Goal: Task Accomplishment & Management: Manage account settings

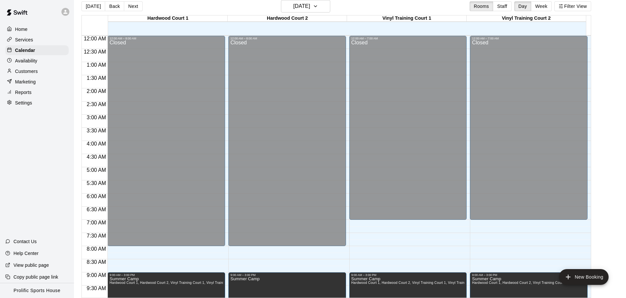
scroll to position [369, 0]
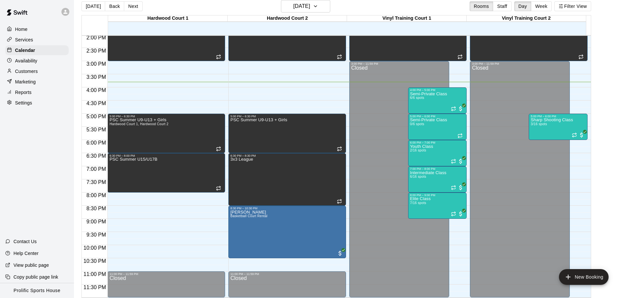
click at [67, 14] on icon at bounding box center [65, 12] width 6 height 6
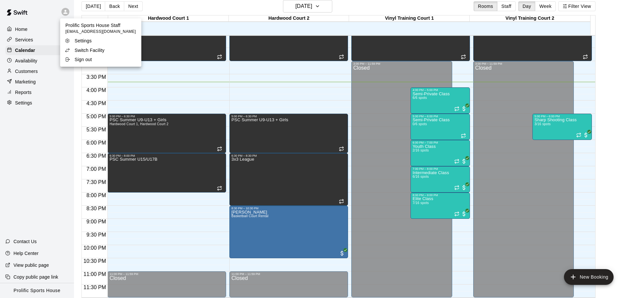
click at [190, 4] on div at bounding box center [315, 149] width 631 height 298
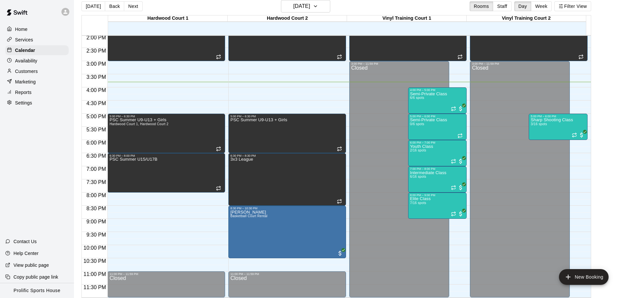
click at [49, 41] on div "Services" at bounding box center [36, 40] width 63 height 10
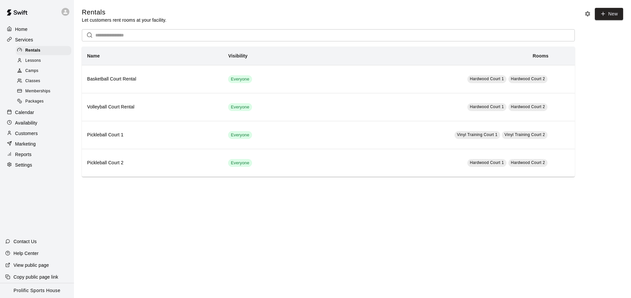
click at [29, 133] on p "Customers" at bounding box center [26, 133] width 23 height 7
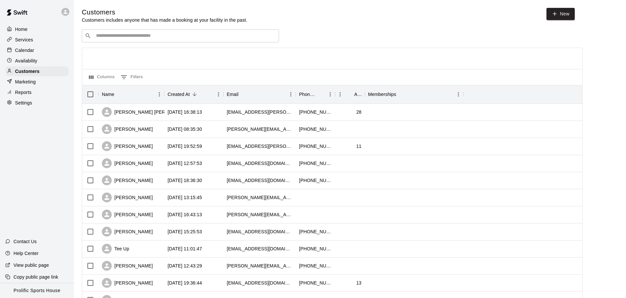
click at [146, 27] on div "Customers Customers includes anyone that has made a booking at your facility in…" at bounding box center [350, 278] width 537 height 541
click at [140, 36] on input "Search customers by name or email" at bounding box center [185, 36] width 182 height 7
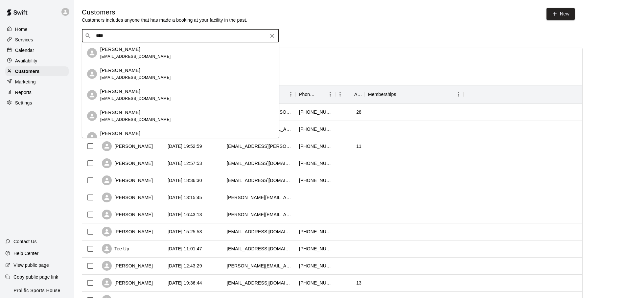
type input "*****"
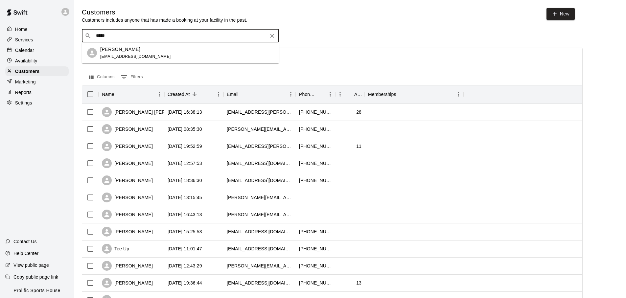
click at [170, 54] on div "[PERSON_NAME] [EMAIL_ADDRESS][DOMAIN_NAME]" at bounding box center [187, 53] width 174 height 14
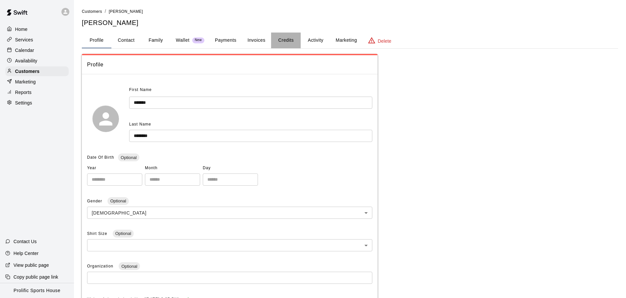
click at [285, 41] on button "Credits" at bounding box center [286, 41] width 30 height 16
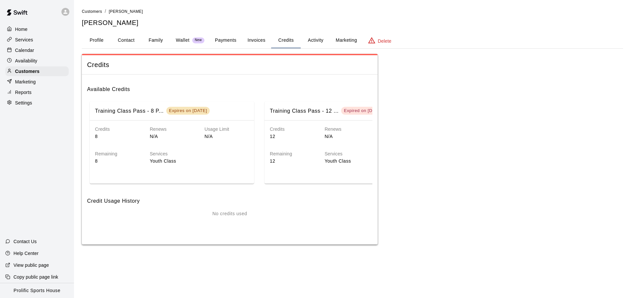
click at [254, 46] on button "Invoices" at bounding box center [257, 41] width 30 height 16
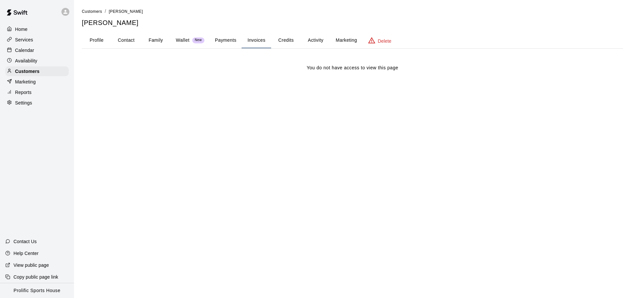
click at [285, 43] on button "Credits" at bounding box center [286, 41] width 30 height 16
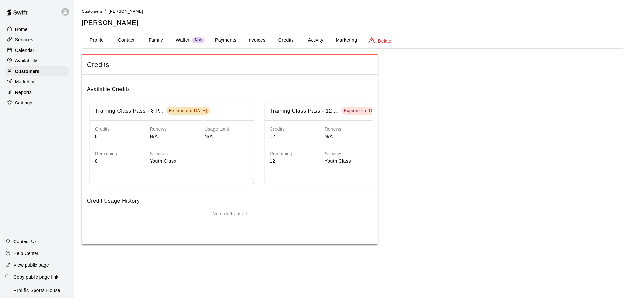
click at [284, 43] on button "Credits" at bounding box center [286, 41] width 30 height 16
click at [153, 42] on button "Family" at bounding box center [156, 41] width 30 height 16
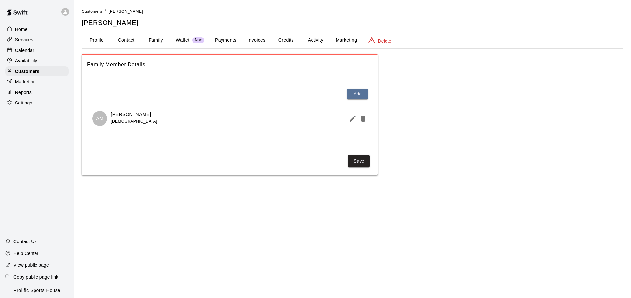
click at [133, 39] on button "Contact" at bounding box center [126, 41] width 30 height 16
select select "**"
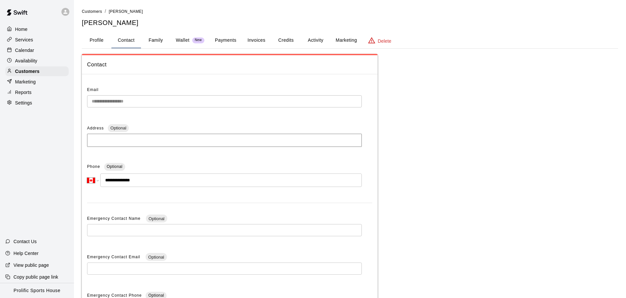
click at [274, 42] on button "Credits" at bounding box center [286, 41] width 30 height 16
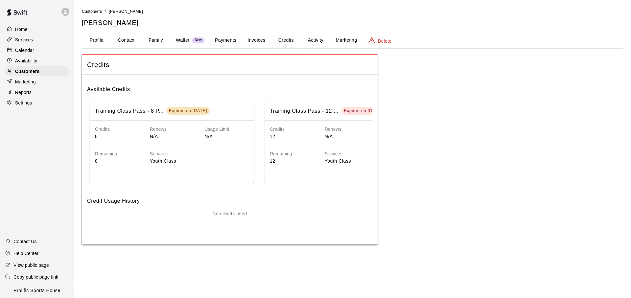
click at [265, 41] on button "Invoices" at bounding box center [257, 41] width 30 height 16
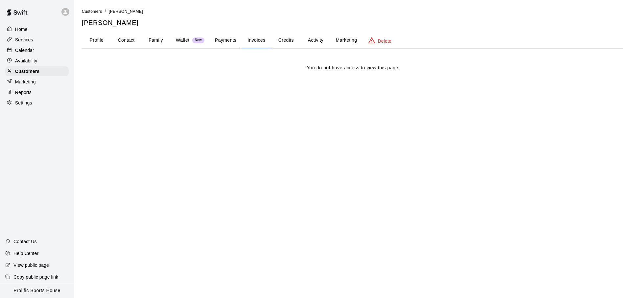
click at [288, 39] on button "Credits" at bounding box center [286, 41] width 30 height 16
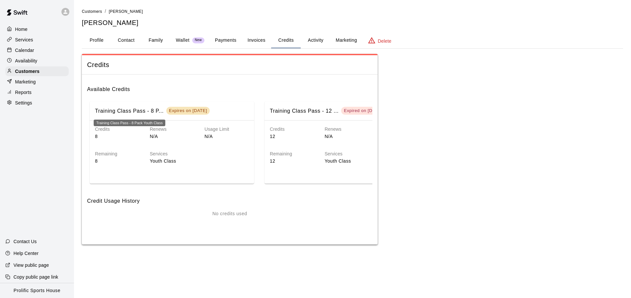
click at [150, 113] on h6 "Training Class Pass - 8 P..." at bounding box center [129, 111] width 69 height 9
click at [150, 162] on p "Youth Class" at bounding box center [199, 161] width 99 height 7
drag, startPoint x: 150, startPoint y: 162, endPoint x: 205, endPoint y: 162, distance: 55.6
click at [205, 162] on p "Youth Class" at bounding box center [199, 161] width 99 height 7
click at [203, 161] on p "Youth Class" at bounding box center [199, 161] width 99 height 7
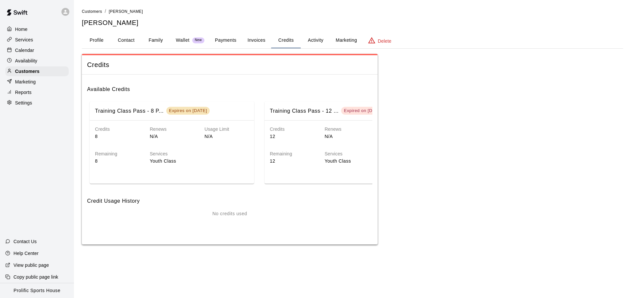
click at [203, 162] on p "Youth Class" at bounding box center [199, 161] width 99 height 7
click at [205, 162] on p "Youth Class" at bounding box center [199, 161] width 99 height 7
drag, startPoint x: 203, startPoint y: 163, endPoint x: 198, endPoint y: 163, distance: 5.0
click at [201, 163] on p "Youth Class" at bounding box center [199, 161] width 99 height 7
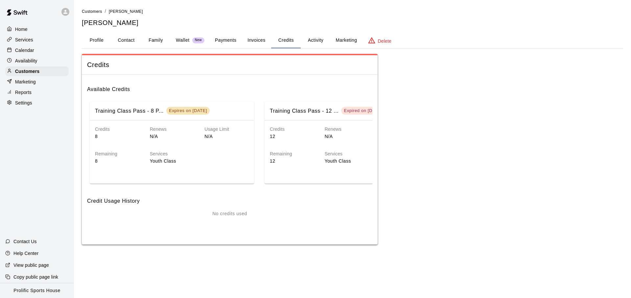
drag, startPoint x: 197, startPoint y: 163, endPoint x: 167, endPoint y: 161, distance: 30.0
click at [181, 163] on p "Youth Class" at bounding box center [199, 161] width 99 height 7
click at [314, 44] on button "Activity" at bounding box center [316, 41] width 30 height 16
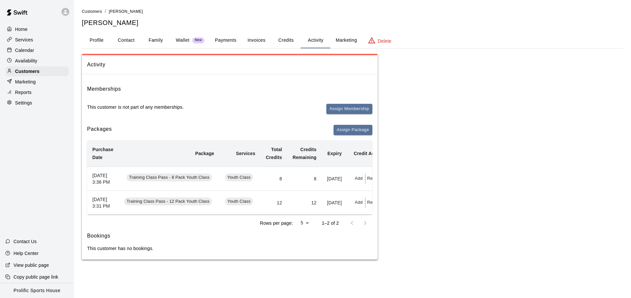
click at [280, 40] on button "Credits" at bounding box center [286, 41] width 30 height 16
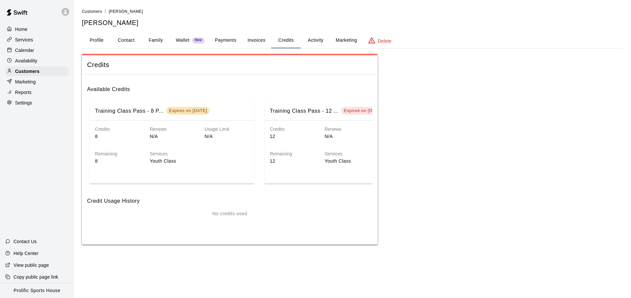
click at [317, 44] on button "Activity" at bounding box center [316, 41] width 30 height 16
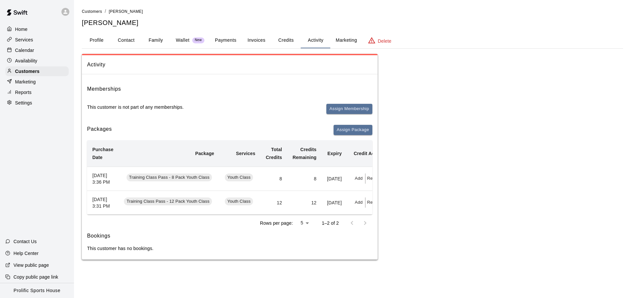
click at [255, 44] on button "Invoices" at bounding box center [257, 41] width 30 height 16
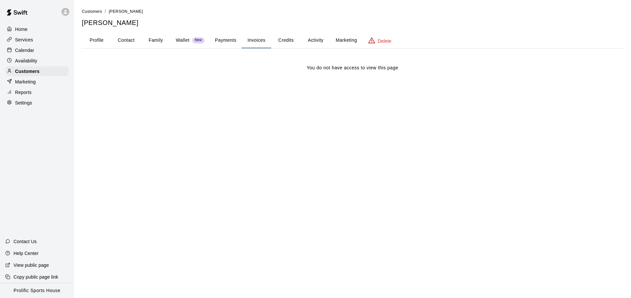
click at [324, 39] on button "Activity" at bounding box center [316, 41] width 30 height 16
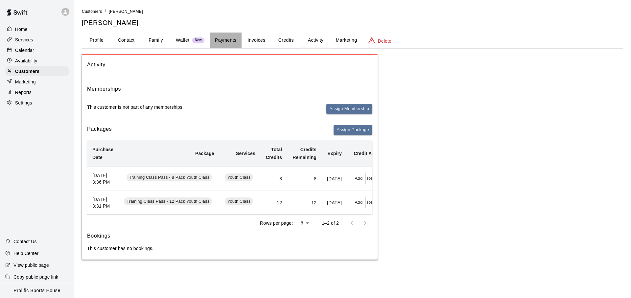
click at [227, 41] on button "Payments" at bounding box center [226, 41] width 32 height 16
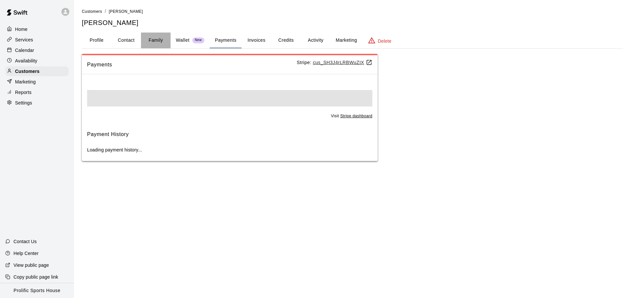
click at [155, 44] on button "Family" at bounding box center [156, 41] width 30 height 16
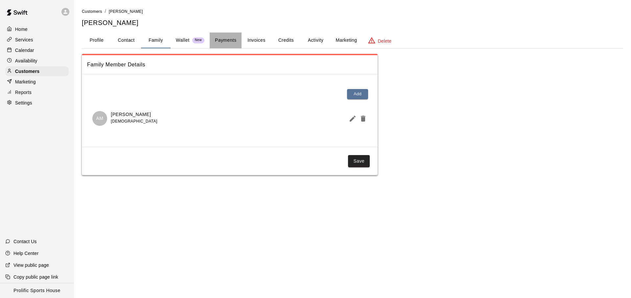
click at [233, 45] on button "Payments" at bounding box center [226, 41] width 32 height 16
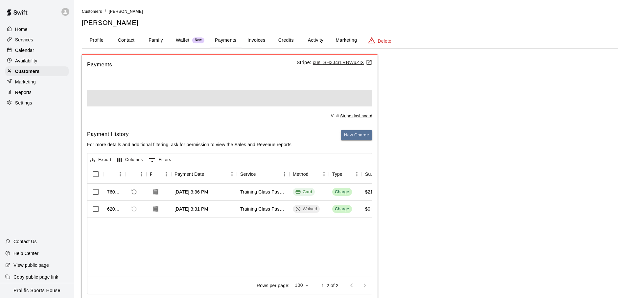
click at [288, 44] on button "Credits" at bounding box center [286, 41] width 30 height 16
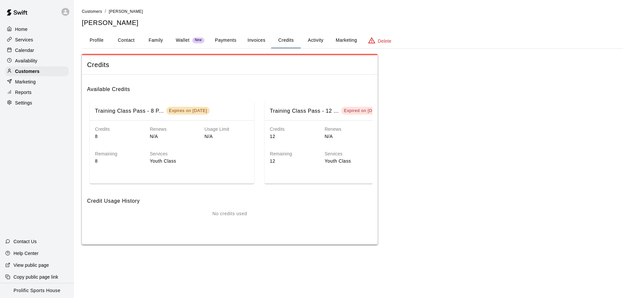
click at [314, 41] on button "Activity" at bounding box center [316, 41] width 30 height 16
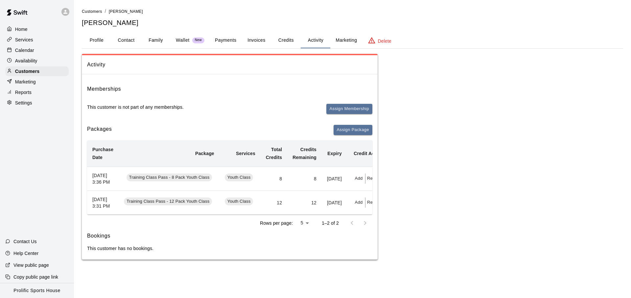
click at [284, 42] on button "Credits" at bounding box center [286, 41] width 30 height 16
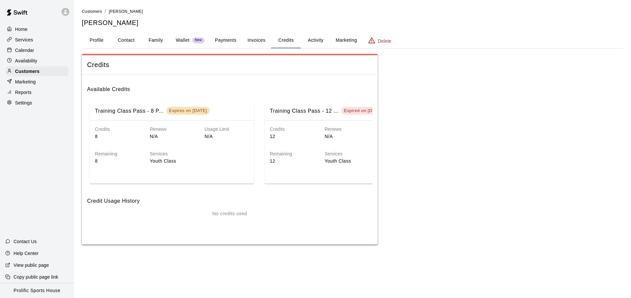
click at [322, 41] on button "Activity" at bounding box center [316, 41] width 30 height 16
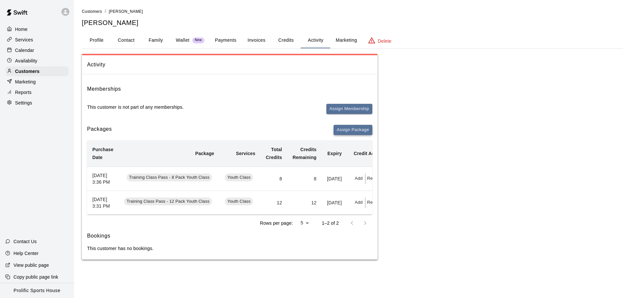
click at [361, 125] on button "Assign Package" at bounding box center [353, 130] width 39 height 10
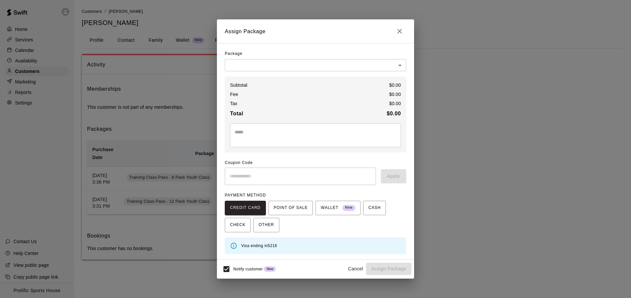
click at [282, 67] on body "Home Services Calendar Availability Customers Marketing Reports Settings Contac…" at bounding box center [315, 136] width 631 height 273
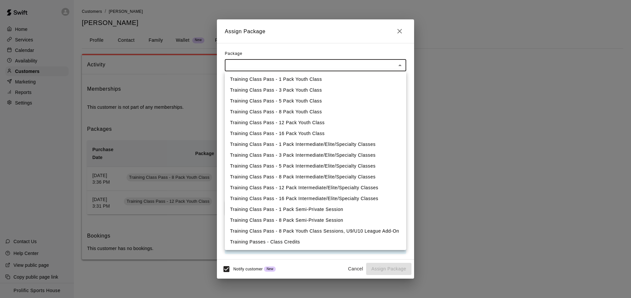
click at [331, 180] on li "Training Class Pass - 8 Pack Intermediate/Elite/Specialty Classes" at bounding box center [316, 177] width 182 height 11
type input "**********"
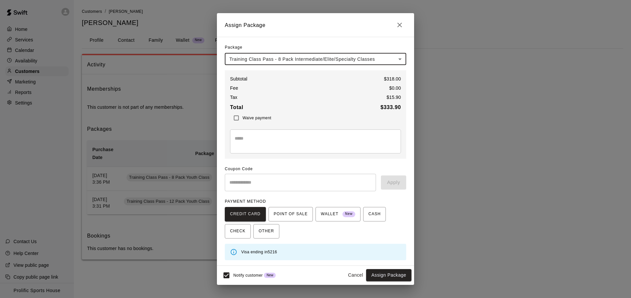
click at [355, 279] on button "Cancel" at bounding box center [355, 275] width 21 height 12
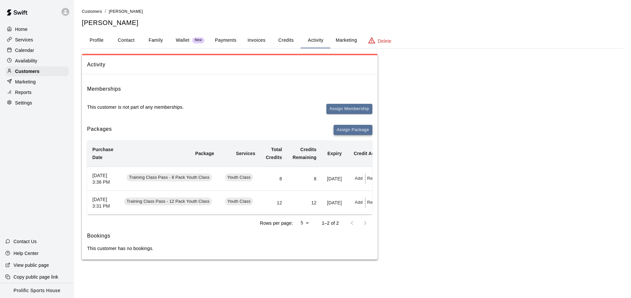
click at [345, 132] on button "Assign Package" at bounding box center [353, 130] width 39 height 10
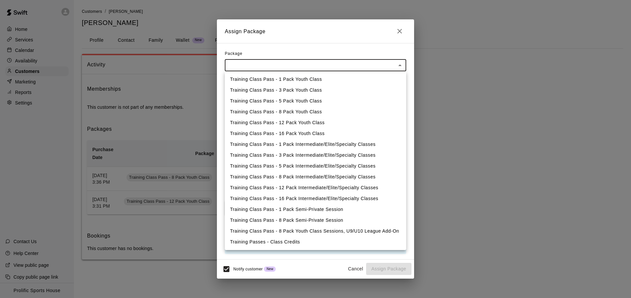
click at [308, 64] on body "Home Services Calendar Availability Customers Marketing Reports Settings Contac…" at bounding box center [315, 136] width 631 height 273
click at [301, 113] on li "Training Class Pass - 8 Pack Youth Class" at bounding box center [316, 112] width 182 height 11
type input "**********"
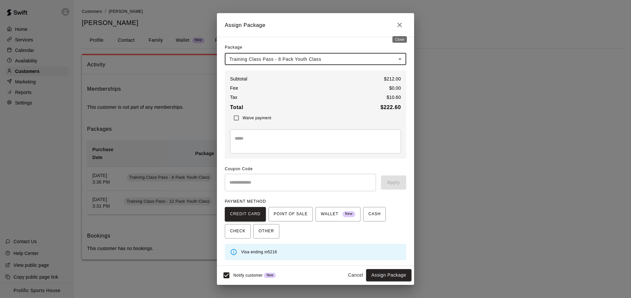
click at [405, 25] on button "Close" at bounding box center [399, 24] width 13 height 13
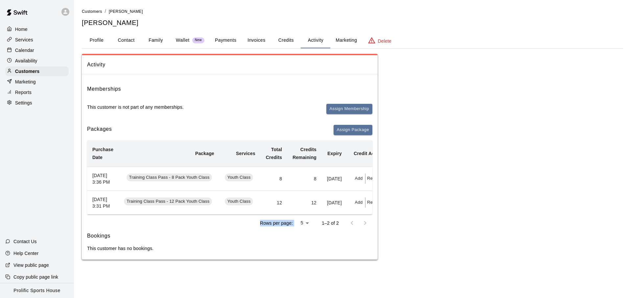
drag, startPoint x: 278, startPoint y: 232, endPoint x: 331, endPoint y: 232, distance: 52.6
click at [331, 232] on div "Rows per page: 5 * 1–2 of 2" at bounding box center [229, 223] width 285 height 17
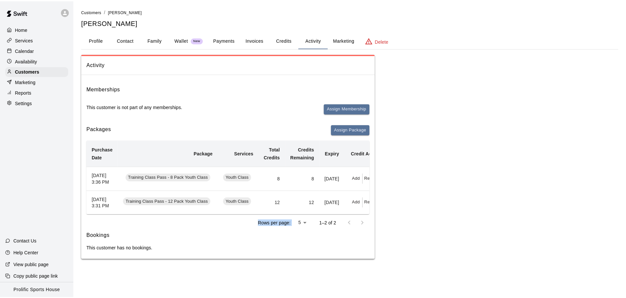
scroll to position [0, 20]
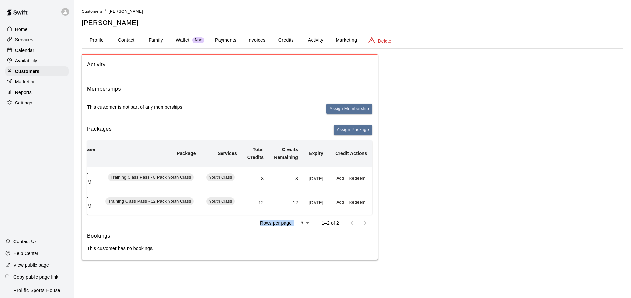
click at [238, 232] on div "Rows per page: 5 * 1–2 of 2" at bounding box center [229, 223] width 285 height 17
click at [362, 134] on button "Assign Package" at bounding box center [353, 130] width 39 height 10
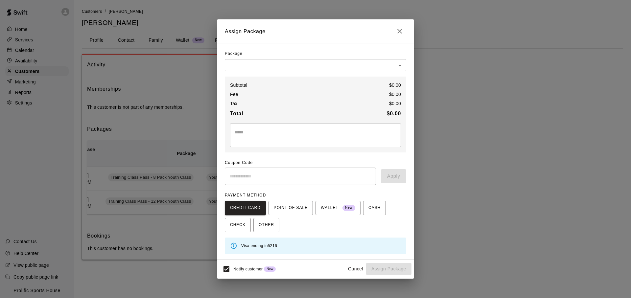
click at [343, 63] on body "Home Services Calendar Availability Customers Marketing Reports Settings Contac…" at bounding box center [315, 136] width 631 height 273
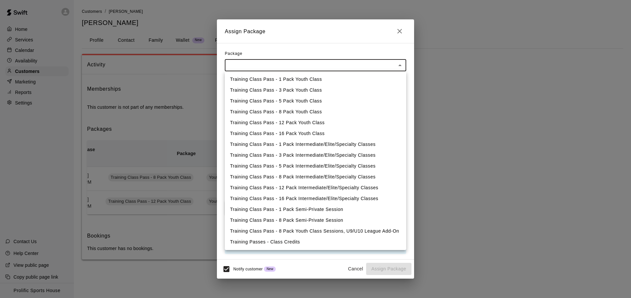
click at [326, 113] on li "Training Class Pass - 8 Pack Youth Class" at bounding box center [316, 112] width 182 height 11
type input "**********"
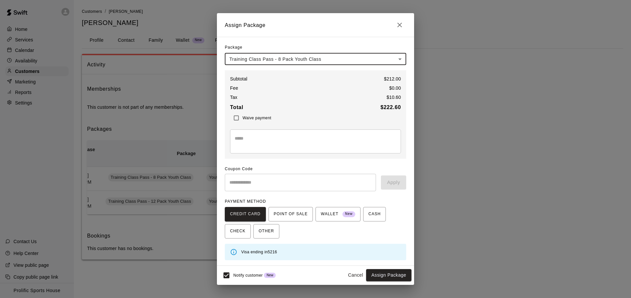
click at [321, 64] on body "**********" at bounding box center [315, 136] width 631 height 273
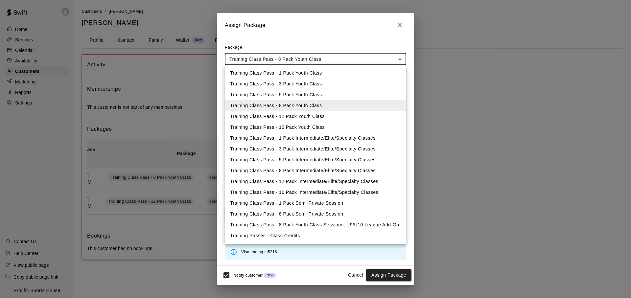
click at [304, 169] on li "Training Class Pass - 8 Pack Intermediate/Elite/Specialty Classes" at bounding box center [316, 170] width 182 height 11
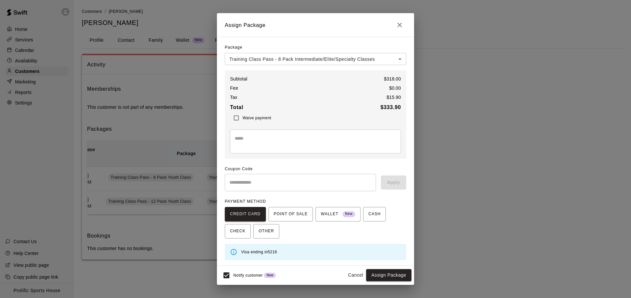
click at [336, 116] on div "Waive payment" at bounding box center [315, 118] width 171 height 12
click at [400, 23] on icon "Close" at bounding box center [400, 25] width 8 height 8
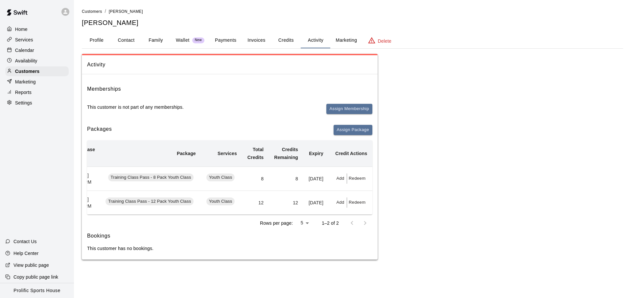
click at [207, 40] on button "Wallet New" at bounding box center [190, 41] width 39 height 16
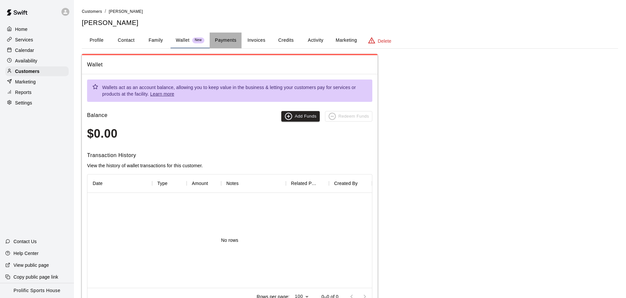
click at [226, 44] on button "Payments" at bounding box center [226, 41] width 32 height 16
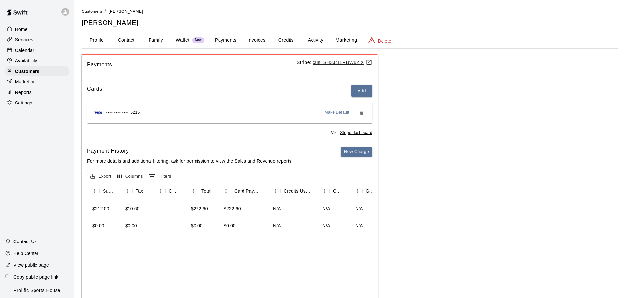
scroll to position [0, 262]
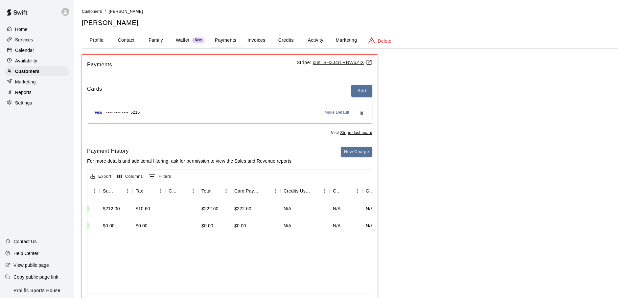
click at [307, 41] on button "Activity" at bounding box center [316, 41] width 30 height 16
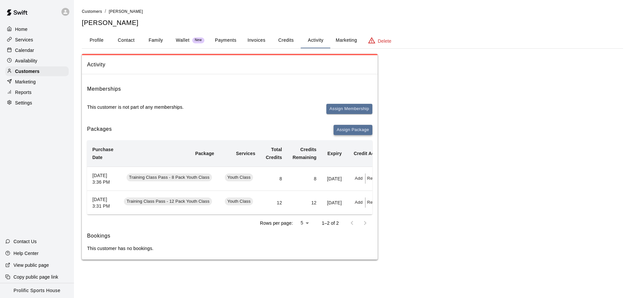
click at [352, 126] on button "Assign Package" at bounding box center [353, 130] width 39 height 10
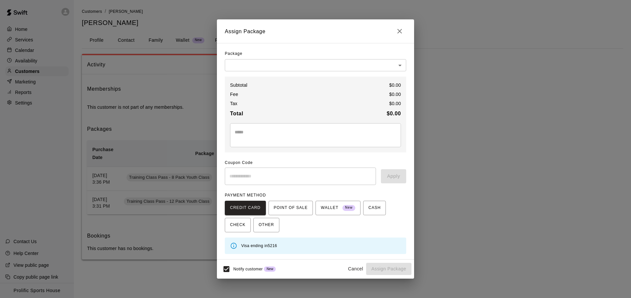
click at [251, 68] on body "Home Services Calendar Availability Customers Marketing Reports Settings Contac…" at bounding box center [315, 136] width 631 height 273
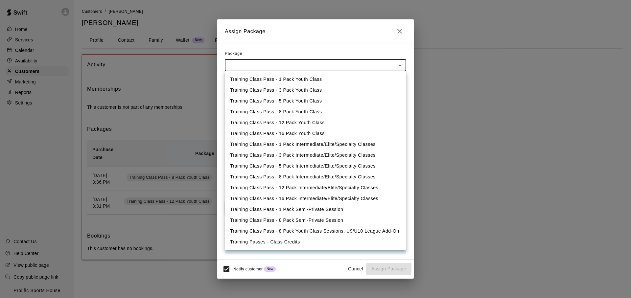
click at [298, 176] on li "Training Class Pass - 8 Pack Intermediate/Elite/Specialty Classes" at bounding box center [316, 177] width 182 height 11
type input "**********"
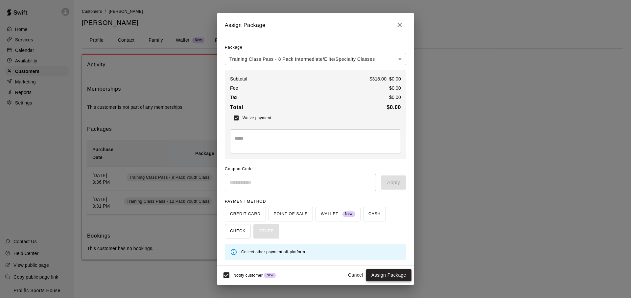
click at [388, 279] on button "Assign Package" at bounding box center [388, 275] width 45 height 12
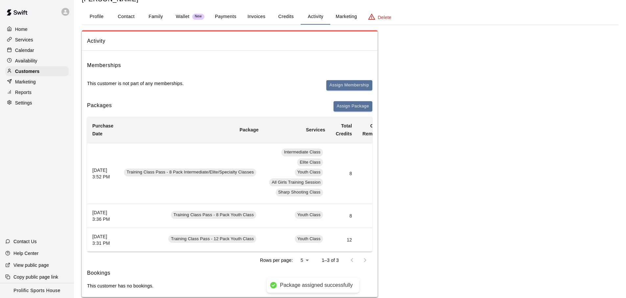
scroll to position [54, 0]
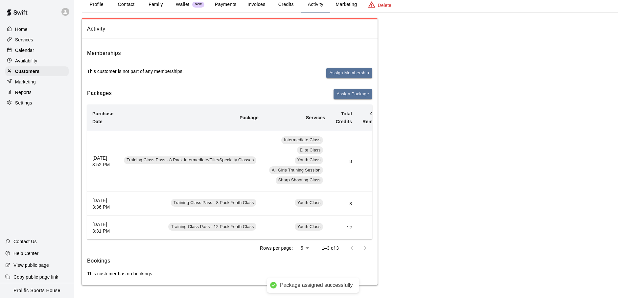
click at [244, 234] on td "Training Class Pass - 12 Pack Youth Class" at bounding box center [191, 228] width 145 height 24
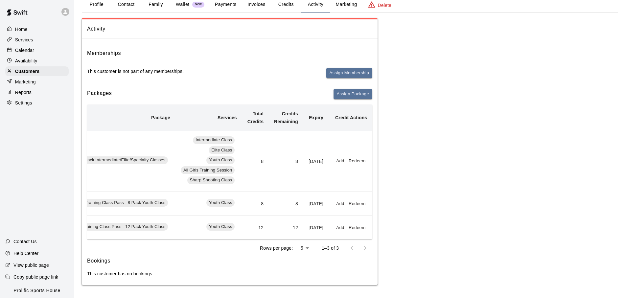
click at [352, 199] on button "Redeem" at bounding box center [357, 204] width 20 height 10
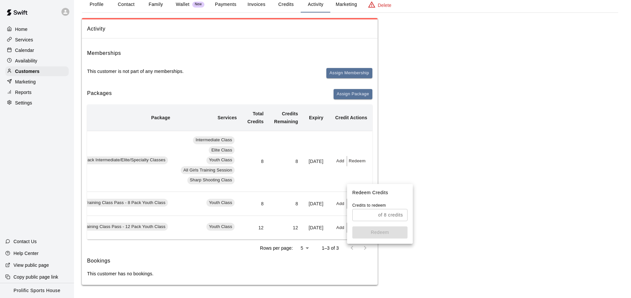
click at [383, 217] on p "of 8 credits" at bounding box center [390, 215] width 25 height 7
click at [363, 214] on input "text" at bounding box center [363, 215] width 23 height 12
type input "*"
click at [369, 230] on button "Redeem" at bounding box center [379, 233] width 55 height 12
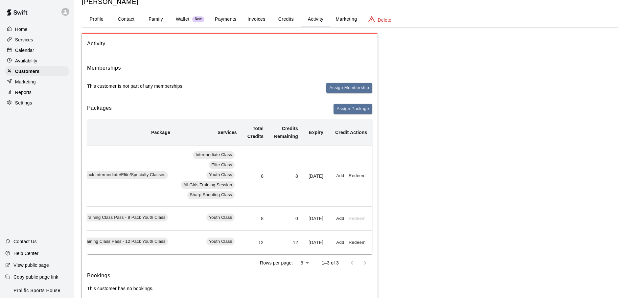
scroll to position [0, 0]
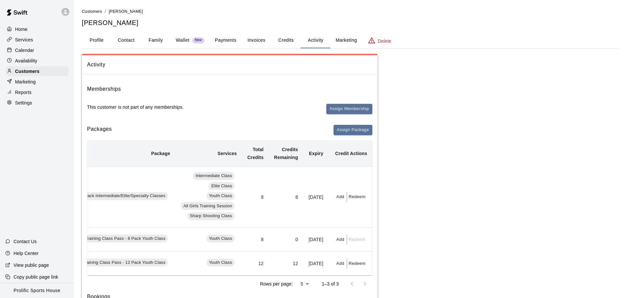
click at [224, 40] on button "Payments" at bounding box center [226, 41] width 32 height 16
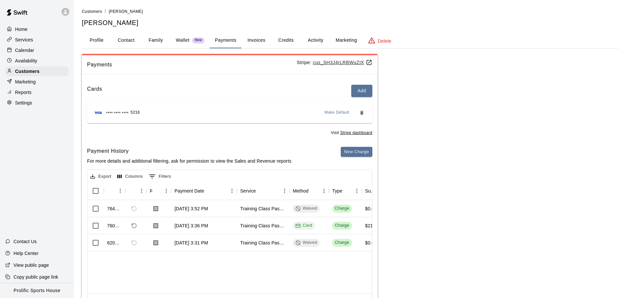
click at [352, 134] on u "Stripe dashboard" at bounding box center [356, 133] width 32 height 5
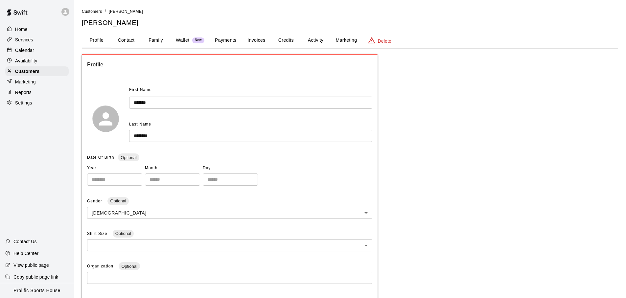
click at [215, 40] on button "Payments" at bounding box center [226, 41] width 32 height 16
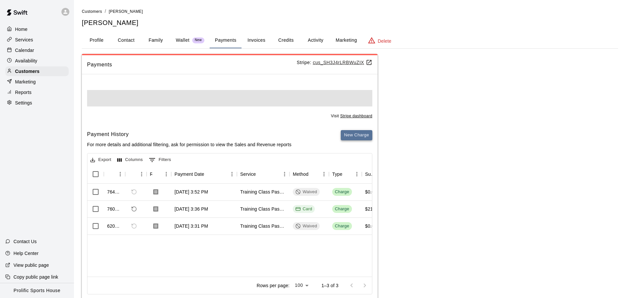
click at [358, 139] on button "New Charge" at bounding box center [357, 135] width 32 height 10
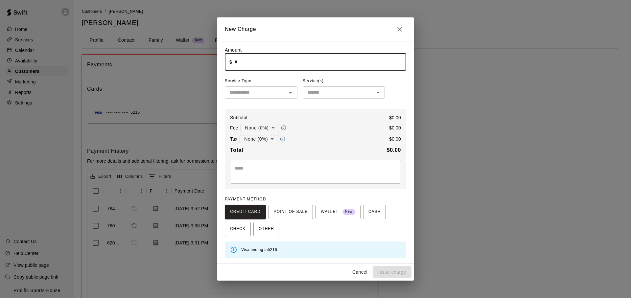
click at [279, 66] on input "*" at bounding box center [321, 61] width 172 height 17
click at [274, 172] on textarea at bounding box center [316, 171] width 162 height 13
type input "******"
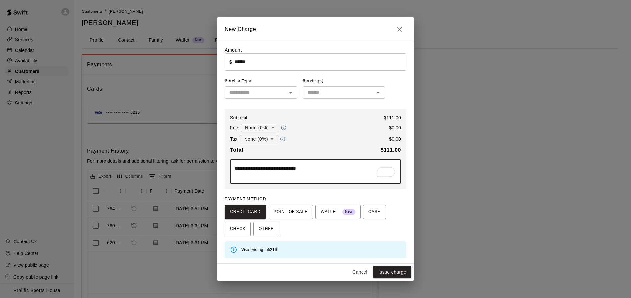
type textarea "**********"
click at [301, 197] on div "PAYMENT METHOD CREDIT CARD POINT OF SALE WALLET New CASH CHECK OTHER" at bounding box center [316, 215] width 182 height 42
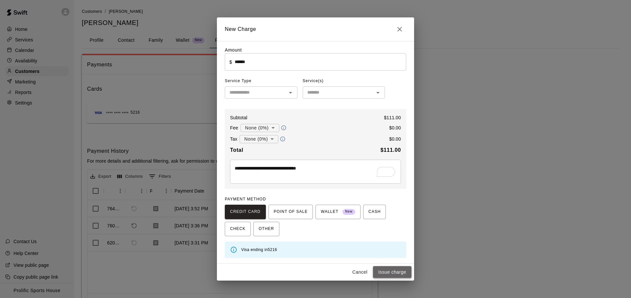
click at [387, 274] on button "Issue charge" at bounding box center [392, 272] width 38 height 12
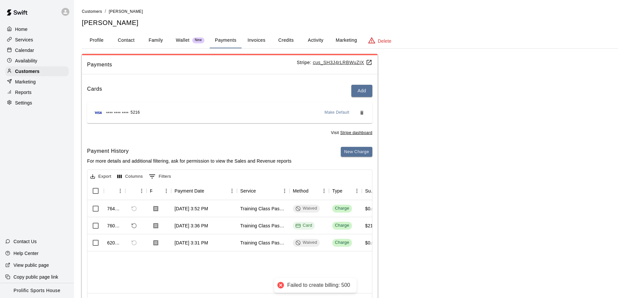
type input "*"
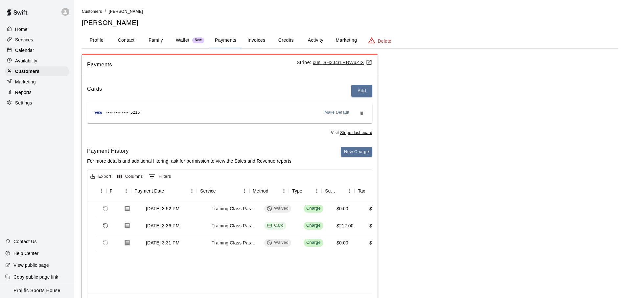
scroll to position [0, 24]
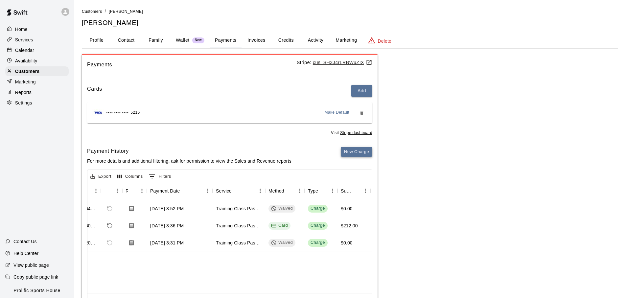
click at [353, 154] on button "New Charge" at bounding box center [357, 152] width 32 height 10
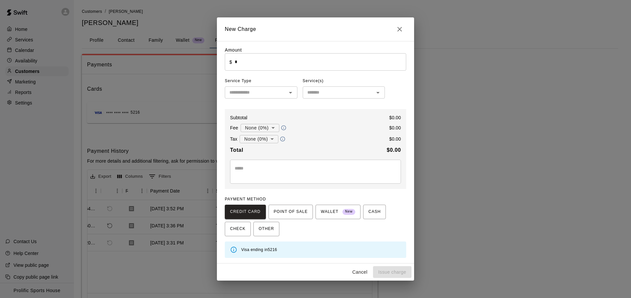
click at [264, 67] on input "*" at bounding box center [321, 61] width 172 height 17
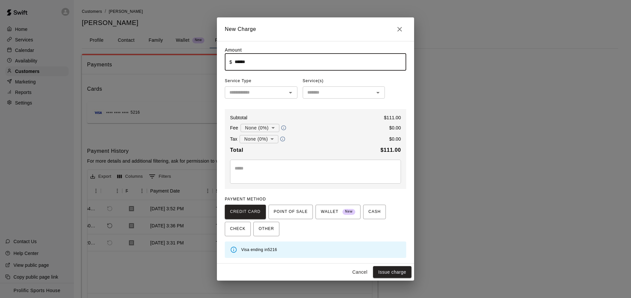
click at [269, 94] on input "text" at bounding box center [256, 92] width 58 height 8
click at [348, 108] on div "Amount ​ $ ****** ​ Service Type ​ Service(s) ​ Subtotal $ 111.00 Fee None (0%)…" at bounding box center [316, 152] width 182 height 211
click at [346, 216] on span "WALLET New" at bounding box center [338, 212] width 35 height 11
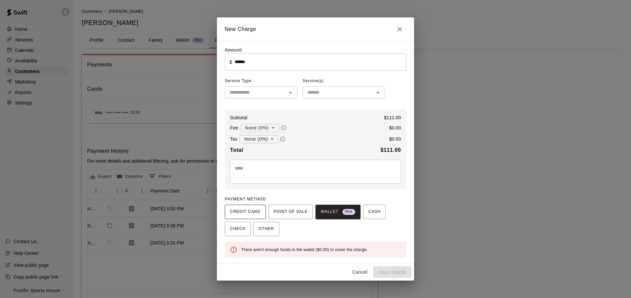
click at [242, 215] on span "CREDIT CARD" at bounding box center [245, 212] width 31 height 11
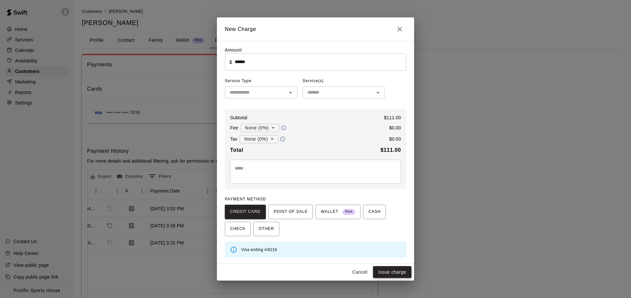
click at [382, 271] on button "Issue charge" at bounding box center [392, 272] width 38 height 12
type input "*"
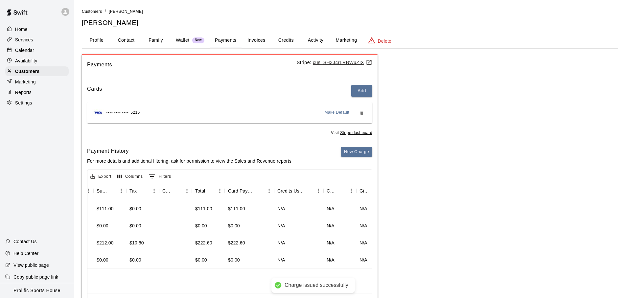
scroll to position [0, 0]
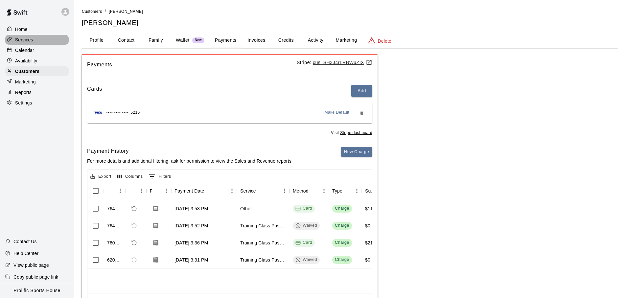
click at [36, 39] on div "Services" at bounding box center [36, 40] width 63 height 10
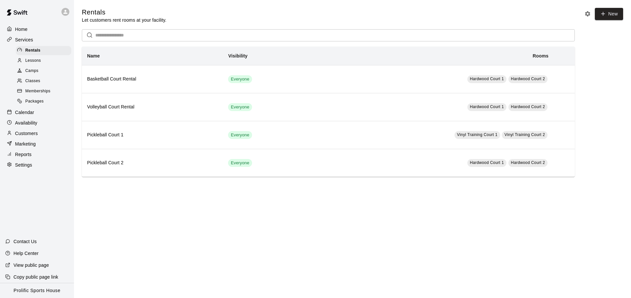
click at [38, 113] on div "Calendar" at bounding box center [36, 113] width 63 height 10
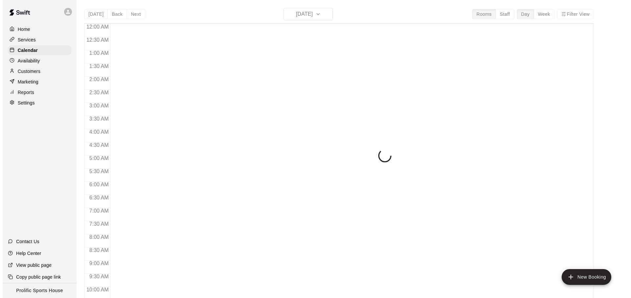
scroll to position [350, 0]
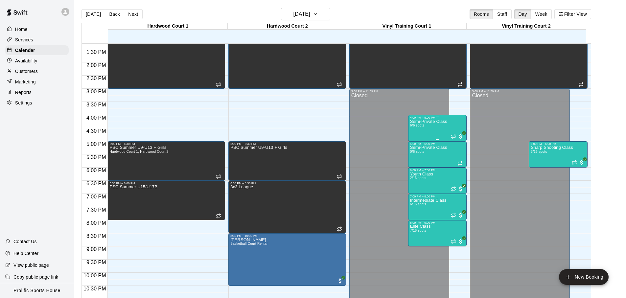
click at [425, 127] on div "Semi-Private Class 6/6 spots" at bounding box center [428, 268] width 37 height 298
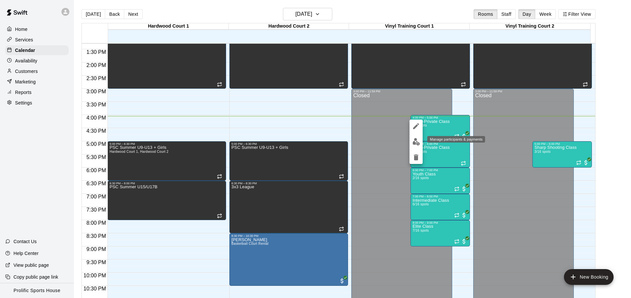
click at [419, 144] on img "edit" at bounding box center [417, 142] width 8 height 8
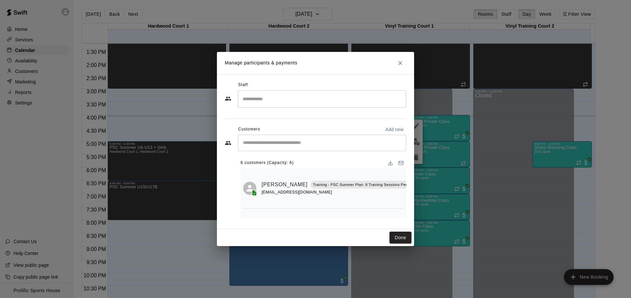
click at [424, 174] on icon "Mark attendance" at bounding box center [427, 177] width 6 height 6
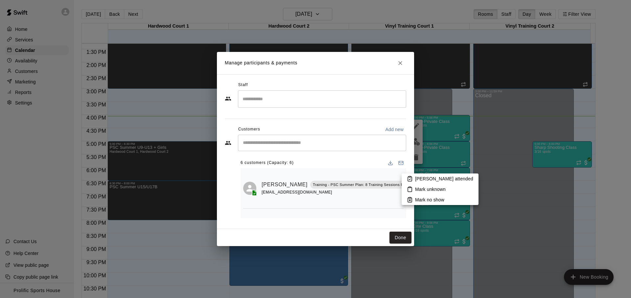
click at [411, 181] on icon at bounding box center [410, 179] width 6 height 6
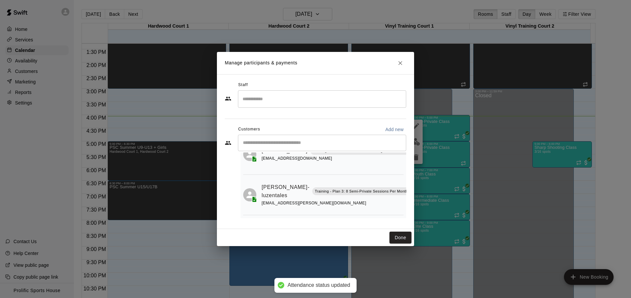
scroll to position [44, 0]
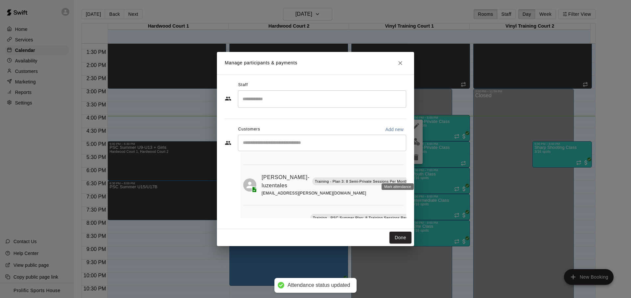
click at [411, 177] on button "Mark attendance" at bounding box center [416, 173] width 11 height 11
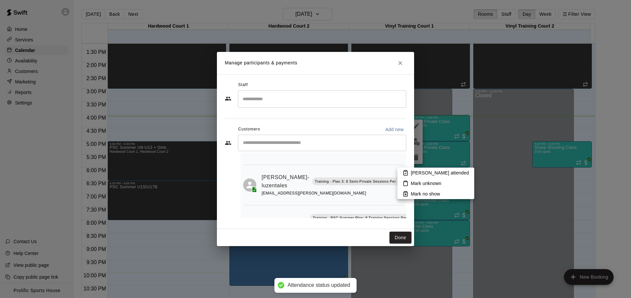
click at [410, 173] on li "[PERSON_NAME] attended" at bounding box center [436, 173] width 77 height 11
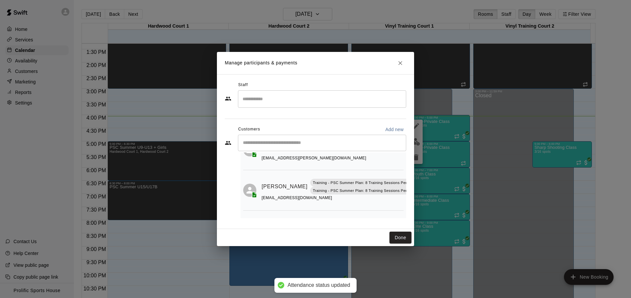
scroll to position [80, 0]
click at [406, 177] on div "Staff ​ Customers Add new ​ 6 customers (Capacity: 6) [PERSON_NAME] Training - …" at bounding box center [315, 151] width 197 height 155
click at [424, 178] on icon "Mark attendance" at bounding box center [427, 177] width 6 height 6
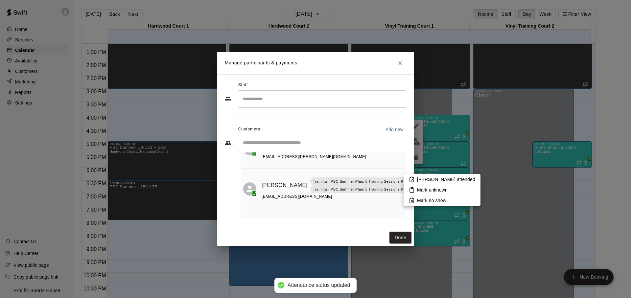
click at [409, 179] on icon at bounding box center [412, 180] width 6 height 6
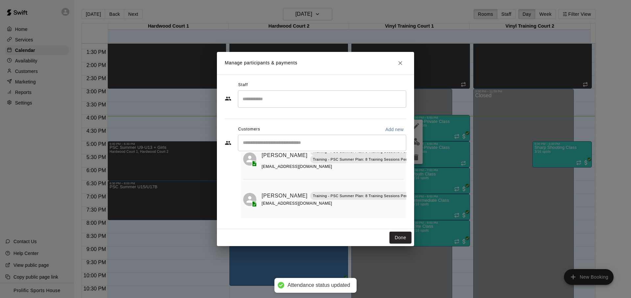
scroll to position [116, 0]
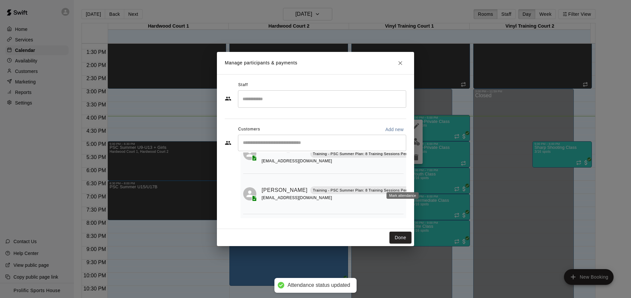
click at [424, 184] on icon "Mark attendance" at bounding box center [427, 182] width 6 height 6
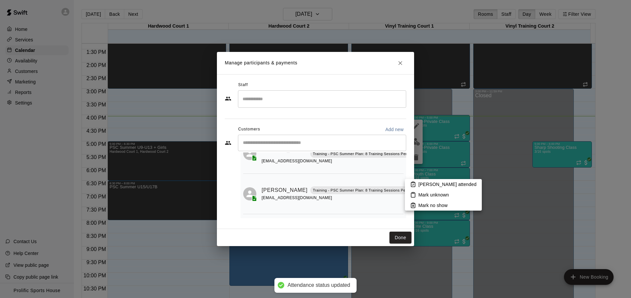
click at [414, 186] on icon at bounding box center [413, 185] width 6 height 6
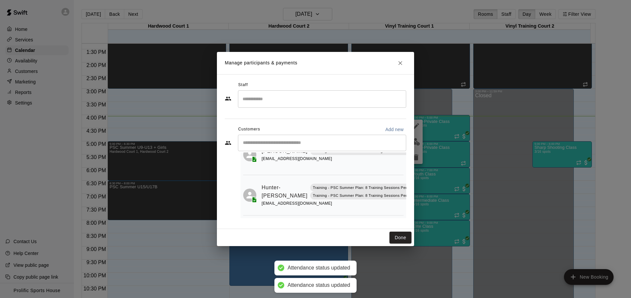
scroll to position [159, 0]
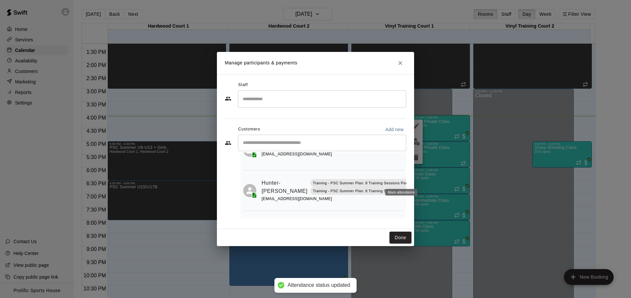
click at [424, 180] on icon "Mark attendance" at bounding box center [427, 179] width 6 height 6
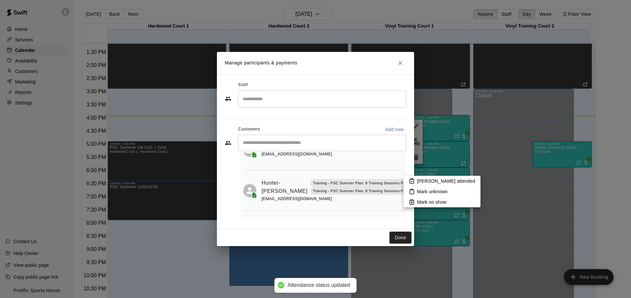
click at [405, 182] on li "[PERSON_NAME] attended" at bounding box center [442, 181] width 77 height 11
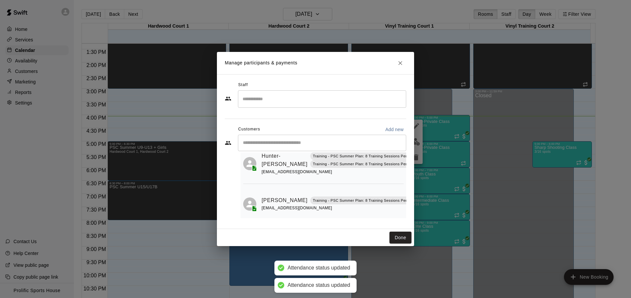
scroll to position [200, 0]
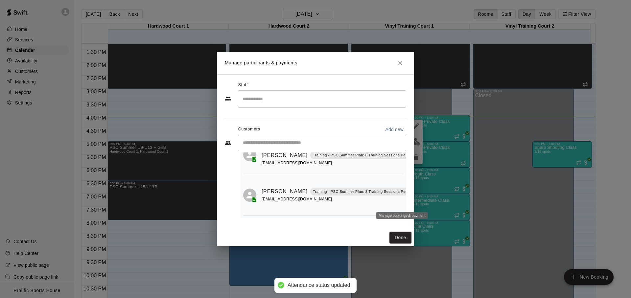
drag, startPoint x: 404, startPoint y: 209, endPoint x: 400, endPoint y: 226, distance: 17.3
click at [400, 226] on body "Attendance status updated Home Services Calendar Availability Customers Marketi…" at bounding box center [315, 154] width 631 height 309
click at [401, 235] on button "Done" at bounding box center [401, 238] width 22 height 12
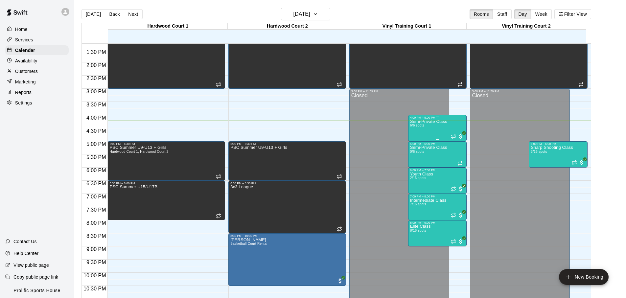
click at [432, 126] on div "Semi-Private Class 6/6 spots" at bounding box center [428, 268] width 37 height 298
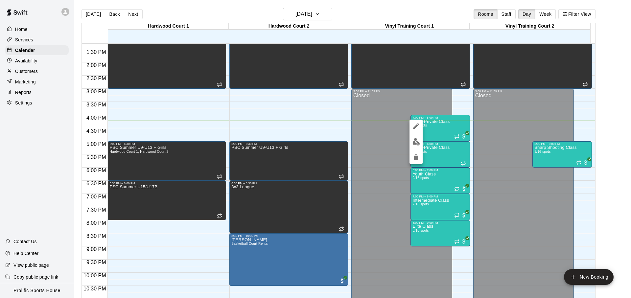
click at [419, 144] on img "edit" at bounding box center [417, 142] width 8 height 8
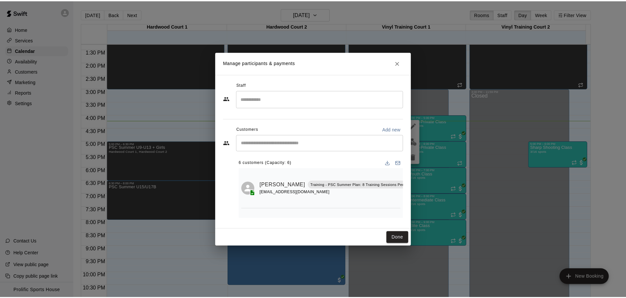
scroll to position [173, 0]
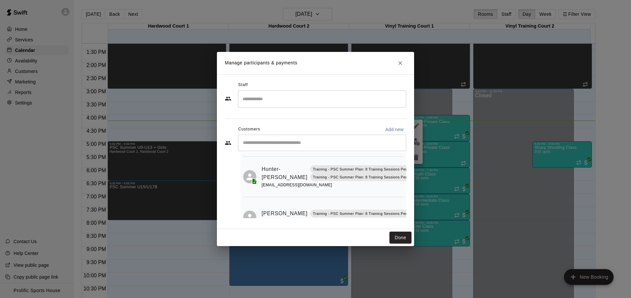
click at [424, 205] on icon "Mark attendance" at bounding box center [427, 206] width 6 height 6
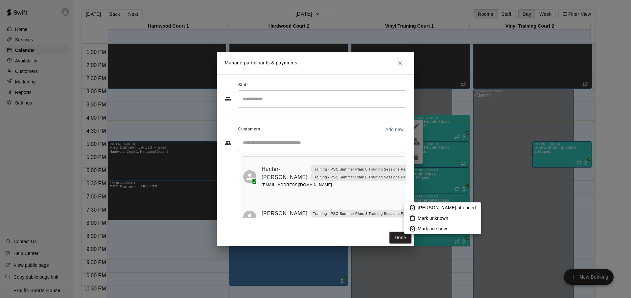
click at [414, 207] on icon at bounding box center [413, 208] width 6 height 6
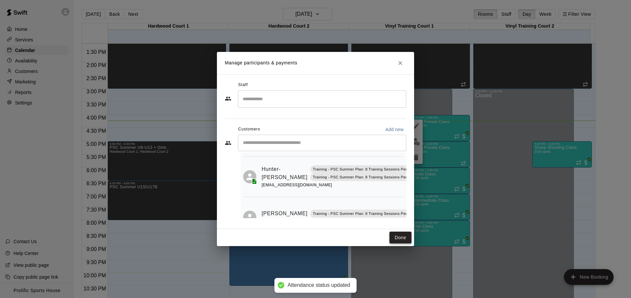
click at [400, 237] on button "Done" at bounding box center [401, 238] width 22 height 12
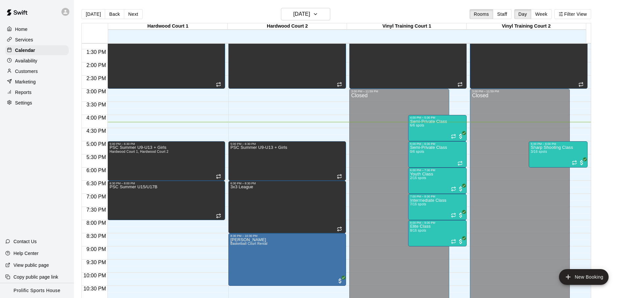
click at [29, 67] on div "Customers" at bounding box center [36, 71] width 63 height 10
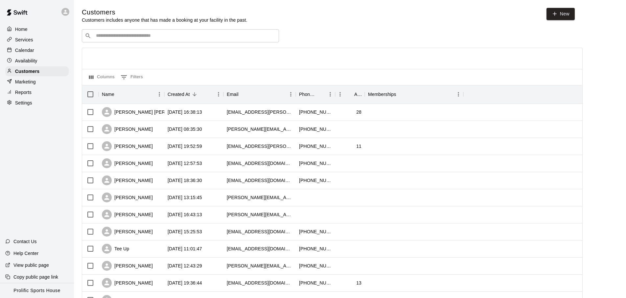
click at [153, 38] on input "Search customers by name or email" at bounding box center [185, 36] width 182 height 7
paste input "**********"
type input "**********"
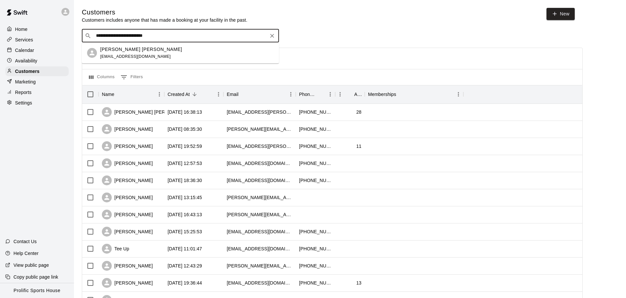
click at [178, 52] on div "[PERSON_NAME] [PERSON_NAME] [EMAIL_ADDRESS][DOMAIN_NAME]" at bounding box center [187, 53] width 174 height 14
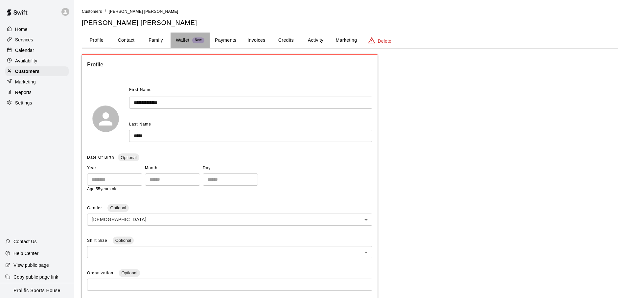
click at [191, 40] on div "Wallet New" at bounding box center [190, 40] width 29 height 7
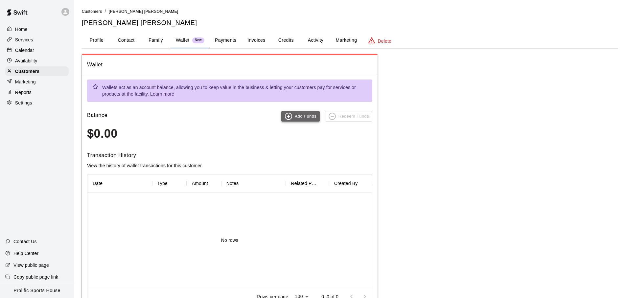
click at [307, 118] on button "Add Funds" at bounding box center [300, 116] width 38 height 11
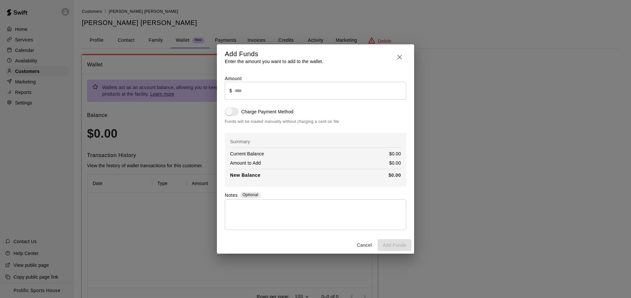
click at [265, 93] on input "text" at bounding box center [321, 90] width 172 height 17
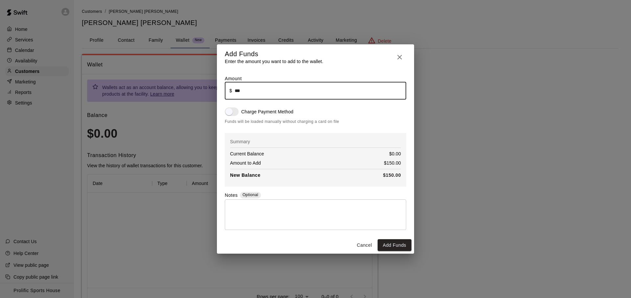
click at [254, 208] on textarea at bounding box center [316, 215] width 172 height 20
type input "******"
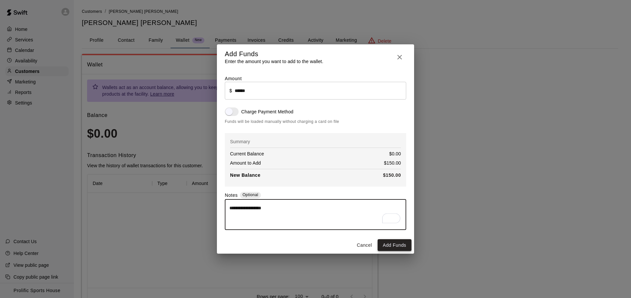
type textarea "**********"
click at [390, 244] on button "Add Funds" at bounding box center [395, 245] width 34 height 12
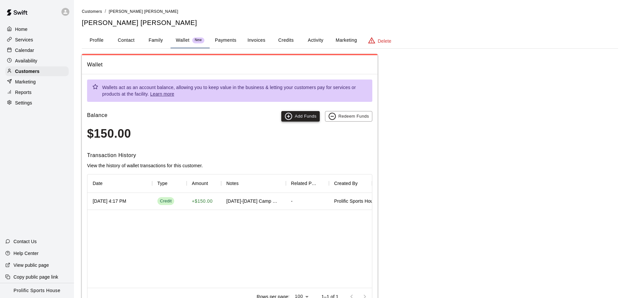
click at [300, 111] on button "Add Funds" at bounding box center [300, 116] width 38 height 11
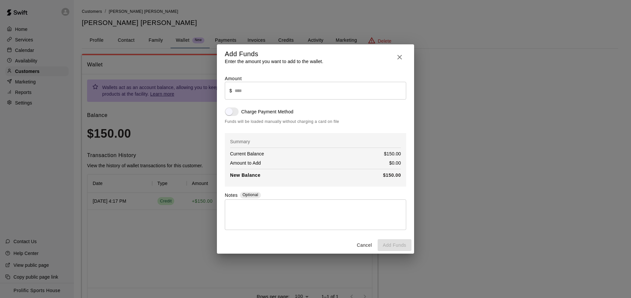
click at [270, 93] on input "text" at bounding box center [321, 90] width 172 height 17
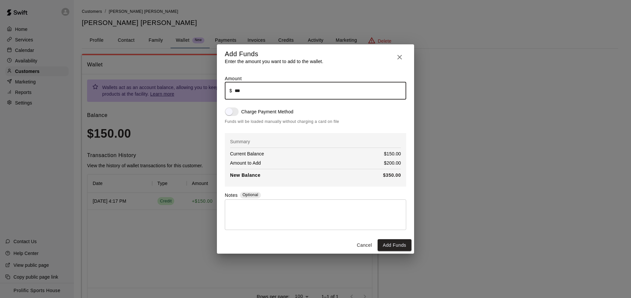
click at [269, 218] on textarea at bounding box center [316, 215] width 172 height 20
type input "******"
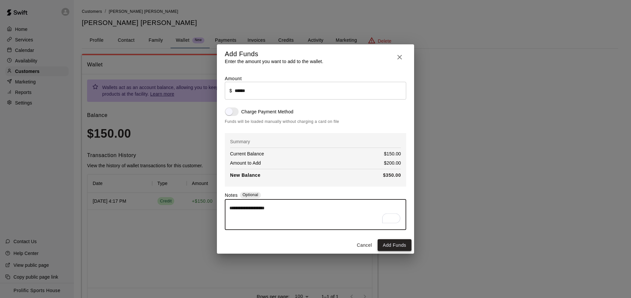
type textarea "**********"
click at [402, 245] on button "Add Funds" at bounding box center [395, 245] width 34 height 12
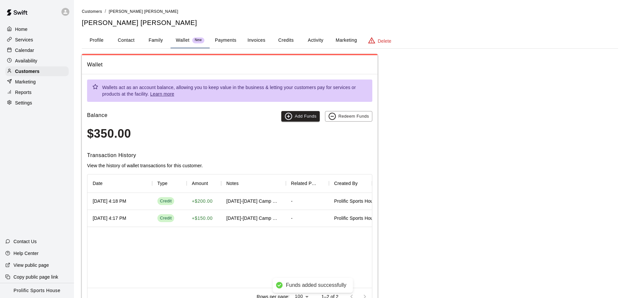
click at [274, 241] on div "[DATE] 4:18 PM Credit + $200.00 [DATE]-[DATE] Camp Credit - Prolific Sports Hou…" at bounding box center [229, 240] width 285 height 95
click at [154, 43] on button "Family" at bounding box center [156, 41] width 30 height 16
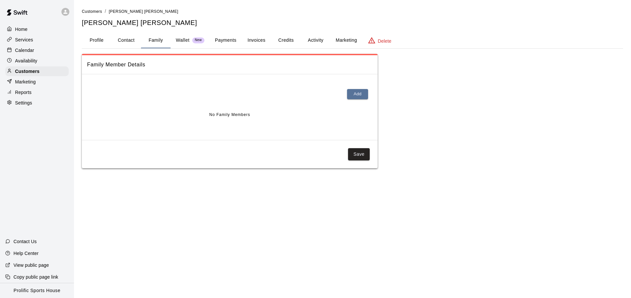
click at [218, 41] on button "Payments" at bounding box center [226, 41] width 32 height 16
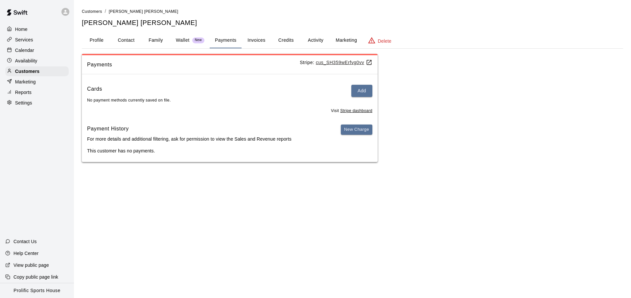
click at [185, 41] on p "Wallet" at bounding box center [183, 40] width 14 height 7
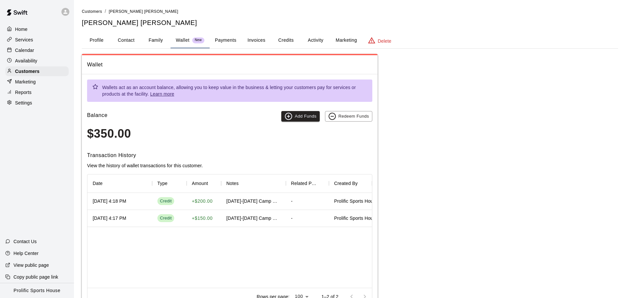
click at [447, 183] on div "Wallet Wallets act as an account balance, allowing you to keep value in the bus…" at bounding box center [350, 183] width 537 height 258
click at [60, 17] on div at bounding box center [37, 12] width 74 height 24
click at [63, 15] on div at bounding box center [65, 12] width 8 height 8
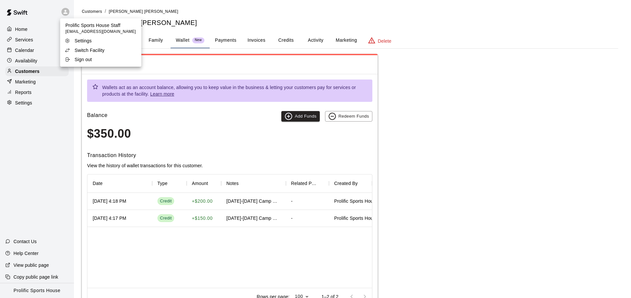
click at [43, 34] on div at bounding box center [315, 149] width 631 height 298
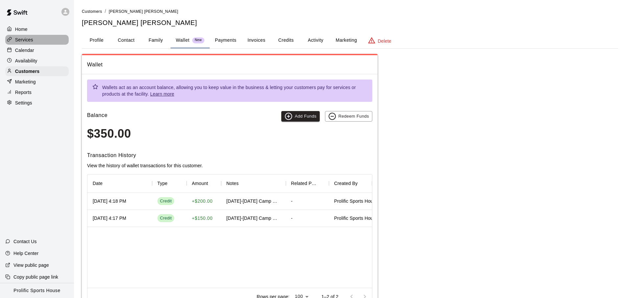
click at [35, 40] on div "Services" at bounding box center [36, 40] width 63 height 10
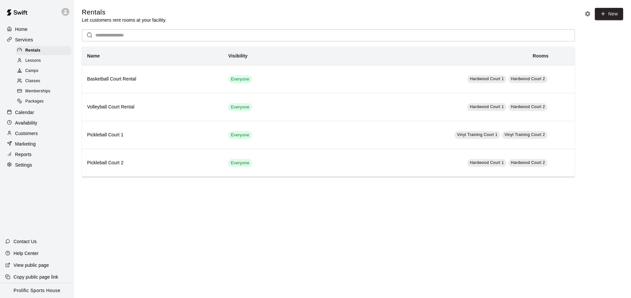
click at [33, 113] on p "Calendar" at bounding box center [24, 112] width 19 height 7
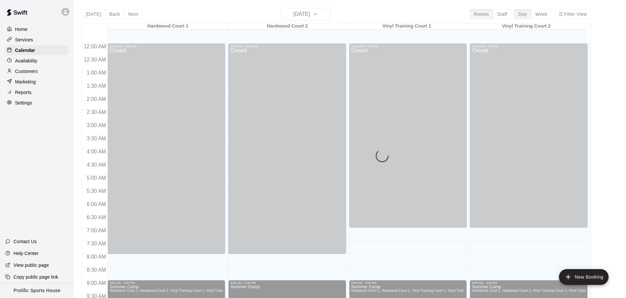
scroll to position [350, 0]
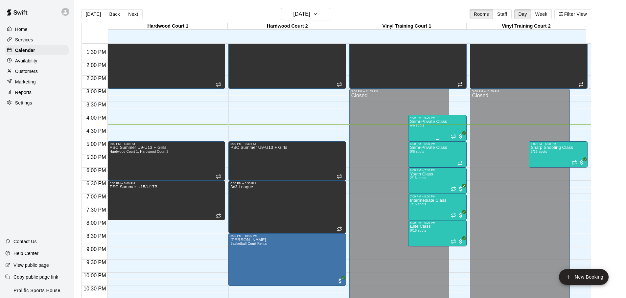
click at [440, 128] on div "Semi-Private Class 6/6 spots" at bounding box center [428, 268] width 37 height 298
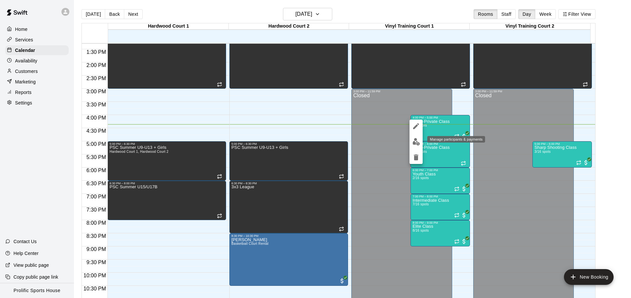
click at [417, 140] on img "edit" at bounding box center [417, 142] width 8 height 8
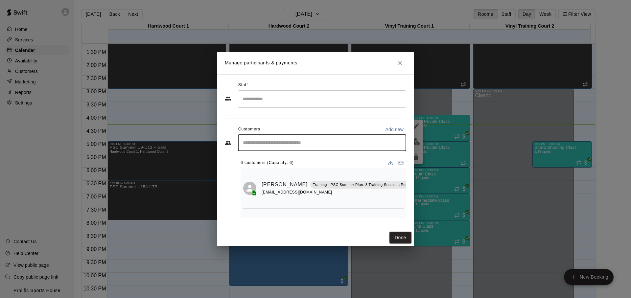
click at [290, 145] on input "Start typing to search customers..." at bounding box center [322, 143] width 162 height 7
type input "*****"
click at [301, 164] on span "[EMAIL_ADDRESS][DOMAIN_NAME]" at bounding box center [291, 165] width 71 height 5
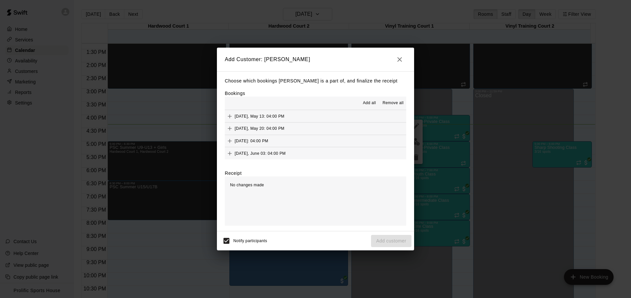
click at [312, 60] on h2 "Add Customer: [PERSON_NAME]" at bounding box center [315, 60] width 197 height 24
click at [399, 58] on icon "button" at bounding box center [400, 60] width 8 height 8
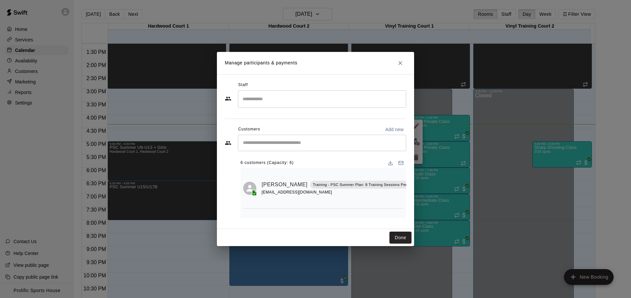
click at [56, 61] on div "Manage participants & payments Staff ​ Customers Add new ​ 6 customers (Capacit…" at bounding box center [315, 149] width 631 height 298
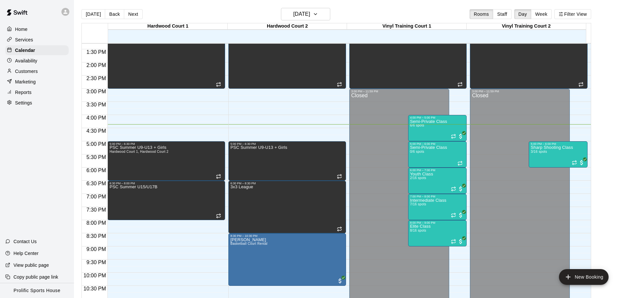
click at [34, 73] on p "Customers" at bounding box center [26, 71] width 23 height 7
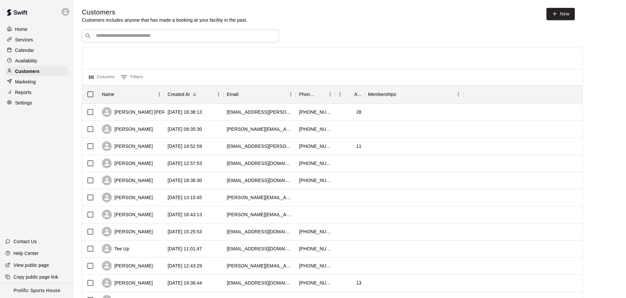
click at [192, 40] on div "​ ​" at bounding box center [180, 35] width 197 height 13
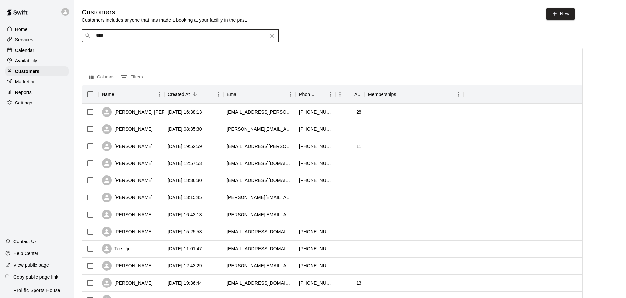
type input "*****"
click at [199, 48] on div "[PERSON_NAME] [EMAIL_ADDRESS][DOMAIN_NAME]" at bounding box center [187, 53] width 174 height 14
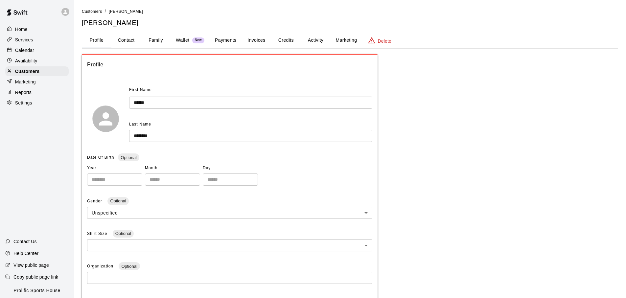
click at [282, 44] on button "Credits" at bounding box center [286, 41] width 30 height 16
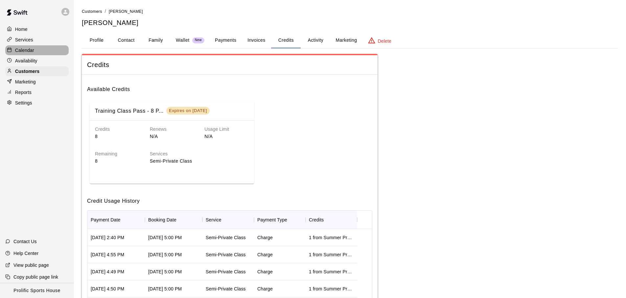
click at [39, 47] on div "Calendar" at bounding box center [36, 50] width 63 height 10
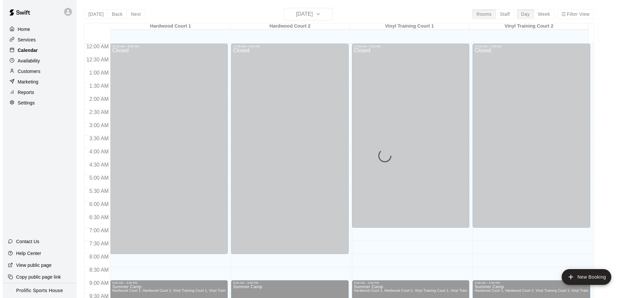
scroll to position [350, 0]
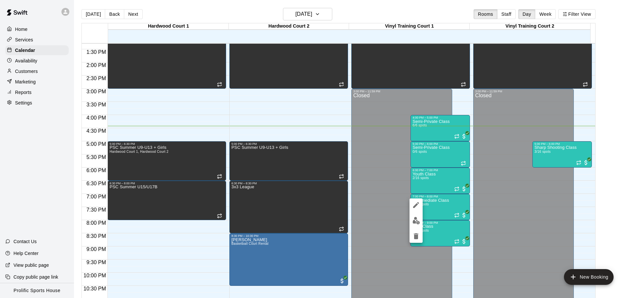
click at [543, 153] on div at bounding box center [315, 149] width 631 height 298
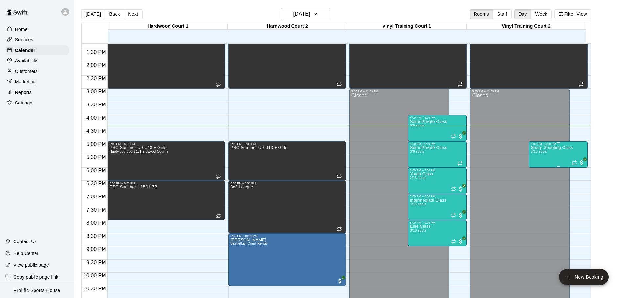
click at [550, 154] on div "Sharp Shooting Class 3/16 spots" at bounding box center [552, 295] width 42 height 298
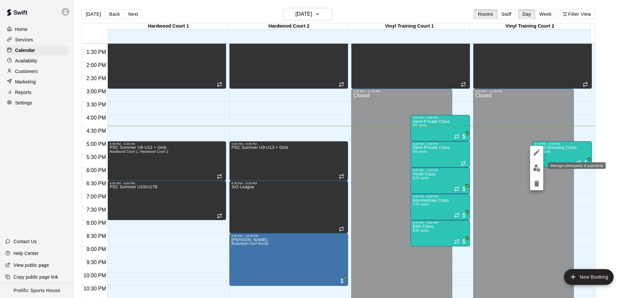
click at [541, 170] on img "edit" at bounding box center [537, 168] width 8 height 8
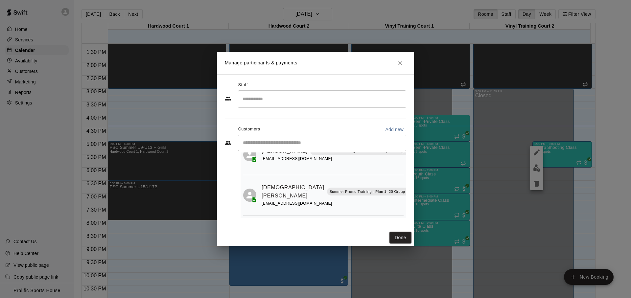
scroll to position [79, 39]
click at [402, 62] on icon "Close" at bounding box center [400, 63] width 7 height 7
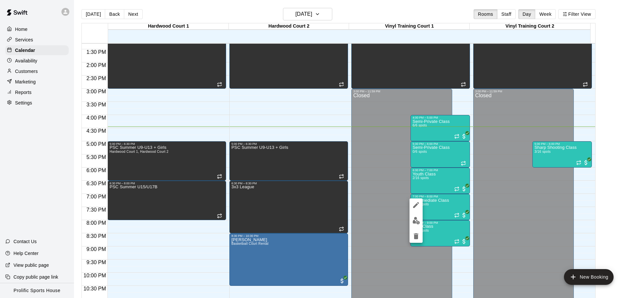
click at [418, 221] on img "edit" at bounding box center [417, 221] width 8 height 8
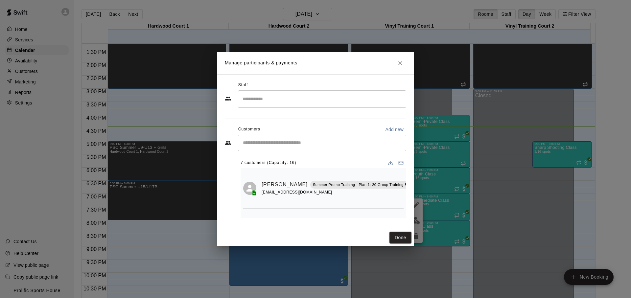
click at [287, 141] on input "Start typing to search customers..." at bounding box center [322, 143] width 162 height 7
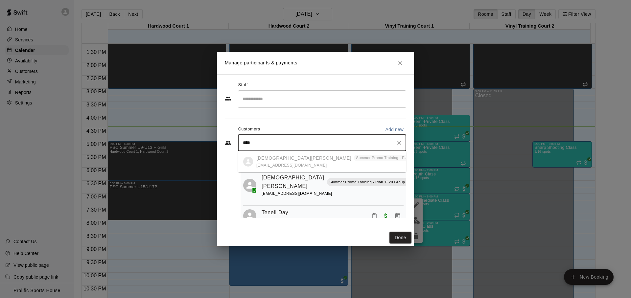
scroll to position [184, 0]
type input "****"
click at [404, 70] on h2 "Manage participants & payments" at bounding box center [315, 63] width 197 height 22
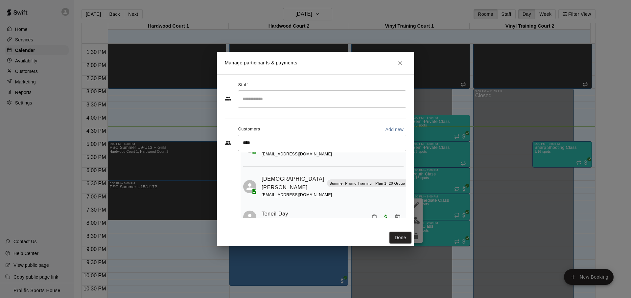
click at [398, 60] on icon "Close" at bounding box center [400, 63] width 7 height 7
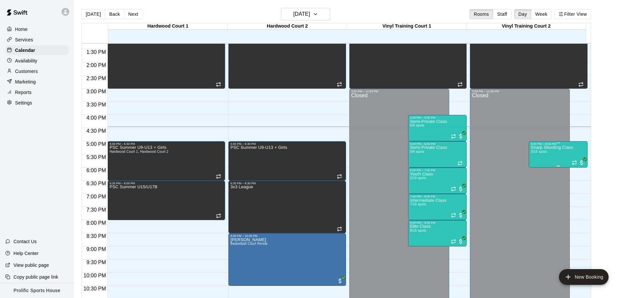
click at [546, 162] on div "Sharp Shooting Class 3/16 spots" at bounding box center [552, 295] width 42 height 298
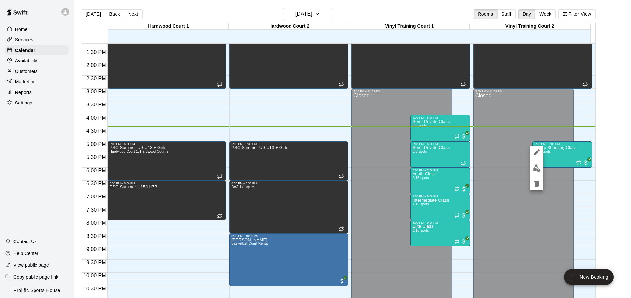
click at [543, 167] on button "edit" at bounding box center [536, 168] width 13 height 13
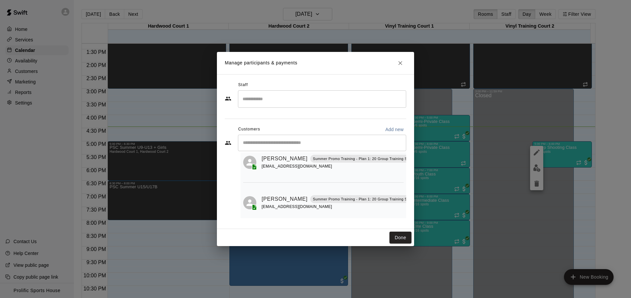
scroll to position [79, 0]
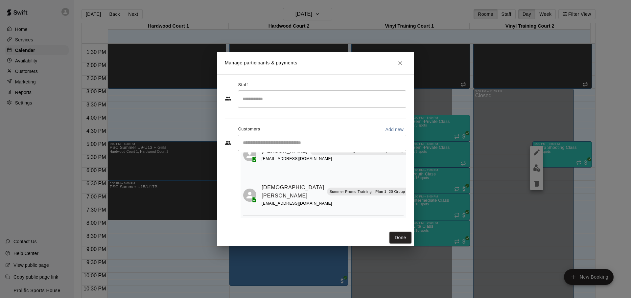
drag, startPoint x: 362, startPoint y: 213, endPoint x: 363, endPoint y: 217, distance: 4.7
click at [384, 213] on div "3 customers (Capacity: 16) [PERSON_NAME] Summer Promo Training - Plan 1: 20 Gro…" at bounding box center [324, 186] width 166 height 66
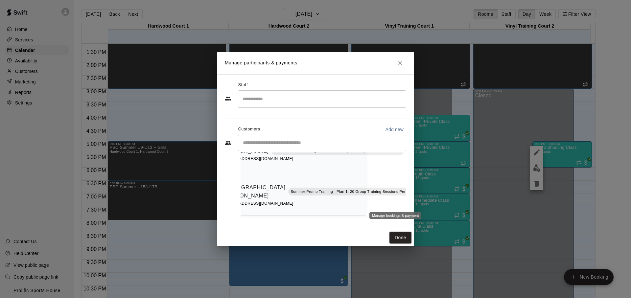
click at [424, 204] on icon "Manage bookings & payment" at bounding box center [426, 207] width 5 height 6
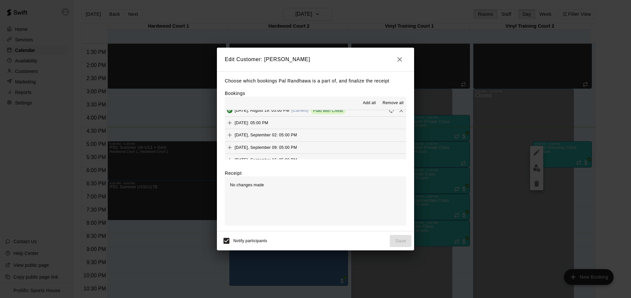
scroll to position [157, 0]
click at [398, 122] on icon "Remove" at bounding box center [401, 120] width 7 height 7
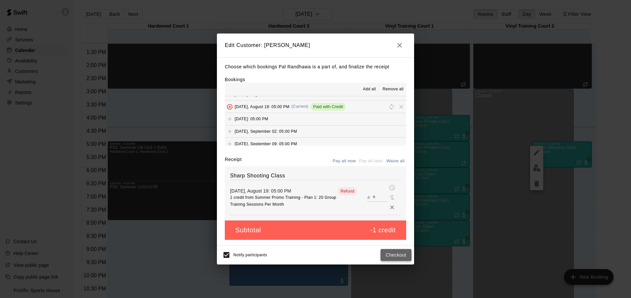
click at [392, 252] on button "Checkout" at bounding box center [396, 255] width 31 height 12
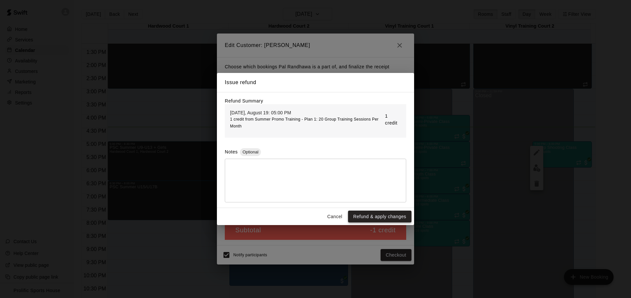
click at [374, 218] on button "Refund & apply changes" at bounding box center [379, 217] width 63 height 12
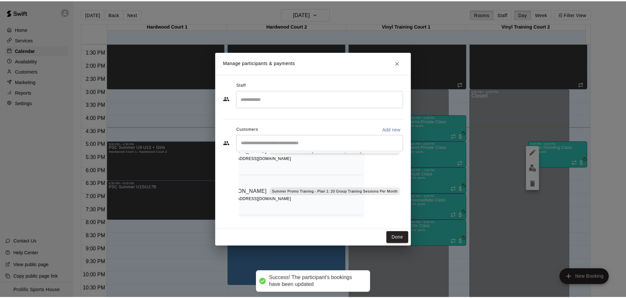
scroll to position [38, 31]
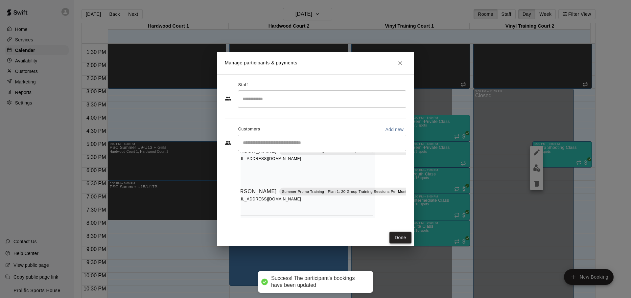
click at [399, 235] on button "Done" at bounding box center [401, 238] width 22 height 12
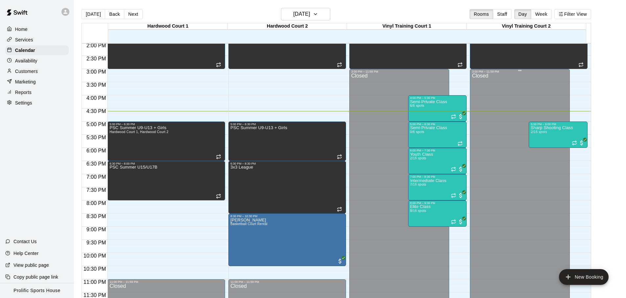
scroll to position [366, 0]
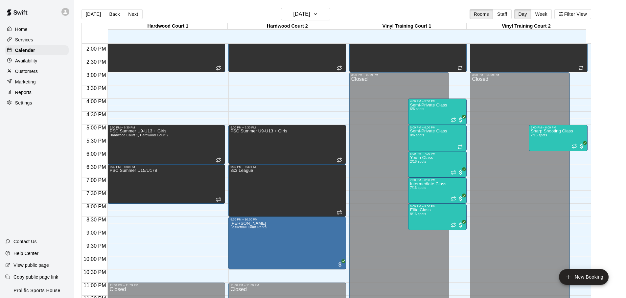
click at [67, 9] on icon at bounding box center [65, 12] width 6 height 6
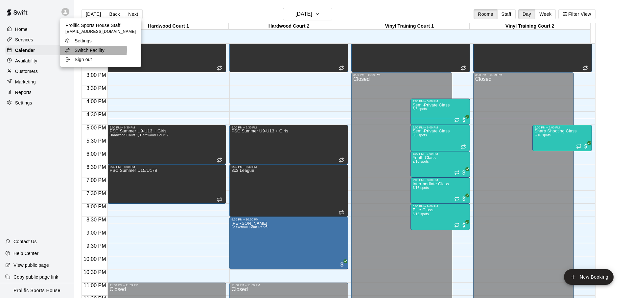
click at [73, 49] on div "Switch Facility" at bounding box center [86, 50] width 43 height 7
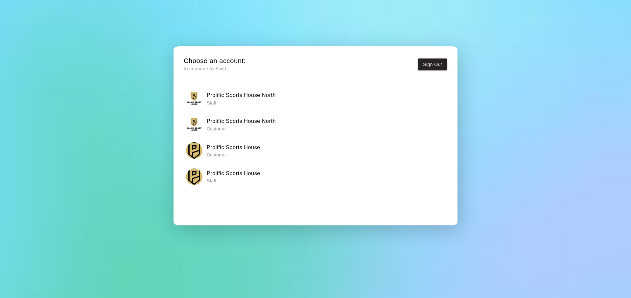
click at [252, 98] on h6 "Prolific Sports House North" at bounding box center [241, 95] width 69 height 9
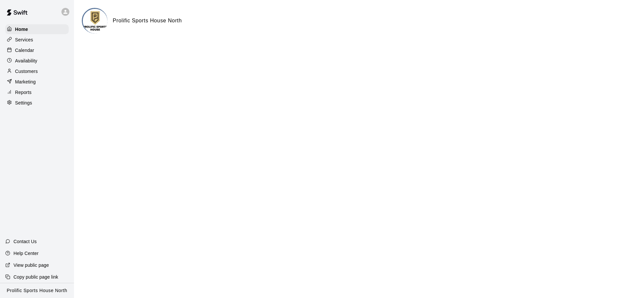
click at [42, 62] on div "Availability" at bounding box center [36, 61] width 63 height 10
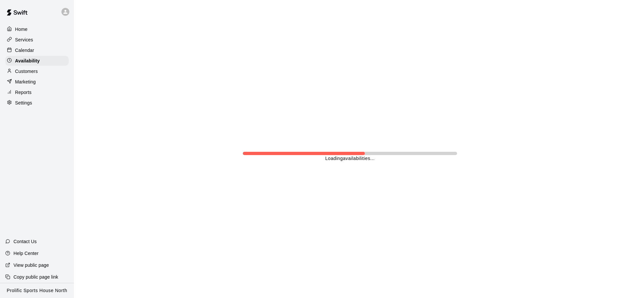
click at [38, 70] on div "Customers" at bounding box center [36, 71] width 63 height 10
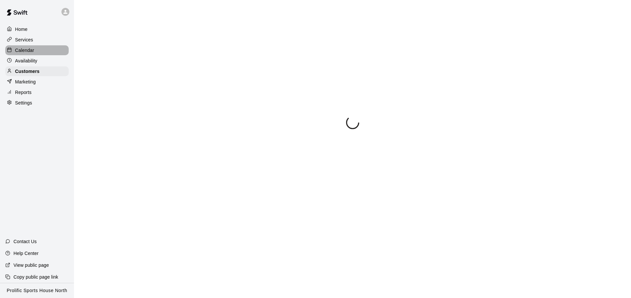
click at [41, 53] on div "Calendar" at bounding box center [36, 50] width 63 height 10
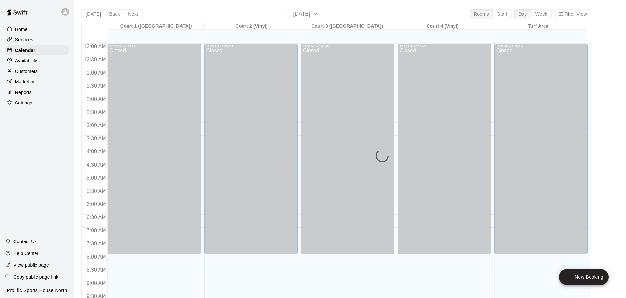
scroll to position [350, 0]
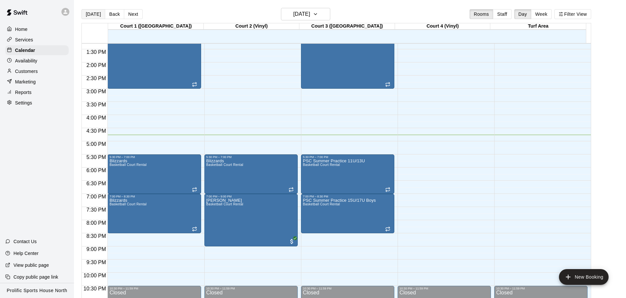
click at [91, 14] on button "[DATE]" at bounding box center [94, 14] width 24 height 10
click at [305, 17] on h6 "[DATE]" at bounding box center [302, 14] width 17 height 9
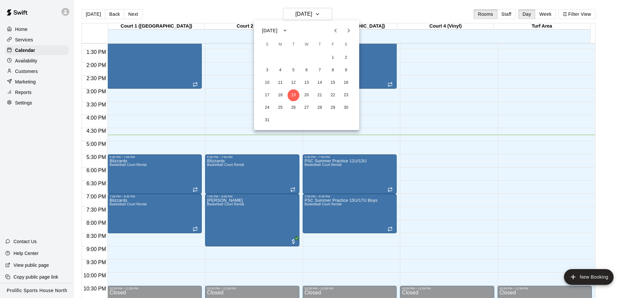
click at [223, 18] on div at bounding box center [315, 149] width 631 height 298
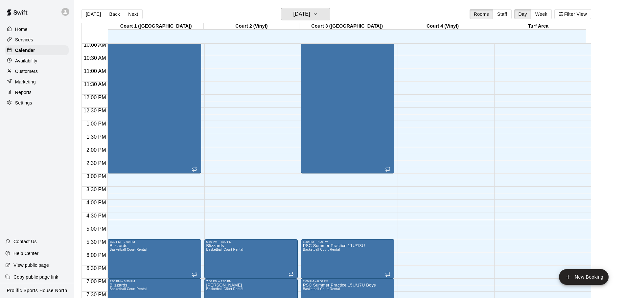
scroll to position [352, 0]
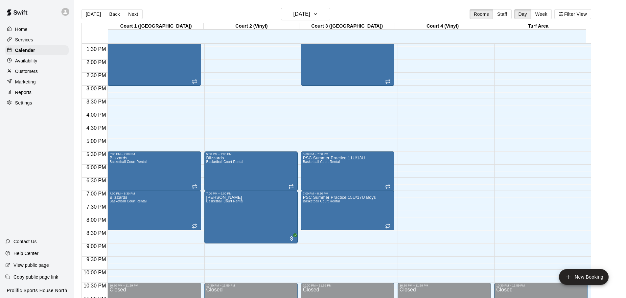
click at [360, 246] on div "12:00 AM – 8:00 AM Closed 9:00 AM – 3:00 PM Summer Camp Basketball Court Rental…" at bounding box center [347, 6] width 93 height 631
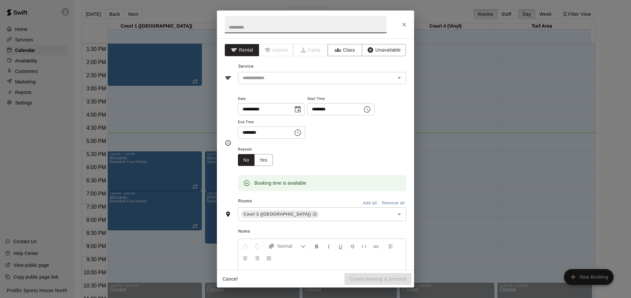
click at [403, 27] on icon "Close" at bounding box center [404, 24] width 7 height 7
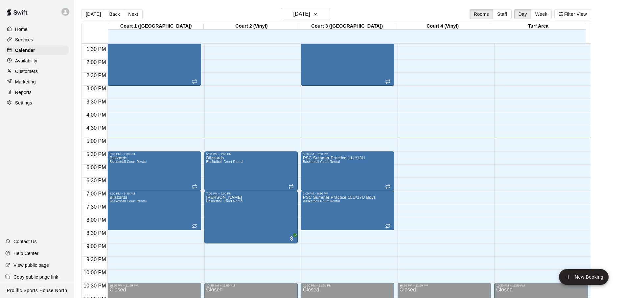
click at [66, 7] on div at bounding box center [67, 11] width 14 height 13
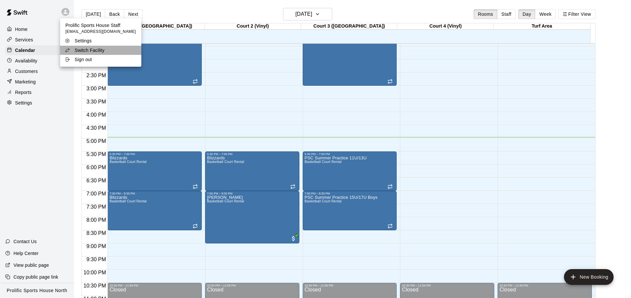
click at [102, 53] on p "Switch Facility" at bounding box center [90, 50] width 30 height 7
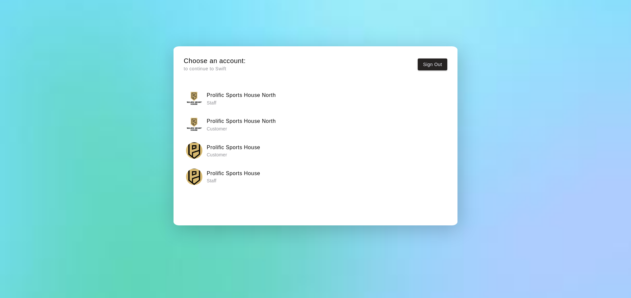
click at [225, 181] on p "Staff" at bounding box center [234, 181] width 54 height 7
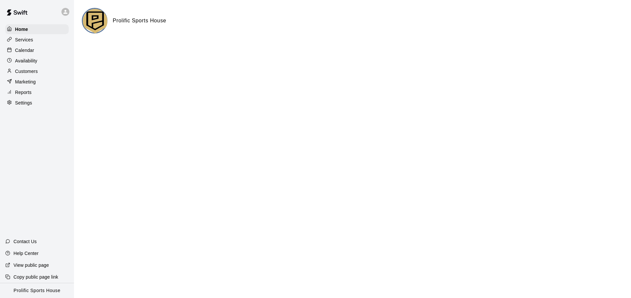
click at [45, 44] on div "Services" at bounding box center [36, 40] width 63 height 10
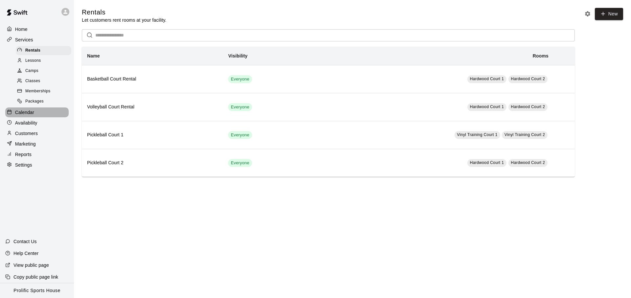
click at [35, 114] on div "Calendar" at bounding box center [36, 113] width 63 height 10
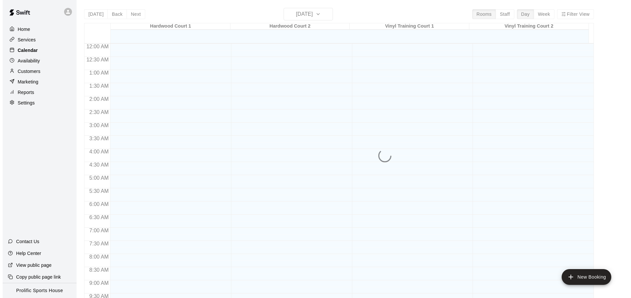
scroll to position [350, 0]
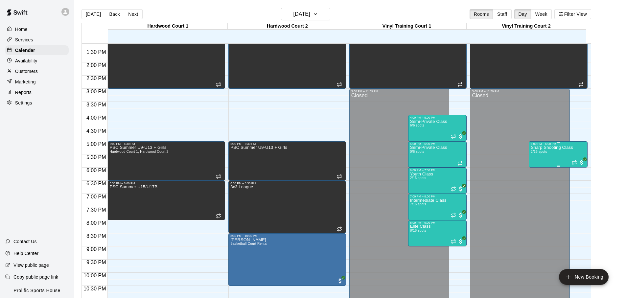
click at [566, 150] on div "Sharp Shooting Class 2/16 spots" at bounding box center [552, 295] width 42 height 298
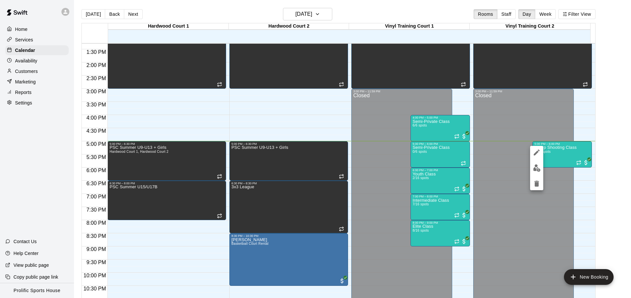
click at [539, 170] on img "edit" at bounding box center [537, 168] width 8 height 8
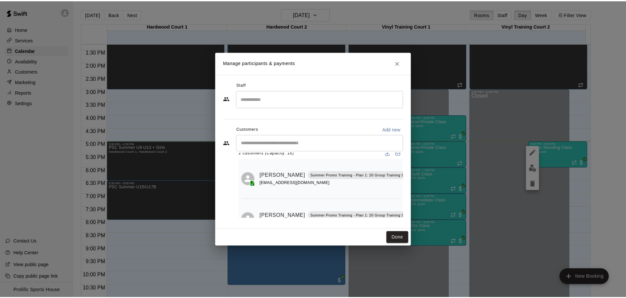
scroll to position [4, 0]
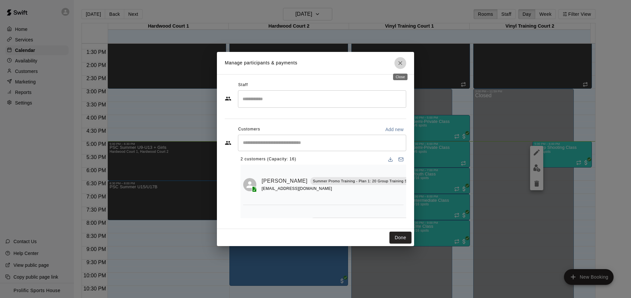
click at [399, 66] on icon "Close" at bounding box center [400, 63] width 7 height 7
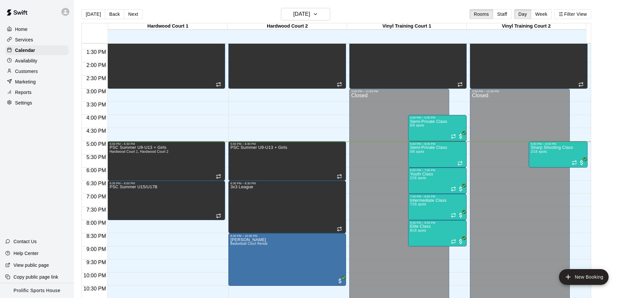
click at [258, 9] on div "[DATE] Back [DATE][DATE] Rooms Staff Day Week Filter View" at bounding box center [337, 15] width 510 height 15
click at [65, 14] on icon at bounding box center [65, 12] width 6 height 6
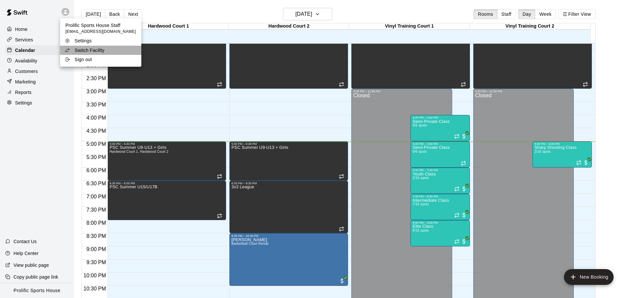
click at [108, 50] on li "Switch Facility" at bounding box center [100, 50] width 81 height 9
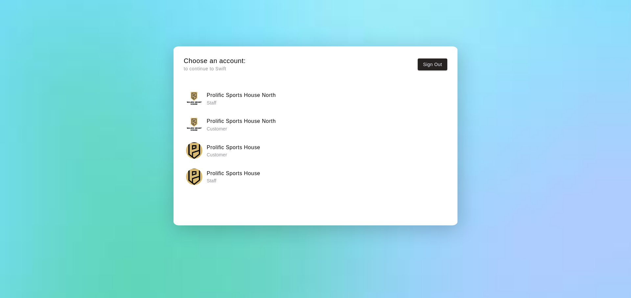
click at [255, 98] on h6 "Prolific Sports House North" at bounding box center [241, 95] width 69 height 9
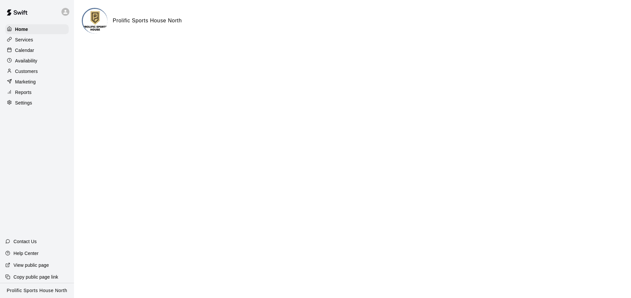
click at [37, 46] on div "Calendar" at bounding box center [36, 50] width 63 height 10
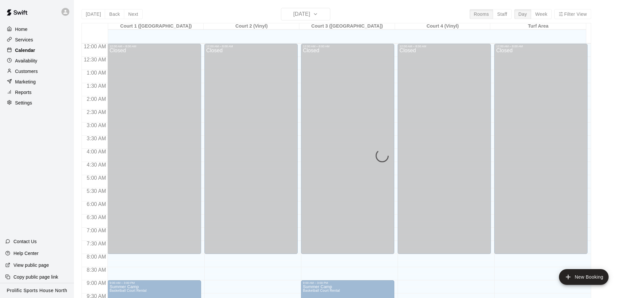
scroll to position [350, 0]
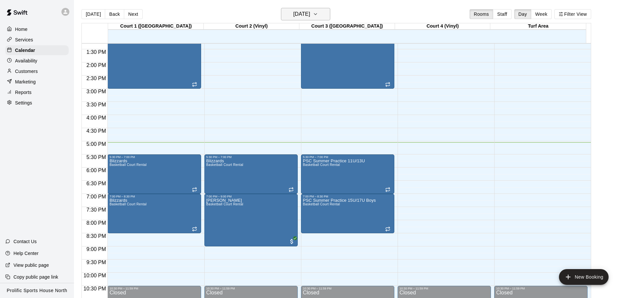
click at [300, 16] on h6 "[DATE]" at bounding box center [302, 14] width 17 height 9
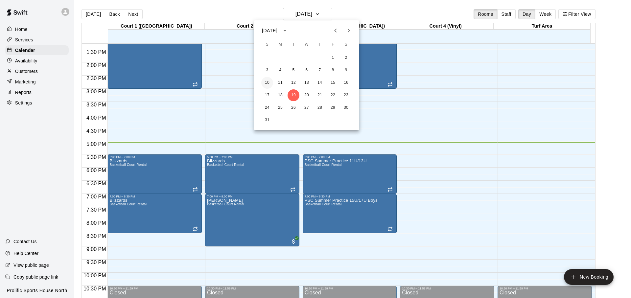
click at [269, 83] on button "10" at bounding box center [267, 83] width 12 height 12
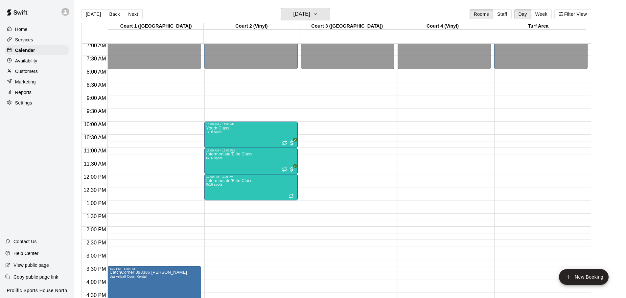
scroll to position [277, 0]
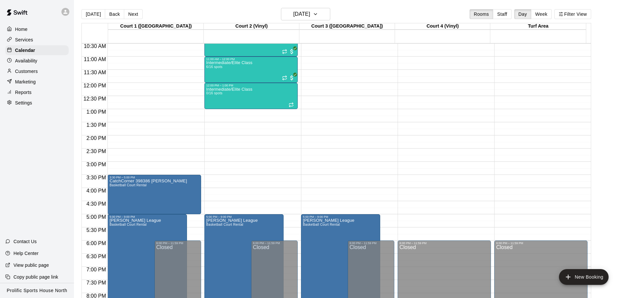
click at [352, 13] on div "[DATE] Back [DATE][DATE] Rooms Staff Day Week Filter View" at bounding box center [337, 15] width 510 height 15
click at [95, 14] on button "[DATE]" at bounding box center [94, 14] width 24 height 10
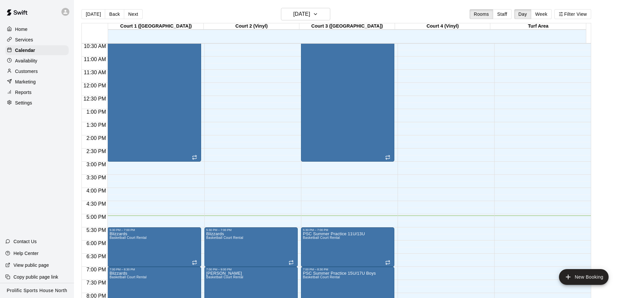
click at [67, 12] on icon at bounding box center [65, 12] width 4 height 4
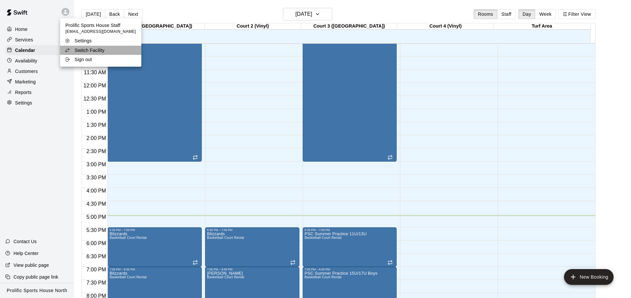
click at [104, 50] on p "Switch Facility" at bounding box center [90, 50] width 30 height 7
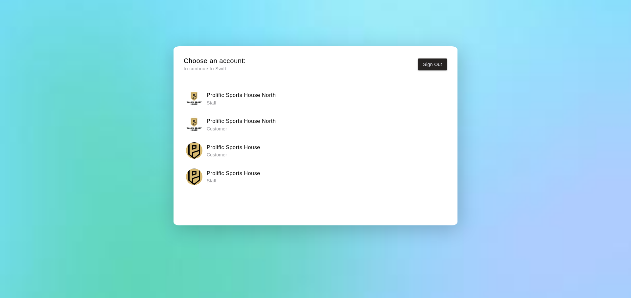
click at [241, 174] on h6 "Prolific Sports House" at bounding box center [234, 173] width 54 height 9
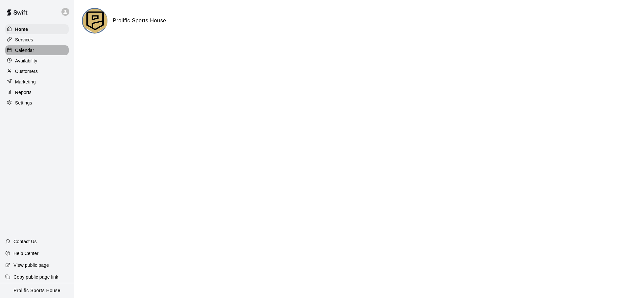
click at [36, 53] on div "Calendar" at bounding box center [36, 50] width 63 height 10
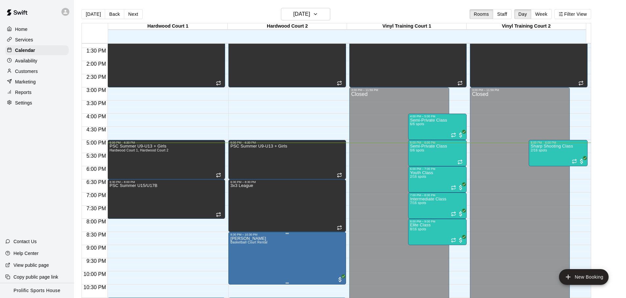
scroll to position [368, 0]
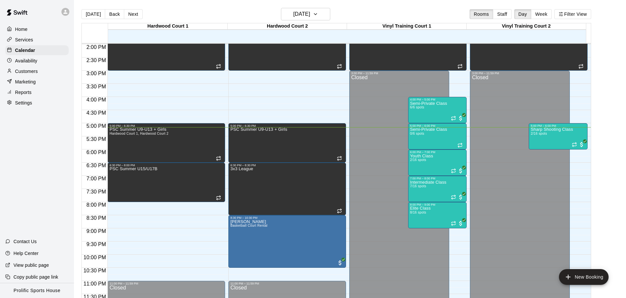
click at [420, 10] on div "[DATE] Back [DATE][DATE] Rooms Staff Day Week Filter View" at bounding box center [337, 15] width 510 height 15
click at [55, 112] on div "Home Services Calendar Availability Customers Marketing Reports Settings Contac…" at bounding box center [37, 149] width 74 height 298
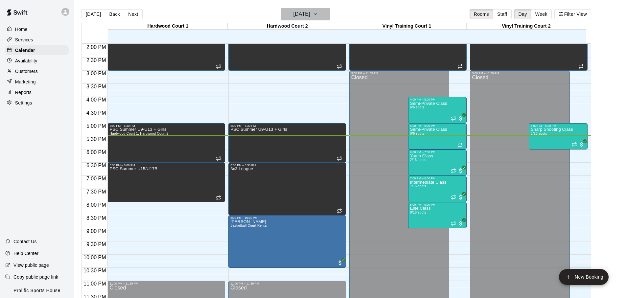
click at [317, 13] on icon "button" at bounding box center [315, 13] width 3 height 1
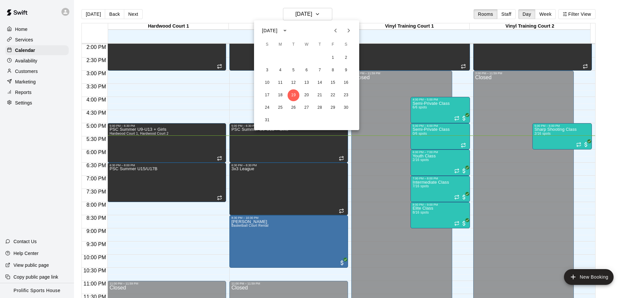
click at [383, 15] on div at bounding box center [315, 149] width 631 height 298
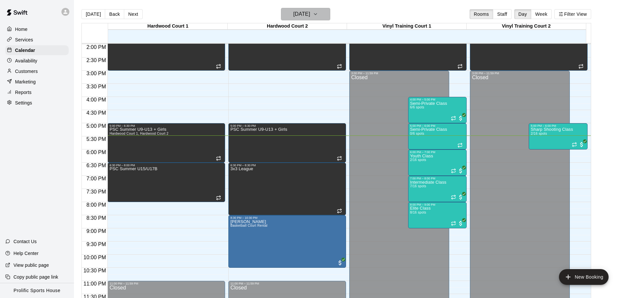
click at [310, 15] on h6 "[DATE]" at bounding box center [302, 14] width 17 height 9
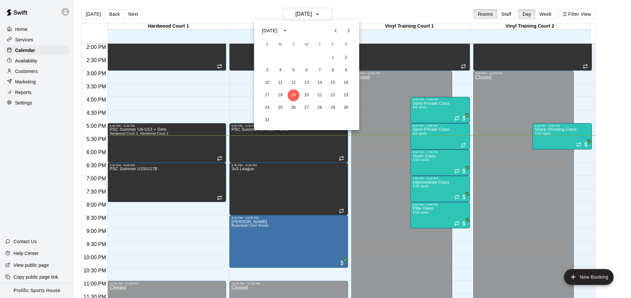
click at [347, 27] on icon "Next month" at bounding box center [349, 31] width 8 height 8
click at [280, 106] on button "29" at bounding box center [281, 108] width 12 height 12
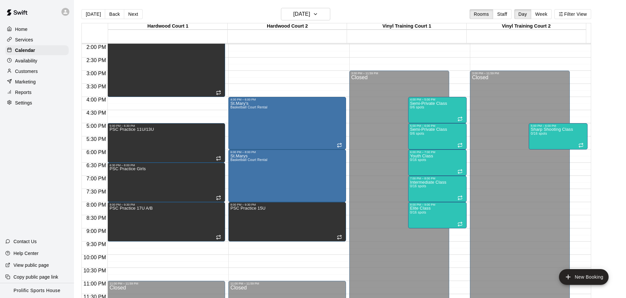
click at [309, 20] on div "[DATE] Back [DATE][DATE] Rooms Staff Day Week Filter View" at bounding box center [337, 15] width 510 height 15
click at [303, 13] on h6 "[DATE]" at bounding box center [302, 14] width 17 height 9
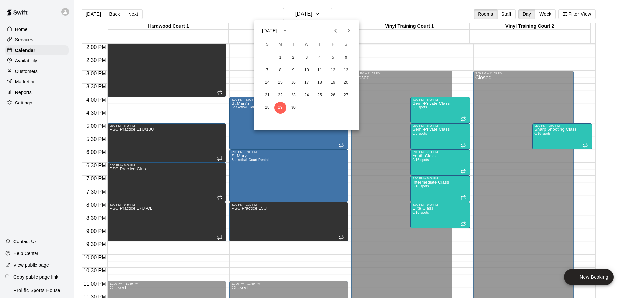
click at [348, 36] on button "Next month" at bounding box center [348, 30] width 13 height 13
click at [283, 95] on button "20" at bounding box center [281, 95] width 12 height 12
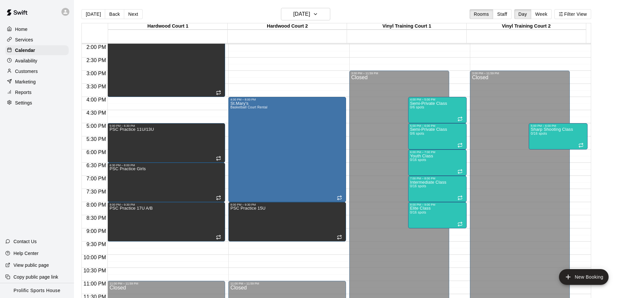
click at [217, 13] on div "[DATE] Back [DATE][DATE] Rooms Staff Day Week Filter View" at bounding box center [337, 15] width 510 height 15
click at [96, 13] on button "[DATE]" at bounding box center [94, 14] width 24 height 10
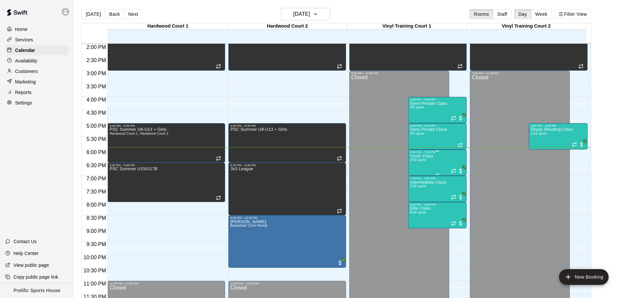
click at [443, 167] on div "Youth Class 2/16 spots" at bounding box center [437, 303] width 55 height 298
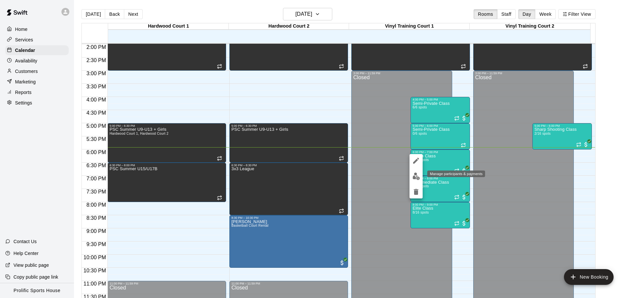
click at [416, 178] on img "edit" at bounding box center [417, 177] width 8 height 8
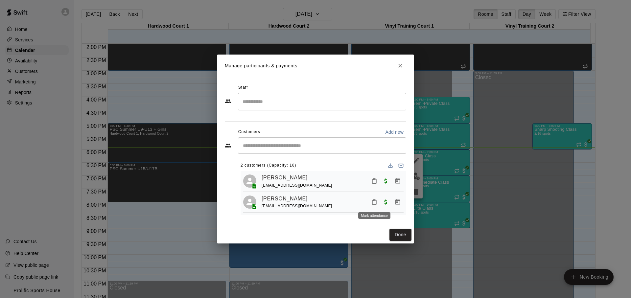
click at [372, 200] on icon "Mark attendance" at bounding box center [375, 202] width 6 height 6
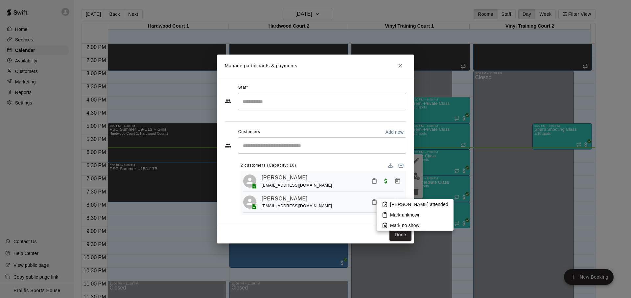
click at [380, 203] on li "[PERSON_NAME] attended" at bounding box center [415, 204] width 77 height 11
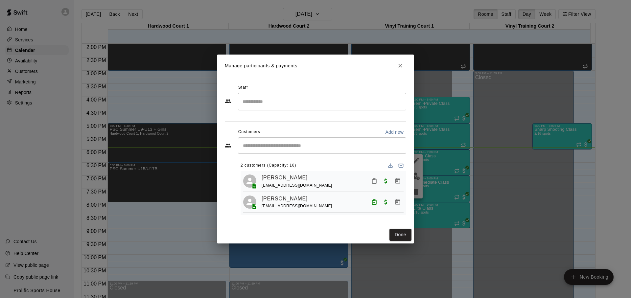
click at [364, 228] on div "Done" at bounding box center [315, 234] width 197 height 17
click at [373, 180] on icon "Mark attendance" at bounding box center [375, 181] width 4 height 5
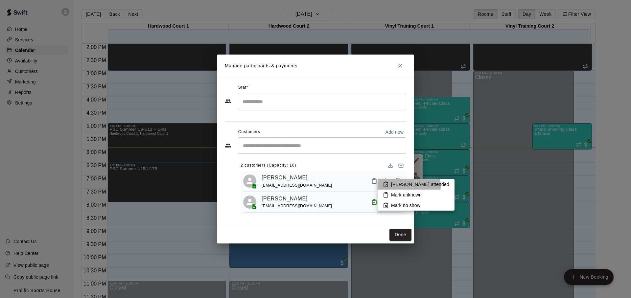
click at [409, 186] on p "[PERSON_NAME] attended" at bounding box center [420, 184] width 58 height 7
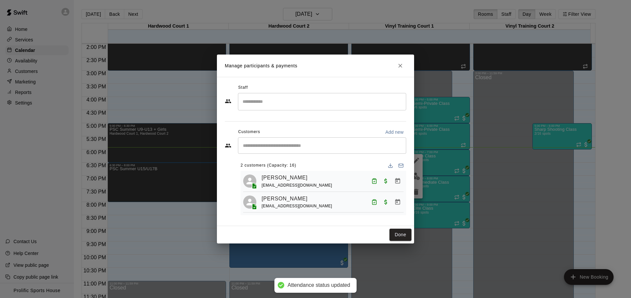
click at [394, 219] on div "Staff ​ Customers Add new ​ 2 customers (Capacity: 16) Parsa Nikoobayan [EMAIL_…" at bounding box center [316, 152] width 182 height 138
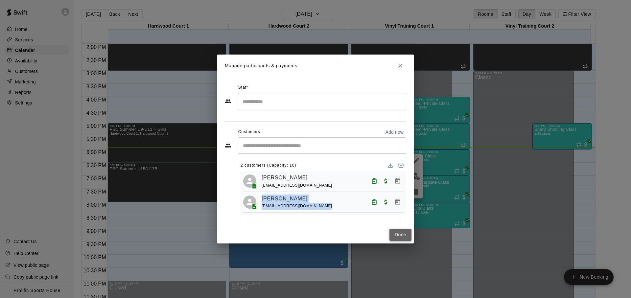
click at [397, 232] on button "Done" at bounding box center [401, 235] width 22 height 12
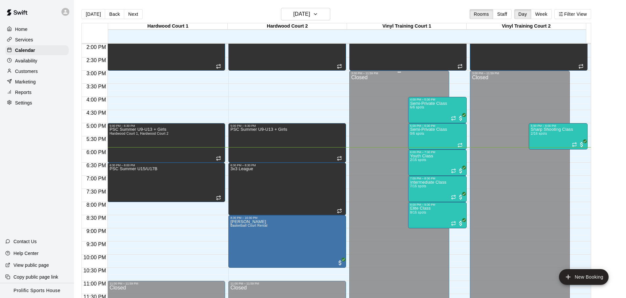
scroll to position [369, 0]
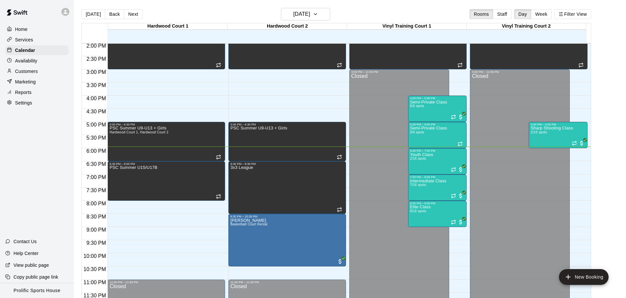
click at [412, 14] on div "[DATE] Back [DATE][DATE] Rooms Staff Day Week Filter View" at bounding box center [337, 15] width 510 height 15
click at [417, 12] on div "[DATE] Back [DATE][DATE] Rooms Staff Day Week Filter View" at bounding box center [337, 15] width 510 height 15
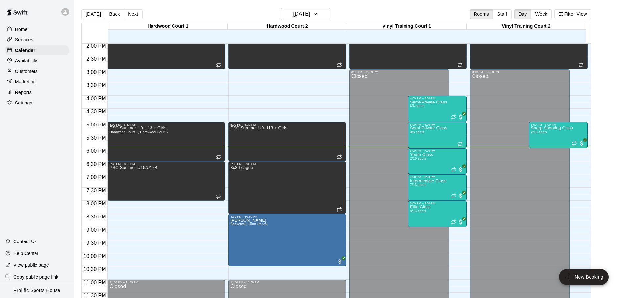
click at [417, 12] on div "[DATE] Back [DATE][DATE] Rooms Staff Day Week Filter View" at bounding box center [337, 15] width 510 height 15
click at [433, 16] on div "[DATE] Back [DATE][DATE] Rooms Staff Day Week Filter View" at bounding box center [337, 15] width 510 height 15
click at [66, 17] on div at bounding box center [67, 11] width 14 height 13
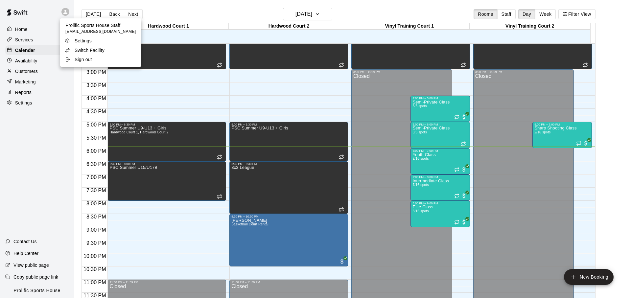
click at [97, 52] on p "Switch Facility" at bounding box center [90, 50] width 30 height 7
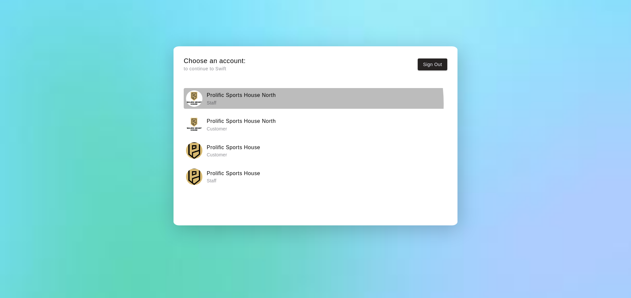
click at [292, 104] on div "Prolific Sports House North Staff" at bounding box center [315, 98] width 259 height 16
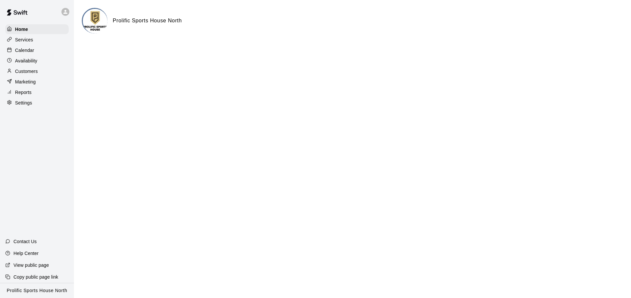
click at [42, 53] on div "Calendar" at bounding box center [36, 50] width 63 height 10
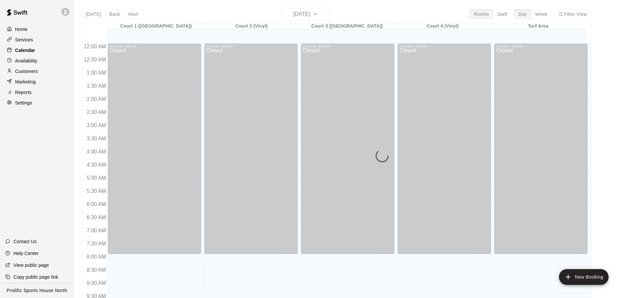
scroll to position [350, 0]
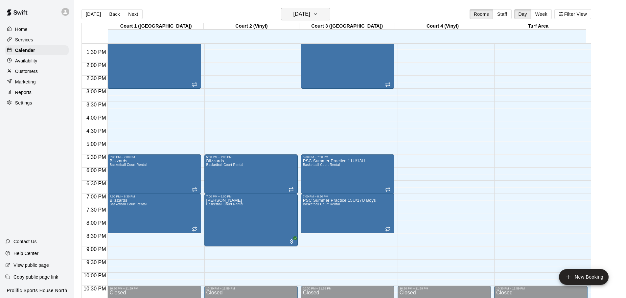
click at [318, 16] on icon "button" at bounding box center [315, 14] width 5 height 8
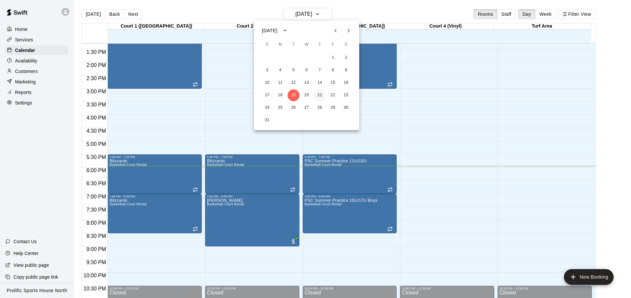
click at [324, 96] on button "21" at bounding box center [320, 95] width 12 height 12
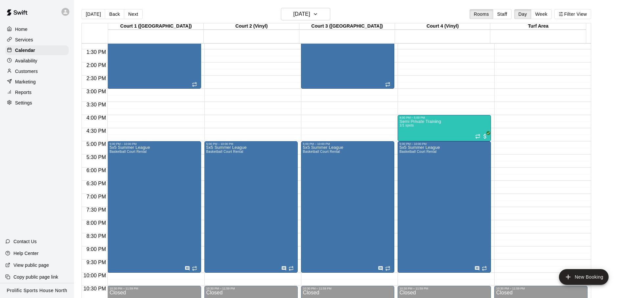
click at [365, 5] on main "[DATE] Back [DATE][DATE] Rooms Staff Day Week Filter View Court 1 ([GEOGRAPHIC_…" at bounding box center [350, 154] width 552 height 309
click at [97, 21] on div "[DATE] Back [DATE][DATE] Rooms Staff Day Week Filter View" at bounding box center [337, 15] width 510 height 15
click at [65, 12] on icon at bounding box center [65, 12] width 6 height 6
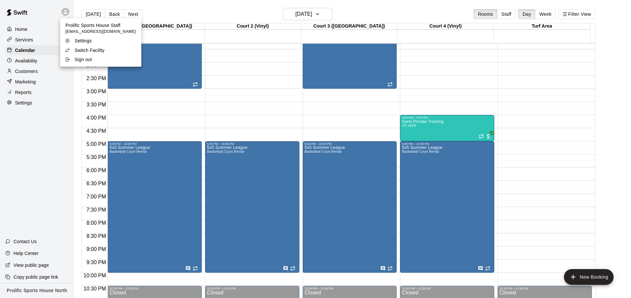
click at [88, 49] on p "Switch Facility" at bounding box center [90, 50] width 30 height 7
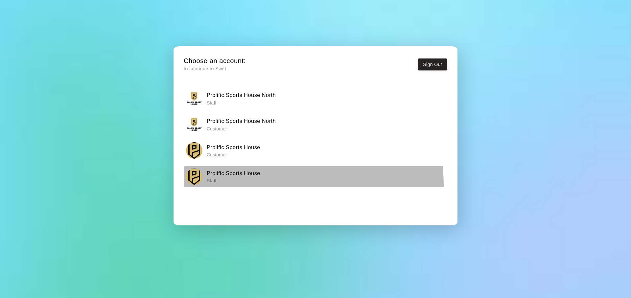
click at [244, 185] on button "Prolific Sports House Staff" at bounding box center [316, 176] width 264 height 21
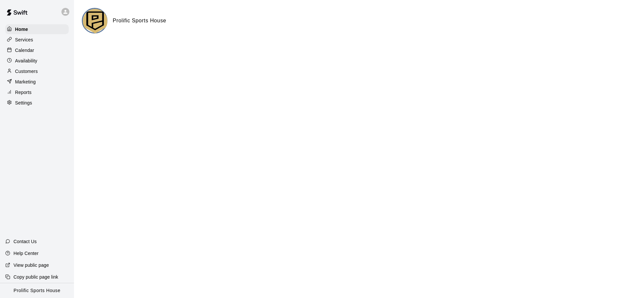
click at [49, 48] on div "Calendar" at bounding box center [36, 50] width 63 height 10
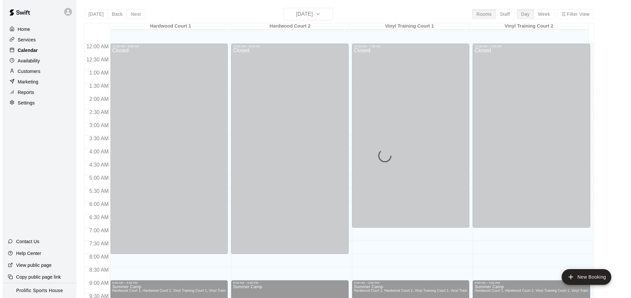
scroll to position [350, 0]
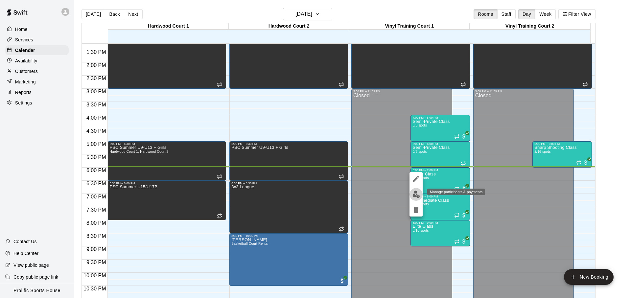
click at [419, 194] on img "edit" at bounding box center [417, 195] width 8 height 8
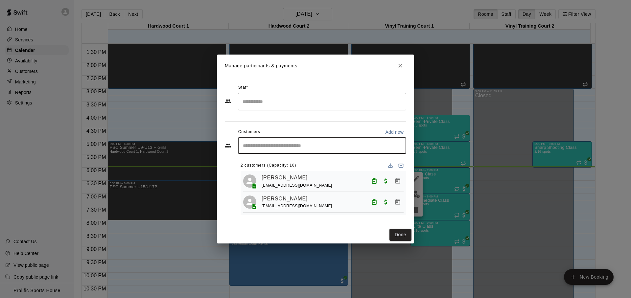
click at [367, 143] on input "Start typing to search customers..." at bounding box center [322, 145] width 162 height 7
type input "*"
type input "*****"
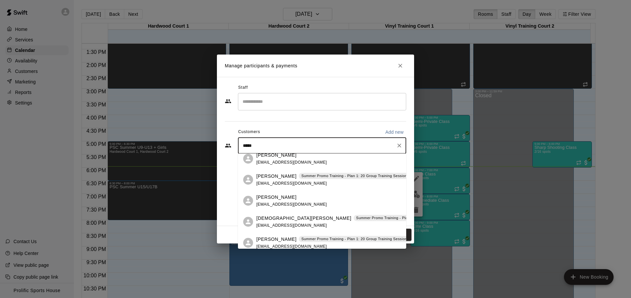
scroll to position [10, 0]
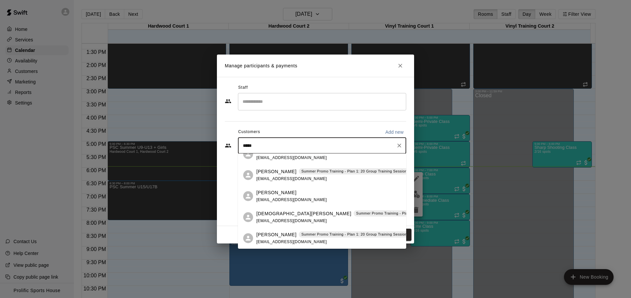
click at [327, 242] on div "[PERSON_NAME] Summer Promo Training - Plan 1: 20 Group Training Sessions Per Mo…" at bounding box center [343, 238] width 175 height 14
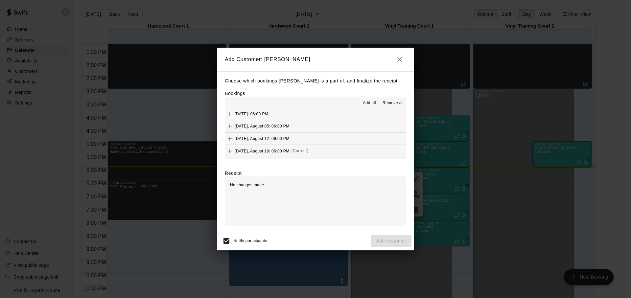
scroll to position [175, 0]
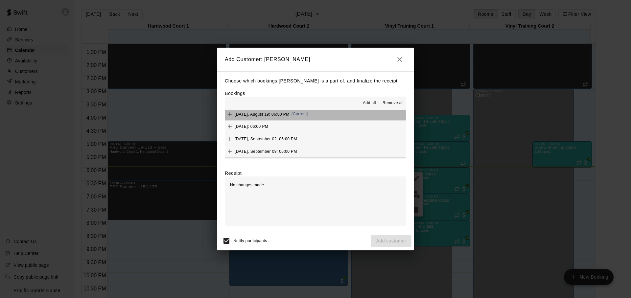
click at [326, 113] on button "[DATE], August 19: 06:00 PM (Current)" at bounding box center [316, 114] width 182 height 12
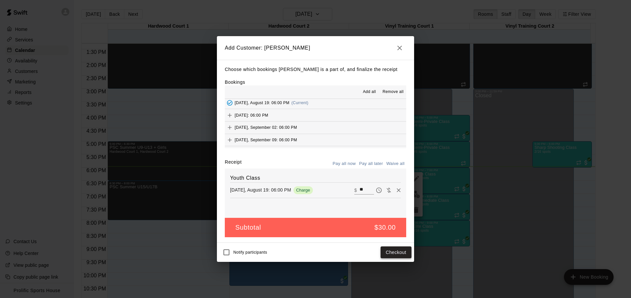
click at [393, 254] on button "Checkout" at bounding box center [396, 253] width 31 height 12
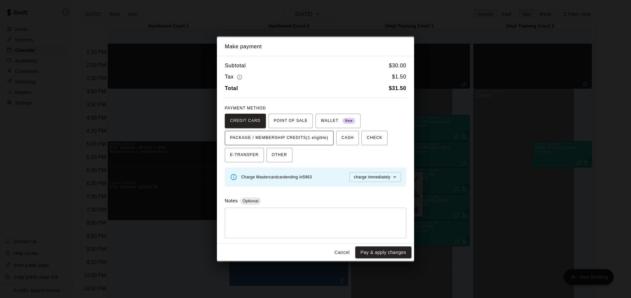
click at [264, 133] on span "PACKAGE / MEMBERSHIP CREDITS (1 eligible)" at bounding box center [279, 138] width 98 height 11
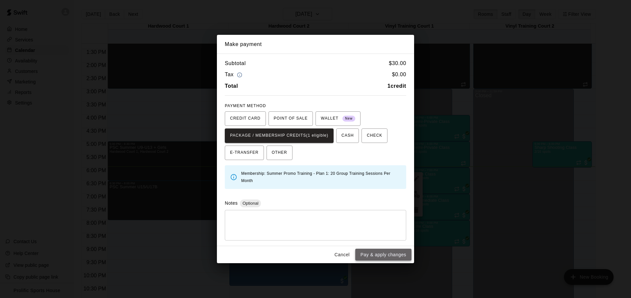
click at [384, 257] on button "Pay & apply changes" at bounding box center [383, 255] width 56 height 12
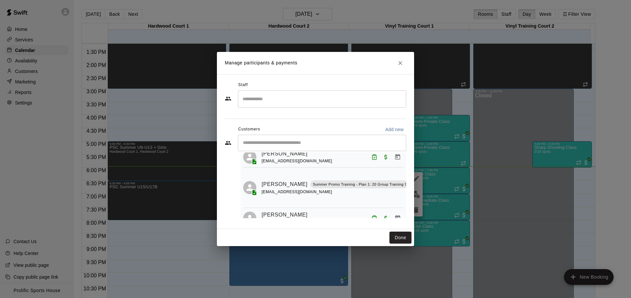
scroll to position [21, 32]
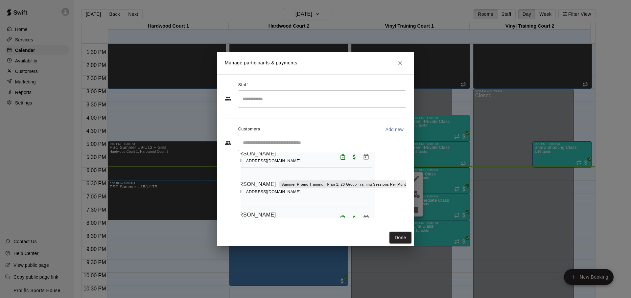
click at [414, 175] on icon "Mark attendance" at bounding box center [417, 176] width 6 height 6
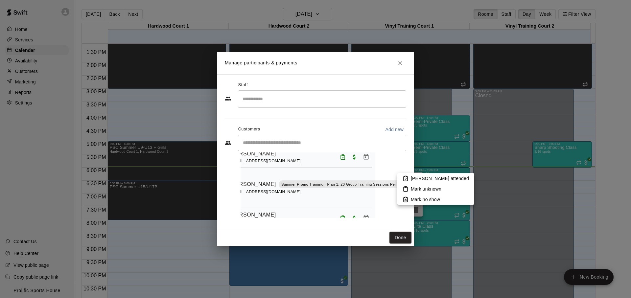
click at [408, 178] on icon at bounding box center [406, 179] width 6 height 6
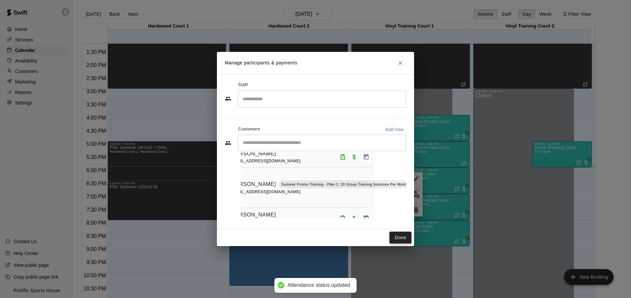
click at [397, 237] on button "Done" at bounding box center [401, 238] width 22 height 12
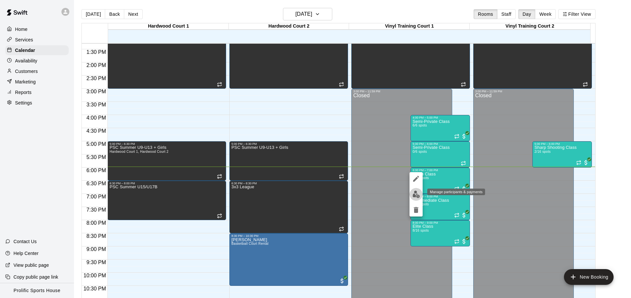
click at [413, 191] on img "edit" at bounding box center [417, 195] width 8 height 8
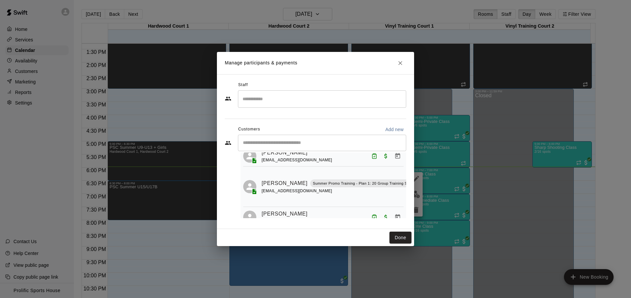
scroll to position [0, 0]
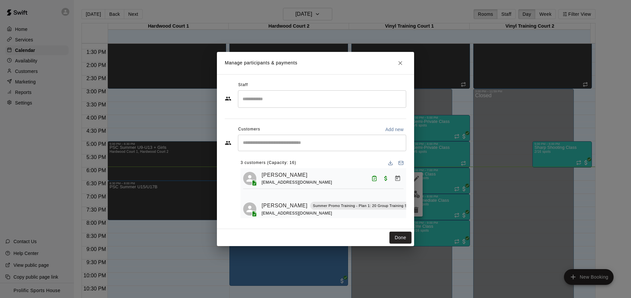
click at [399, 63] on icon "Close" at bounding box center [400, 63] width 7 height 7
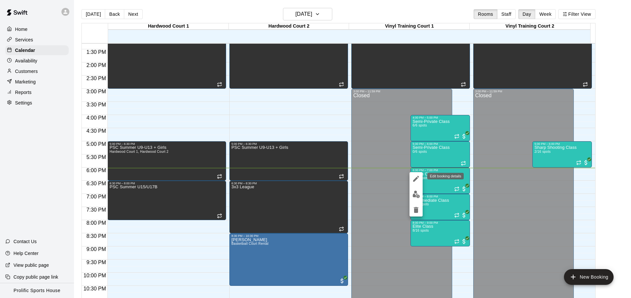
click at [418, 182] on icon "edit" at bounding box center [416, 179] width 8 height 8
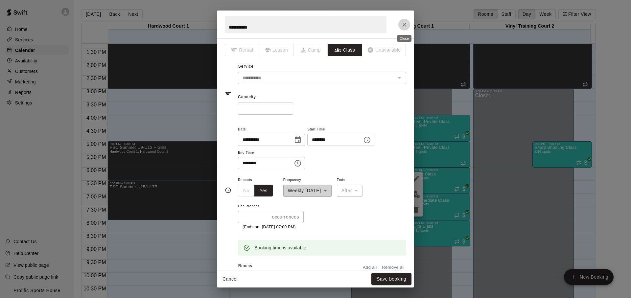
click at [401, 25] on icon "Close" at bounding box center [404, 24] width 7 height 7
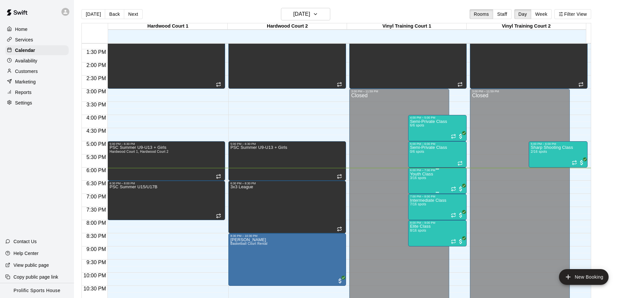
click at [422, 179] on span "3/16 spots" at bounding box center [418, 178] width 16 height 4
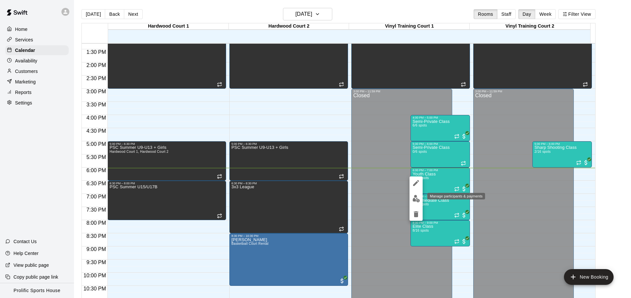
click at [415, 198] on img "edit" at bounding box center [417, 199] width 8 height 8
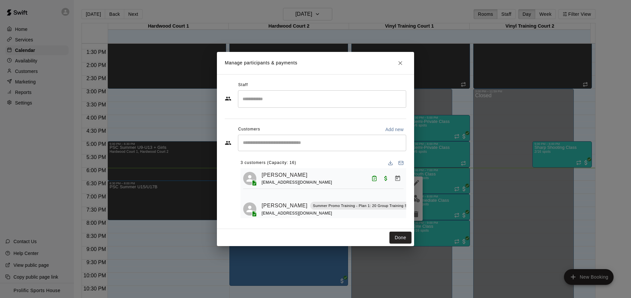
click at [308, 148] on div "​" at bounding box center [322, 143] width 168 height 16
type input "***"
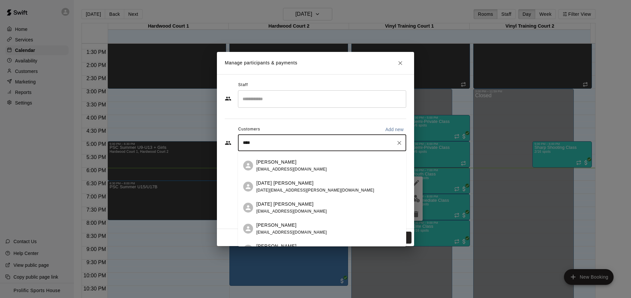
scroll to position [73, 0]
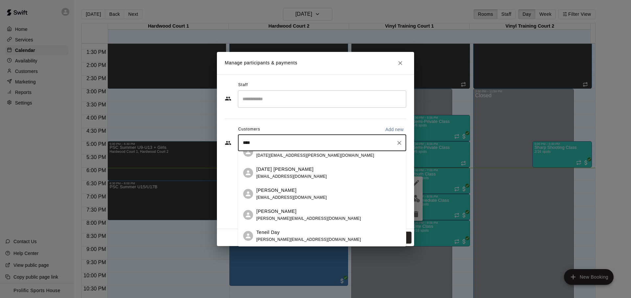
click at [307, 235] on div "Teneil Day [PERSON_NAME][EMAIL_ADDRESS][DOMAIN_NAME]" at bounding box center [328, 236] width 145 height 14
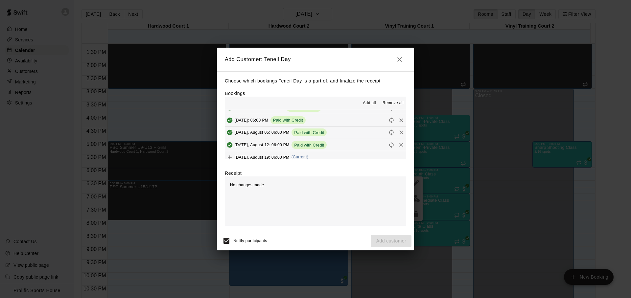
scroll to position [146, 0]
click at [343, 146] on button "[DATE], August 19: 06:00 PM (Current)" at bounding box center [316, 143] width 182 height 12
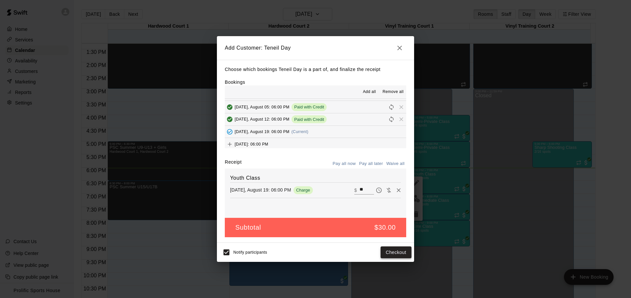
click at [390, 257] on button "Checkout" at bounding box center [396, 253] width 31 height 12
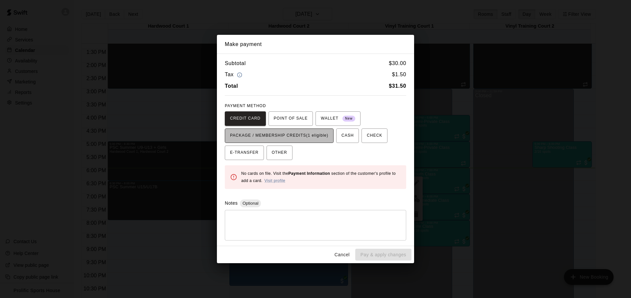
click at [310, 135] on span "PACKAGE / MEMBERSHIP CREDITS (1 eligible)" at bounding box center [279, 136] width 98 height 11
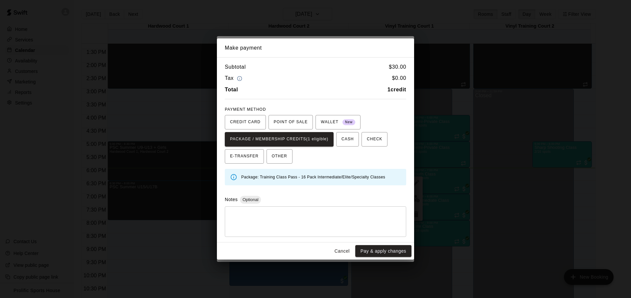
click at [346, 252] on button "Cancel" at bounding box center [342, 251] width 21 height 12
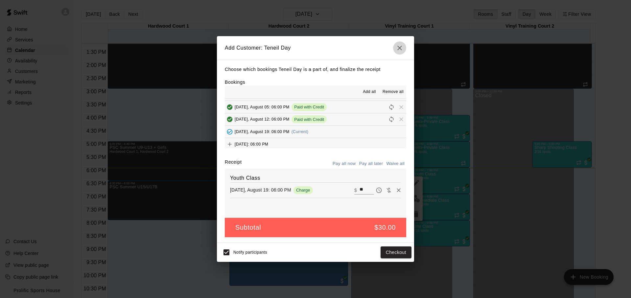
click at [402, 45] on icon "button" at bounding box center [400, 48] width 8 height 8
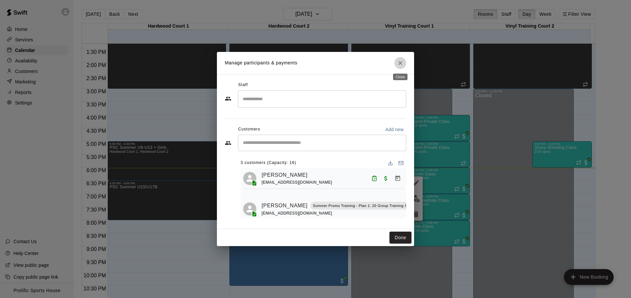
click at [399, 63] on icon "Close" at bounding box center [400, 63] width 7 height 7
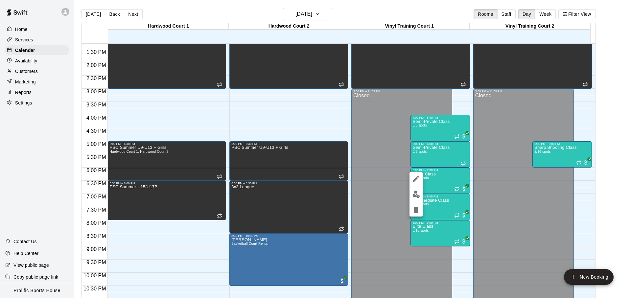
click at [419, 193] on img "edit" at bounding box center [417, 195] width 8 height 8
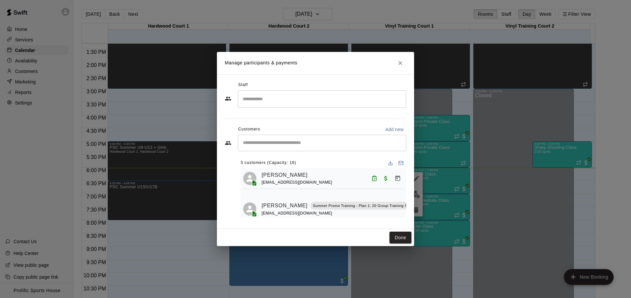
click at [291, 137] on div "​" at bounding box center [322, 143] width 168 height 16
type input "*"
type input "***"
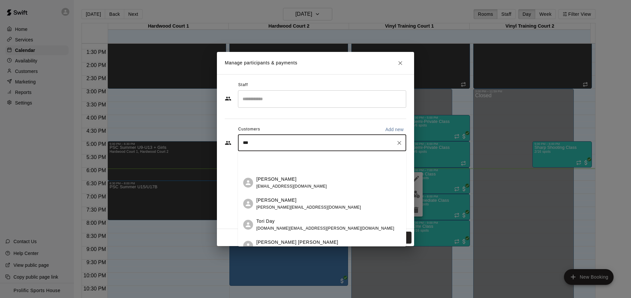
scroll to position [262, 0]
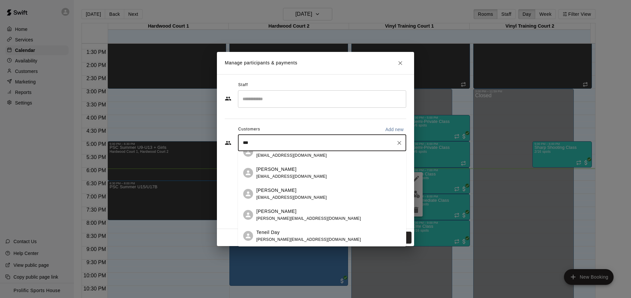
click at [303, 234] on div "Teneil Day [PERSON_NAME][EMAIL_ADDRESS][DOMAIN_NAME]" at bounding box center [328, 236] width 145 height 14
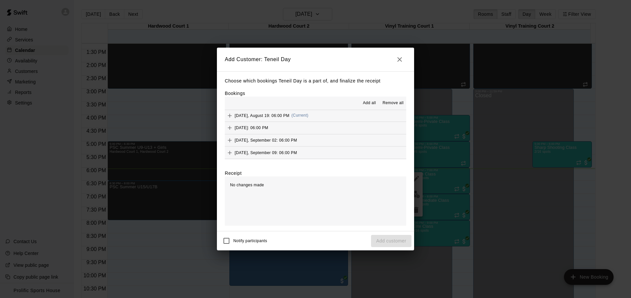
scroll to position [173, 0]
click at [330, 119] on button "[DATE], August 19: 06:00 PM (Current)" at bounding box center [316, 117] width 182 height 12
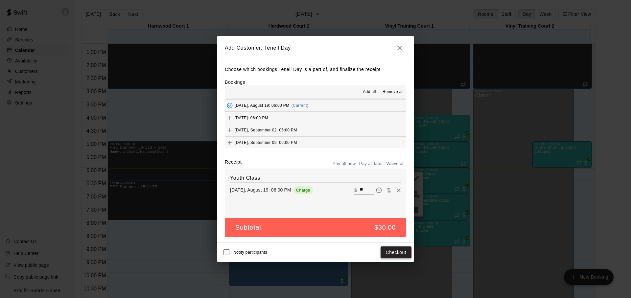
click at [387, 255] on button "Checkout" at bounding box center [396, 253] width 31 height 12
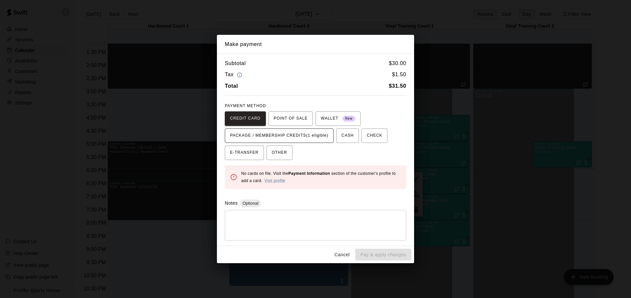
click at [294, 135] on span "PACKAGE / MEMBERSHIP CREDITS (1 eligible)" at bounding box center [279, 136] width 98 height 11
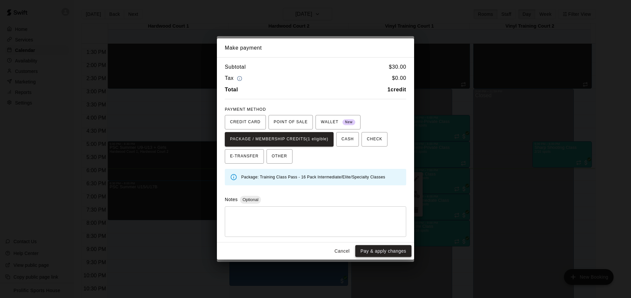
click at [373, 249] on button "Pay & apply changes" at bounding box center [383, 251] width 56 height 12
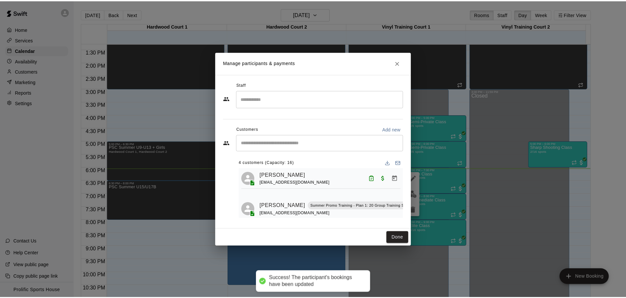
scroll to position [61, 0]
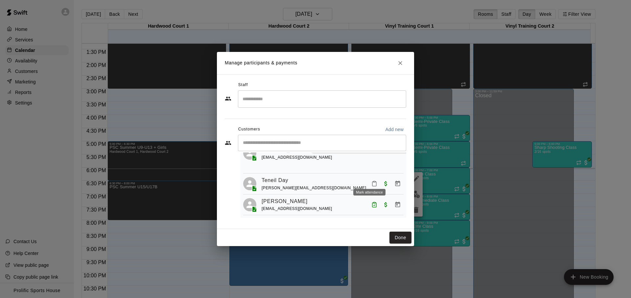
click at [369, 179] on button "Mark attendance" at bounding box center [374, 183] width 11 height 11
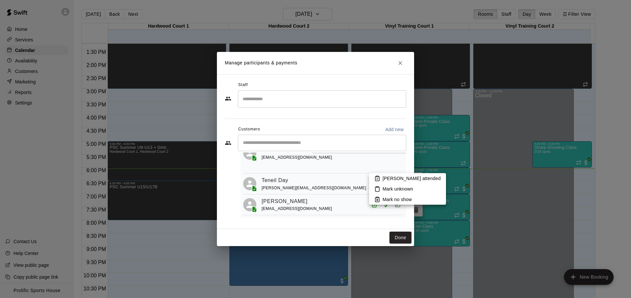
click at [383, 180] on p "[PERSON_NAME] attended" at bounding box center [412, 178] width 58 height 7
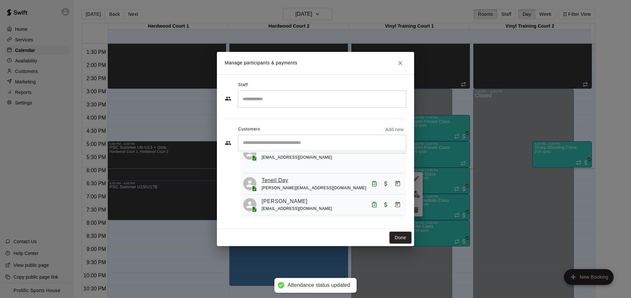
click at [283, 176] on link "Teneil Day" at bounding box center [275, 180] width 27 height 9
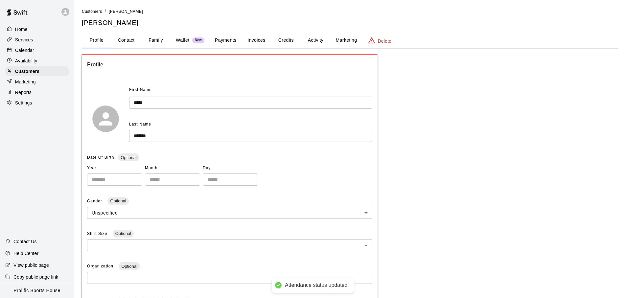
click at [257, 41] on button "Invoices" at bounding box center [257, 41] width 30 height 16
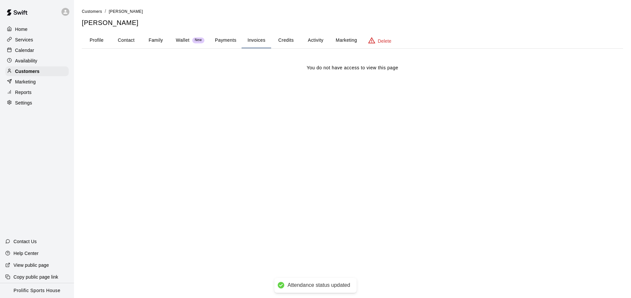
click at [294, 42] on button "Credits" at bounding box center [286, 41] width 30 height 16
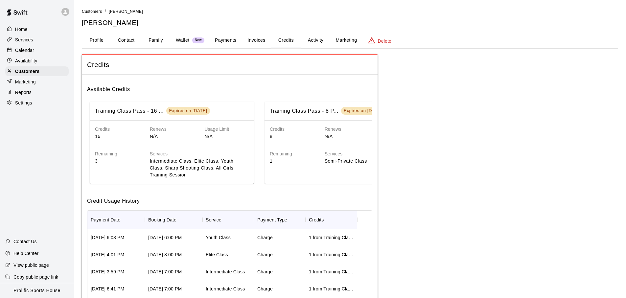
click at [263, 38] on button "Invoices" at bounding box center [257, 41] width 30 height 16
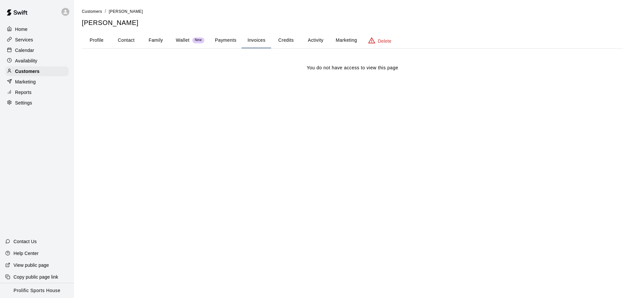
click at [308, 40] on button "Activity" at bounding box center [316, 41] width 30 height 16
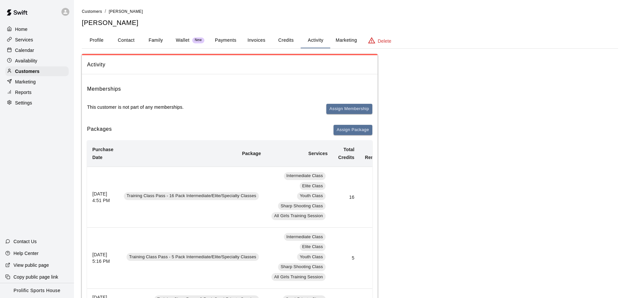
click at [34, 52] on p "Calendar" at bounding box center [24, 50] width 19 height 7
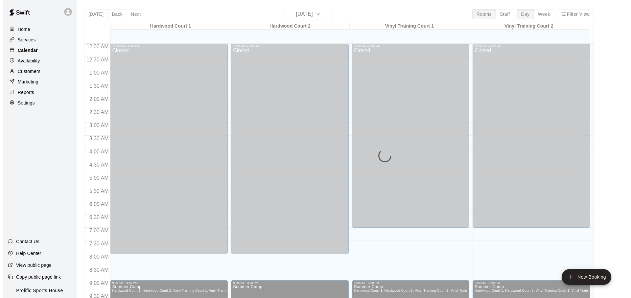
scroll to position [350, 0]
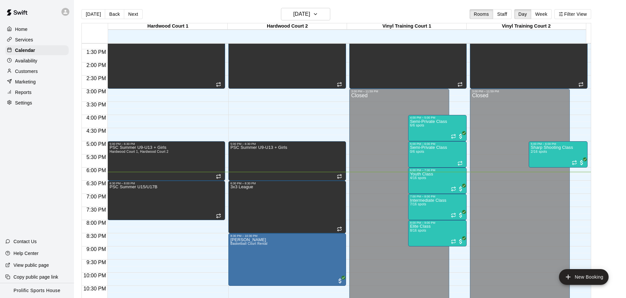
click at [51, 151] on div "Home Services Calendar Availability Customers Marketing Reports Settings Contac…" at bounding box center [37, 149] width 74 height 298
click at [159, 21] on div "[DATE] Back [DATE][DATE] Rooms Staff Day Week Filter View" at bounding box center [337, 15] width 510 height 15
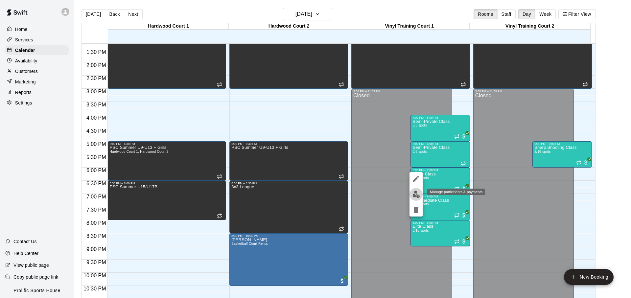
click at [419, 191] on img "edit" at bounding box center [417, 195] width 8 height 8
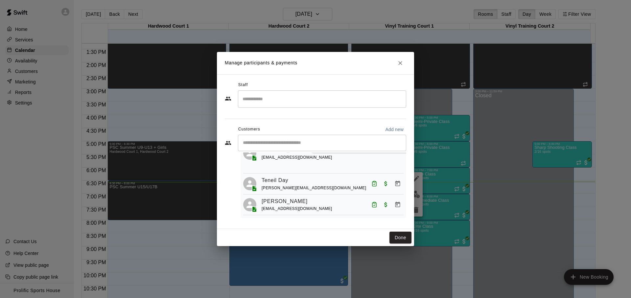
scroll to position [0, 0]
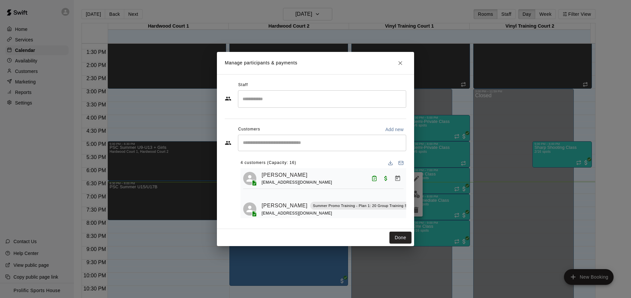
click at [399, 67] on button "Close" at bounding box center [401, 63] width 12 height 12
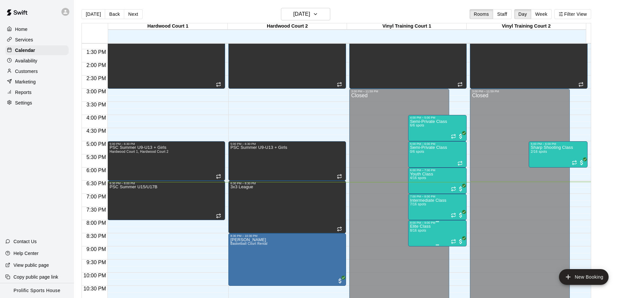
click at [424, 227] on p "Elite Class" at bounding box center [420, 227] width 21 height 0
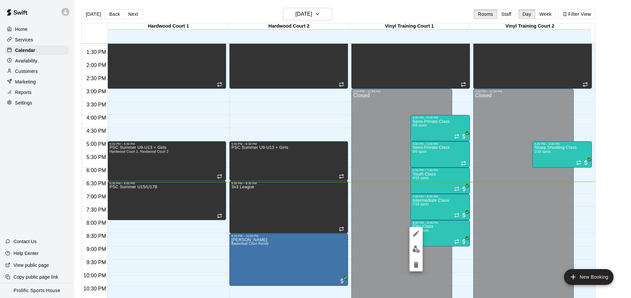
click at [416, 247] on img "edit" at bounding box center [417, 250] width 8 height 8
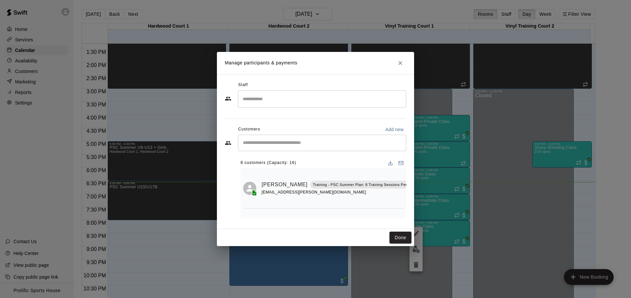
click at [400, 64] on icon "Close" at bounding box center [400, 63] width 7 height 7
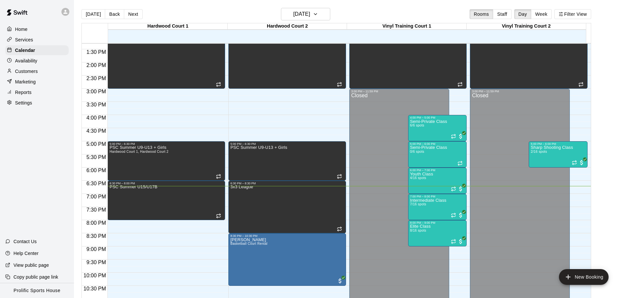
click at [43, 36] on div "Services" at bounding box center [36, 40] width 63 height 10
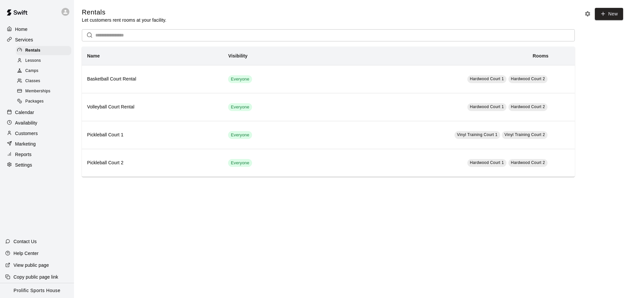
click at [35, 110] on div "Calendar" at bounding box center [36, 113] width 63 height 10
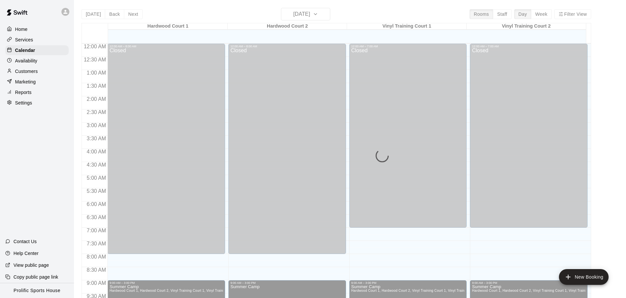
scroll to position [350, 0]
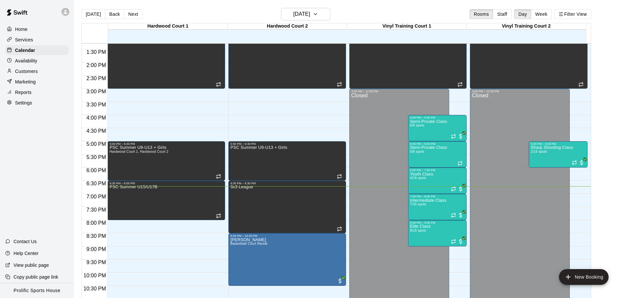
click at [38, 72] on div "Customers" at bounding box center [36, 71] width 63 height 10
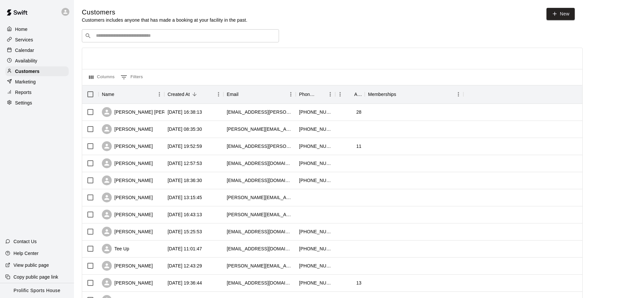
click at [222, 37] on input "Search customers by name or email" at bounding box center [185, 36] width 182 height 7
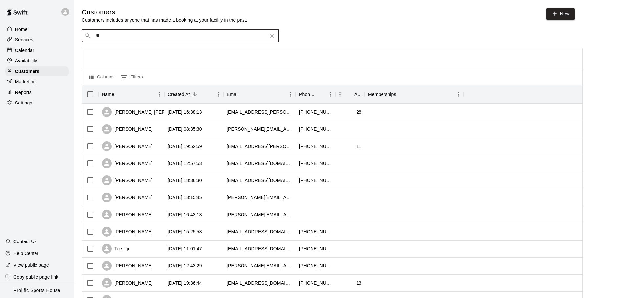
type input "***"
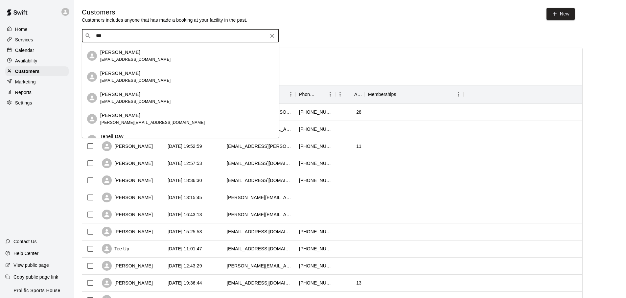
scroll to position [262, 0]
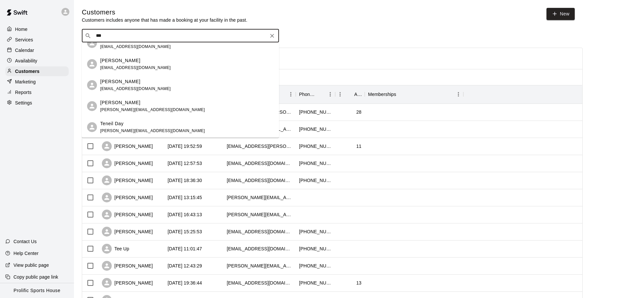
click at [180, 106] on div "Kyanna Day [PERSON_NAME][EMAIL_ADDRESS][DOMAIN_NAME]" at bounding box center [187, 106] width 174 height 14
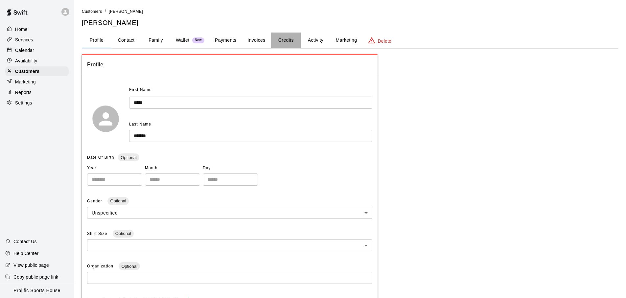
click at [292, 37] on button "Credits" at bounding box center [286, 41] width 30 height 16
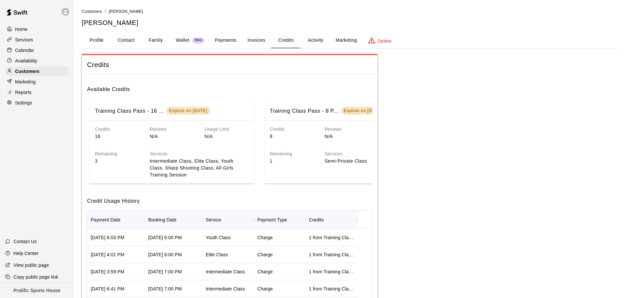
click at [314, 39] on button "Activity" at bounding box center [316, 41] width 30 height 16
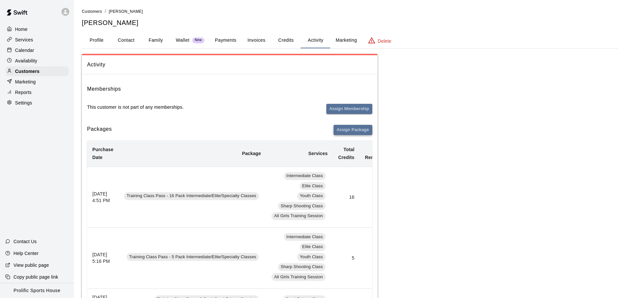
click at [346, 128] on button "Assign Package" at bounding box center [353, 130] width 39 height 10
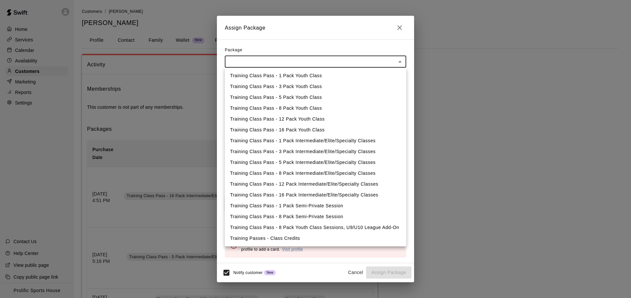
click at [170, 153] on div at bounding box center [315, 149] width 631 height 298
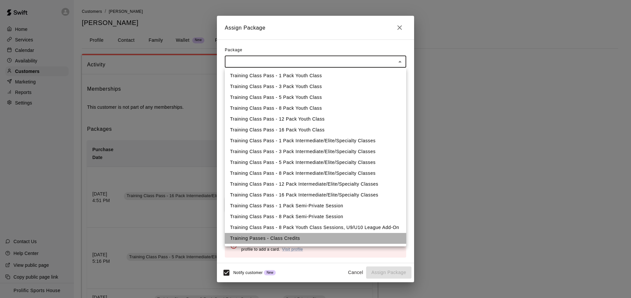
click at [301, 239] on li "Training Passes - Class Credits" at bounding box center [316, 238] width 182 height 11
type input "**********"
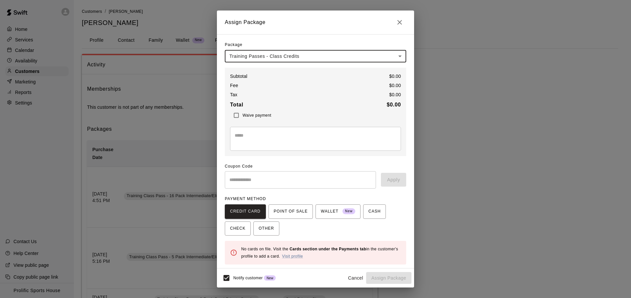
click at [254, 113] on span "Waive payment" at bounding box center [257, 115] width 29 height 5
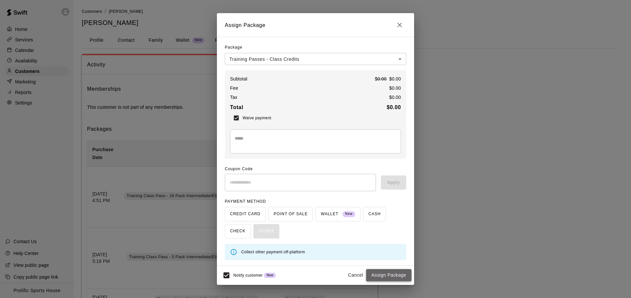
click at [388, 272] on button "Assign Package" at bounding box center [388, 275] width 45 height 12
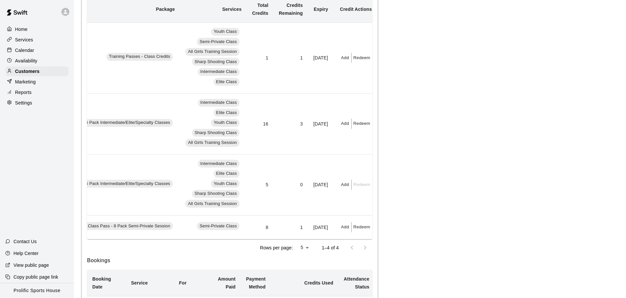
scroll to position [0, 99]
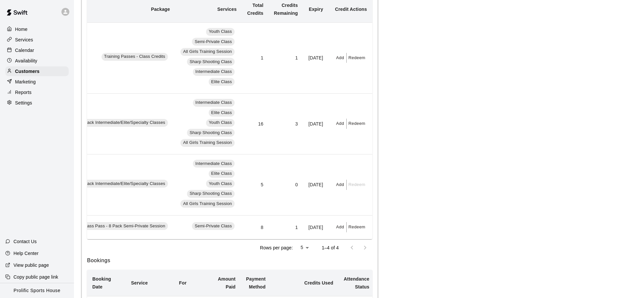
click at [342, 60] on button "Add" at bounding box center [340, 58] width 13 height 10
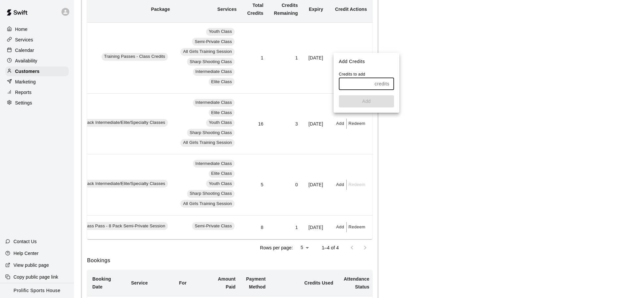
click at [349, 86] on input "text" at bounding box center [355, 84] width 33 height 12
type input "**"
click at [361, 103] on button "Add" at bounding box center [366, 101] width 55 height 12
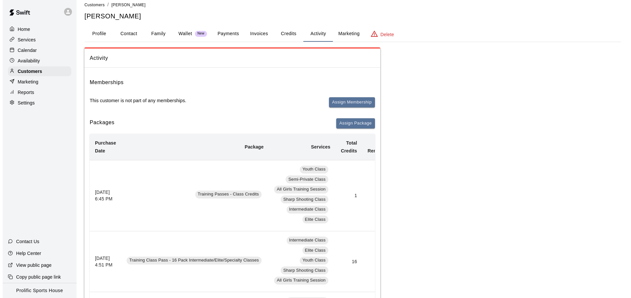
scroll to position [0, 0]
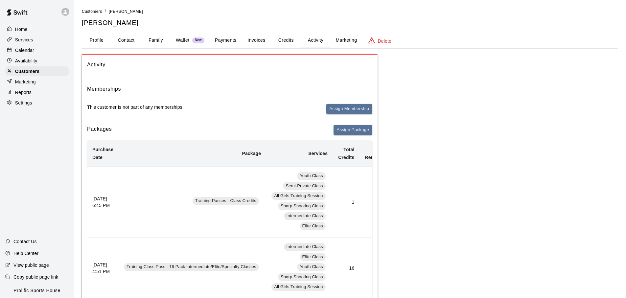
click at [232, 44] on button "Payments" at bounding box center [226, 41] width 32 height 16
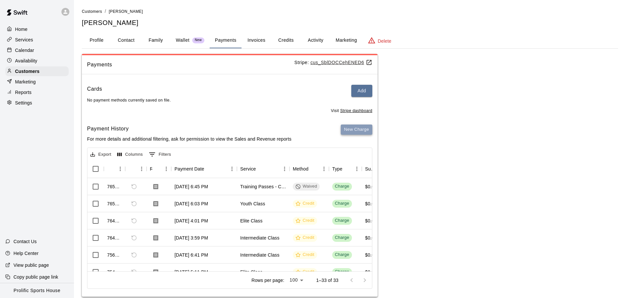
click at [360, 134] on button "New Charge" at bounding box center [357, 130] width 32 height 10
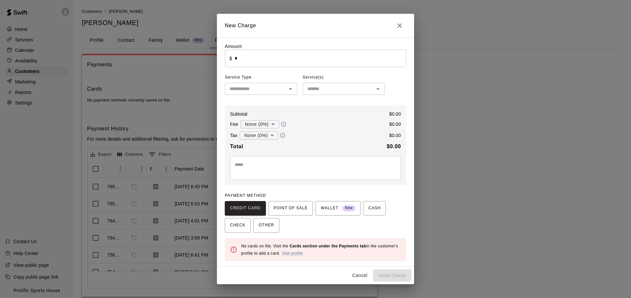
click at [274, 62] on input "*" at bounding box center [321, 58] width 172 height 17
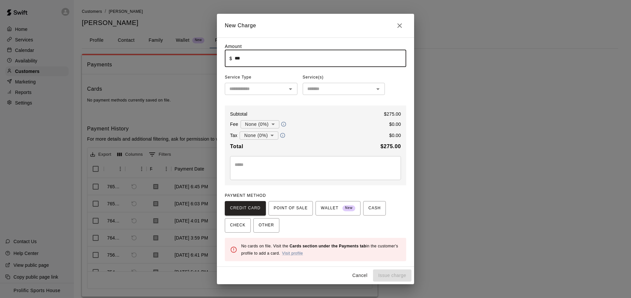
type input "******"
click at [275, 88] on input "text" at bounding box center [256, 89] width 58 height 8
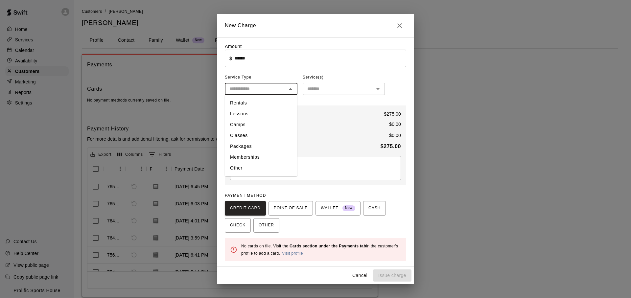
click at [268, 156] on li "Memberships" at bounding box center [261, 157] width 73 height 11
type input "**********"
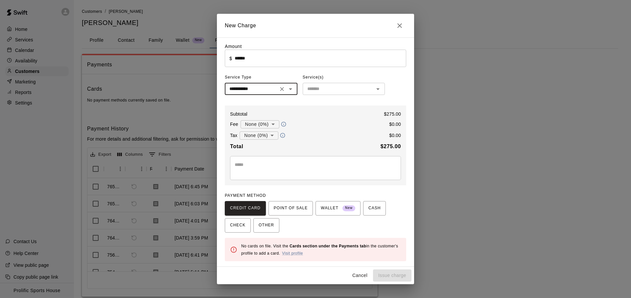
click at [347, 91] on input "text" at bounding box center [338, 89] width 67 height 8
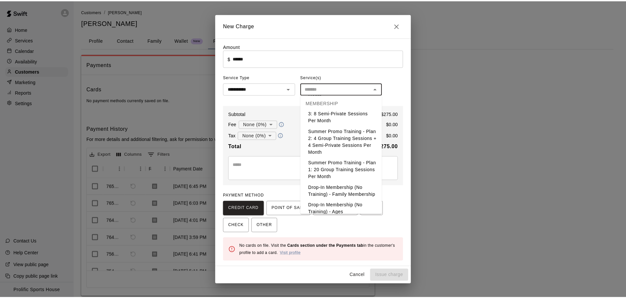
scroll to position [252, 0]
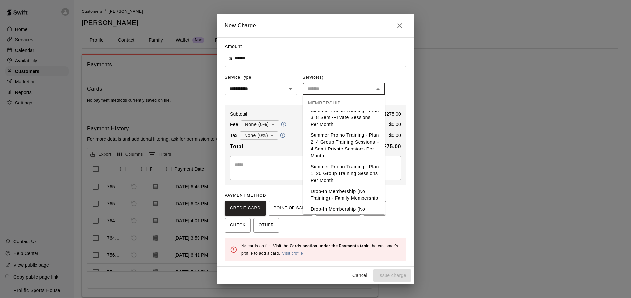
click at [360, 179] on li "Summer Promo Training - Plan 1: 20 Group Training Sessions Per Month" at bounding box center [344, 173] width 82 height 25
type input "**********"
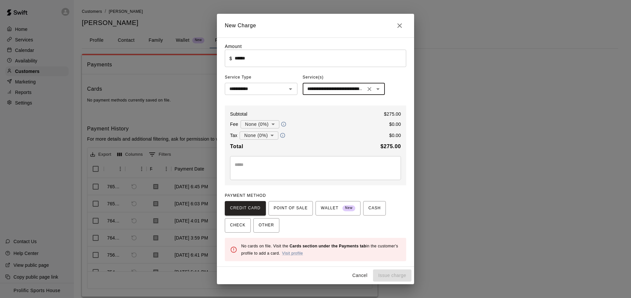
click at [288, 60] on input "******" at bounding box center [321, 58] width 172 height 17
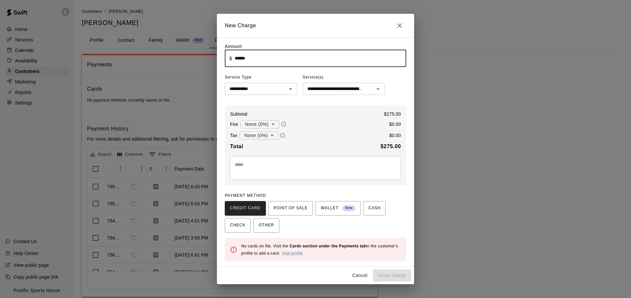
click at [288, 60] on input "******" at bounding box center [321, 58] width 172 height 17
click at [324, 111] on div "Subtotal $ 0" at bounding box center [315, 114] width 171 height 7
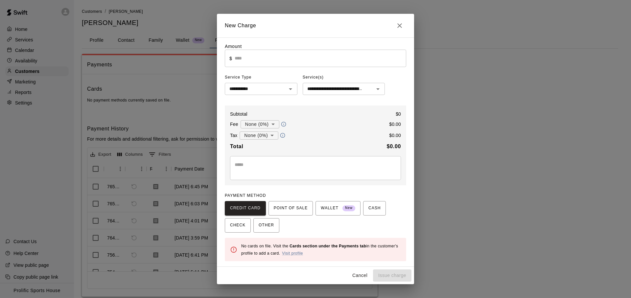
click at [262, 58] on input "text" at bounding box center [321, 58] width 172 height 17
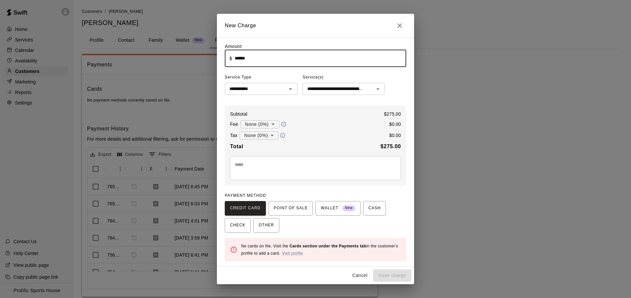
click at [296, 102] on div "**********" at bounding box center [316, 152] width 182 height 218
click at [386, 208] on div "CREDIT CARD POINT OF SALE WALLET New CASH CHECK OTHER" at bounding box center [316, 217] width 182 height 32
click at [381, 210] on button "CASH" at bounding box center [374, 208] width 23 height 14
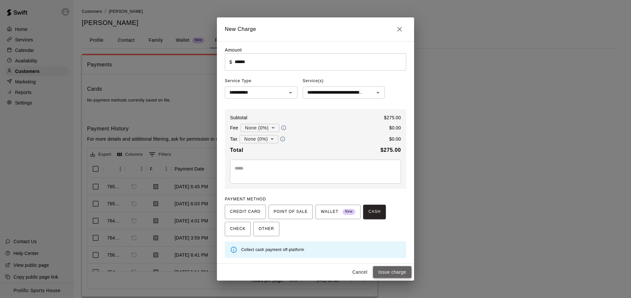
click at [400, 275] on button "Issue charge" at bounding box center [392, 272] width 38 height 12
type input "*"
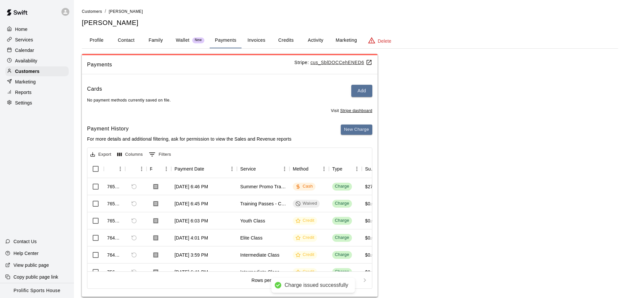
click at [310, 43] on button "Activity" at bounding box center [316, 41] width 30 height 16
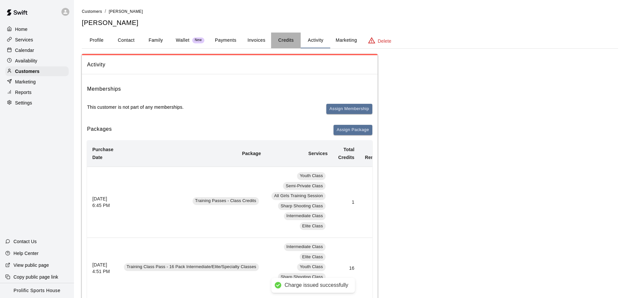
click at [286, 41] on button "Credits" at bounding box center [286, 41] width 30 height 16
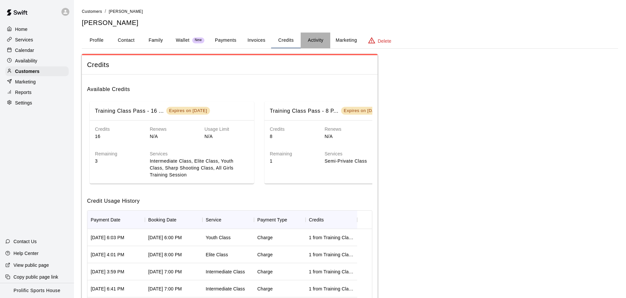
click at [308, 40] on button "Activity" at bounding box center [316, 41] width 30 height 16
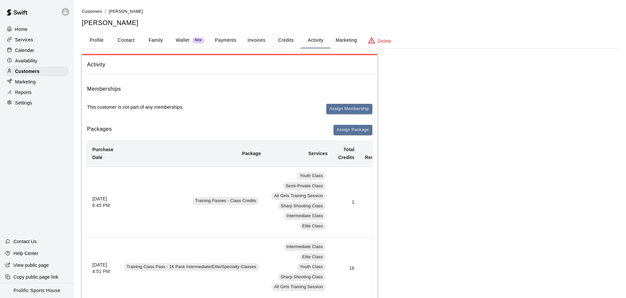
click at [308, 40] on button "Activity" at bounding box center [316, 41] width 30 height 16
click at [279, 39] on button "Credits" at bounding box center [286, 41] width 30 height 16
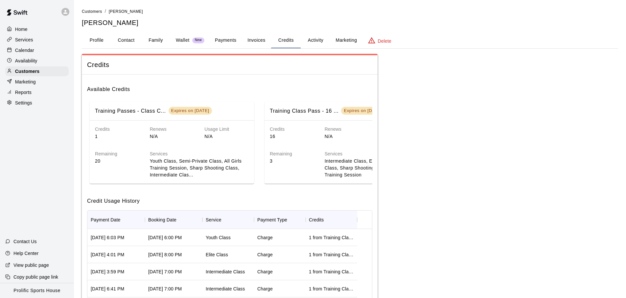
click at [326, 41] on button "Activity" at bounding box center [316, 41] width 30 height 16
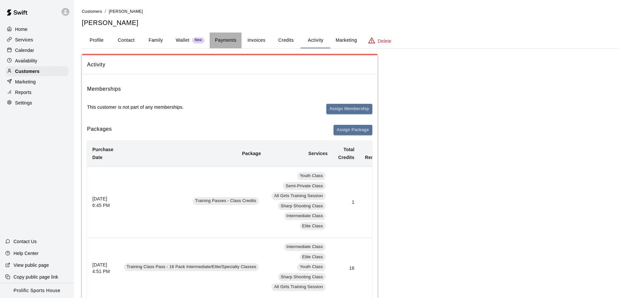
click at [236, 42] on button "Payments" at bounding box center [226, 41] width 32 height 16
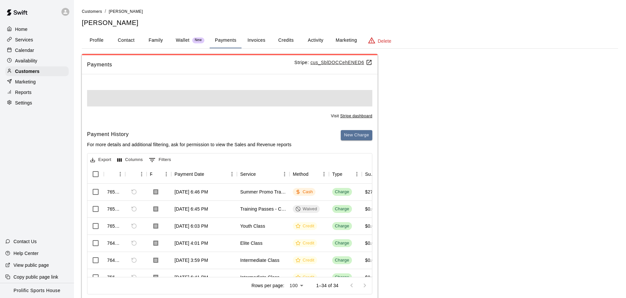
click at [236, 42] on button "Payments" at bounding box center [226, 41] width 32 height 16
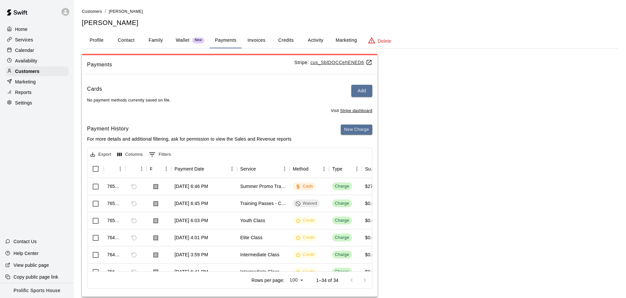
click at [236, 42] on button "Payments" at bounding box center [226, 41] width 32 height 16
click at [42, 44] on div "Services" at bounding box center [36, 40] width 63 height 10
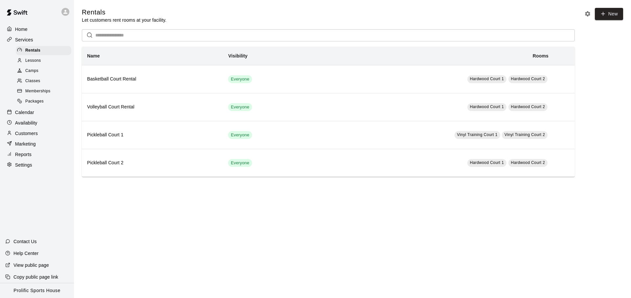
click at [33, 107] on div "Home Services Rentals Lessons Camps Classes Memberships Packages Calendar Avail…" at bounding box center [37, 97] width 74 height 147
click at [33, 108] on div "Calendar" at bounding box center [36, 113] width 63 height 10
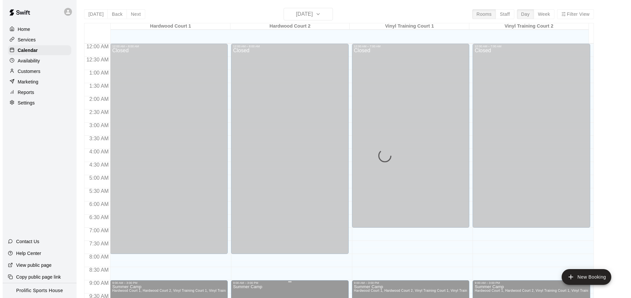
scroll to position [350, 0]
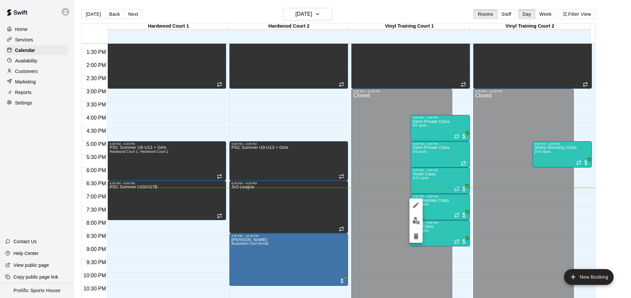
click at [419, 219] on img "edit" at bounding box center [417, 221] width 8 height 8
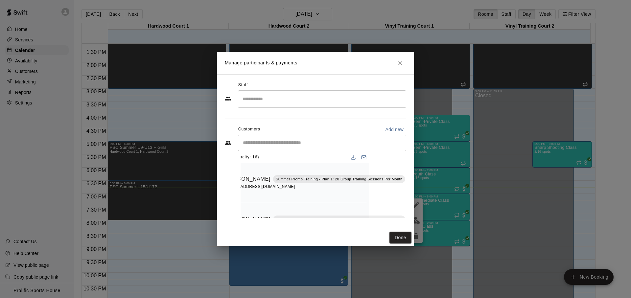
scroll to position [6, 37]
click at [408, 170] on icon "Mark attendance" at bounding box center [411, 171] width 6 height 6
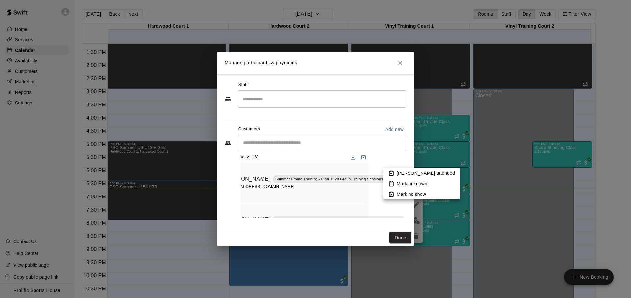
click at [390, 172] on icon at bounding box center [392, 173] width 6 height 6
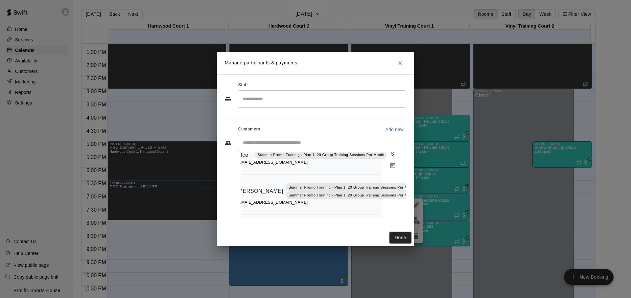
scroll to position [136, 24]
click at [421, 184] on icon "Mark attendance" at bounding box center [424, 183] width 6 height 6
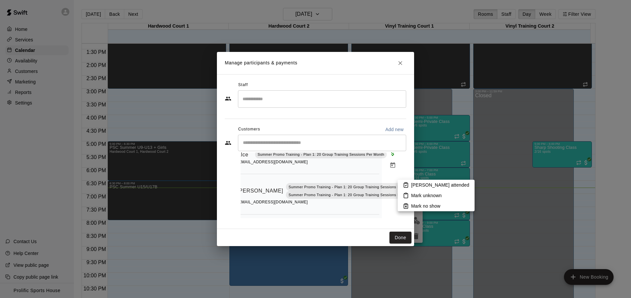
click at [402, 187] on li "[PERSON_NAME] attended" at bounding box center [436, 185] width 77 height 11
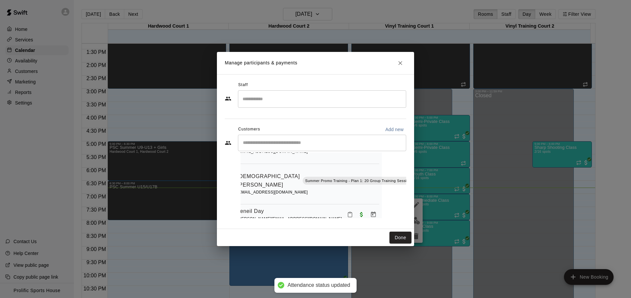
scroll to position [187, 39]
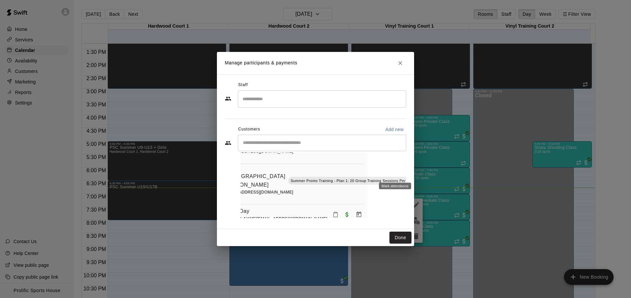
click at [423, 175] on icon "Mark attendance" at bounding box center [426, 172] width 6 height 6
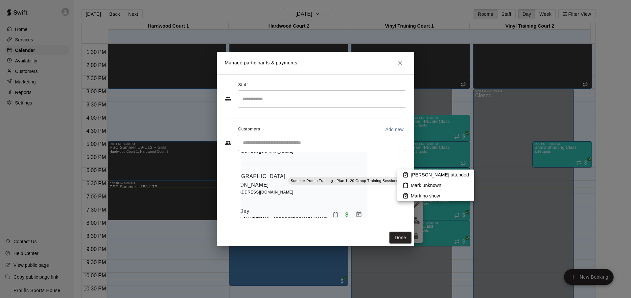
click at [409, 175] on li "[PERSON_NAME] attended" at bounding box center [436, 175] width 77 height 11
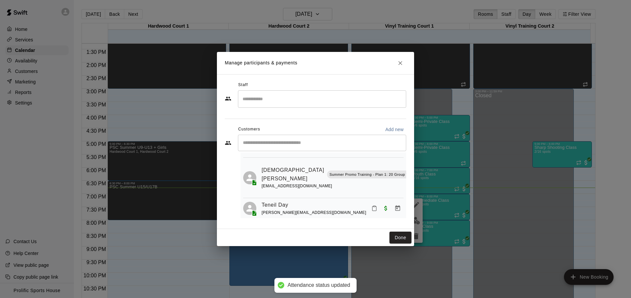
scroll to position [193, 18]
click at [353, 211] on icon "Mark attendance" at bounding box center [356, 209] width 6 height 6
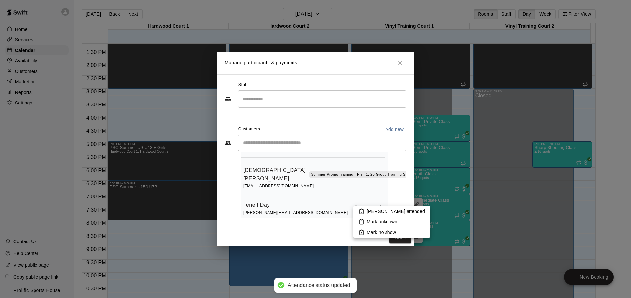
click at [361, 213] on icon at bounding box center [362, 211] width 6 height 6
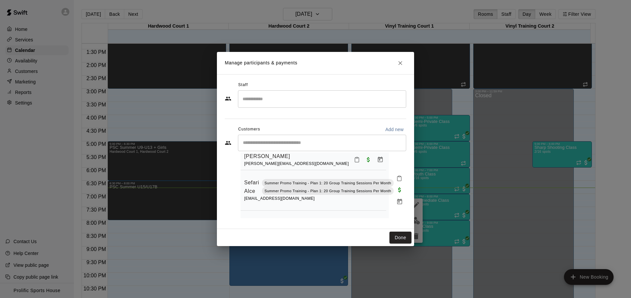
scroll to position [94, 17]
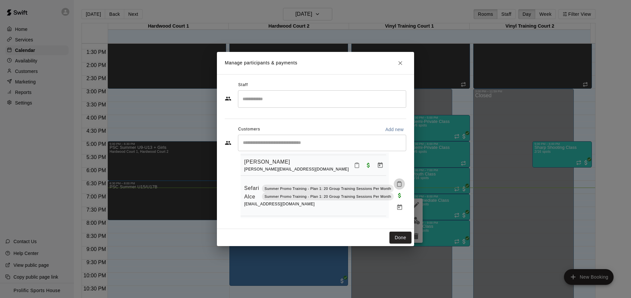
click at [400, 182] on rect "Mark attendance" at bounding box center [400, 182] width 2 height 1
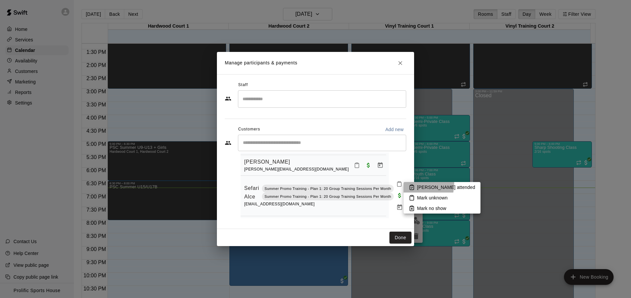
click at [407, 183] on li "[PERSON_NAME] attended" at bounding box center [442, 187] width 77 height 11
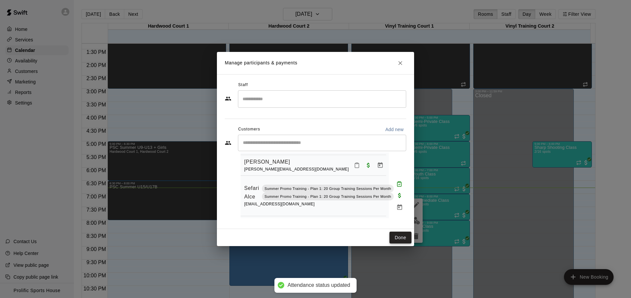
click at [404, 236] on button "Done" at bounding box center [401, 238] width 22 height 12
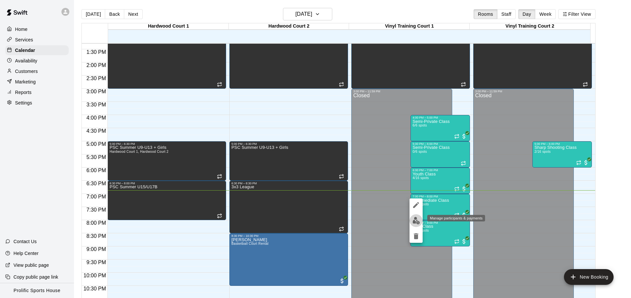
click at [419, 219] on img "edit" at bounding box center [417, 221] width 8 height 8
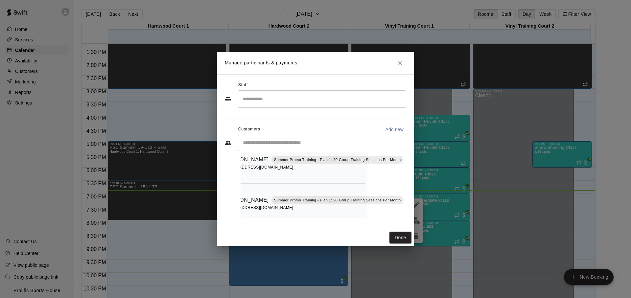
scroll to position [0, 39]
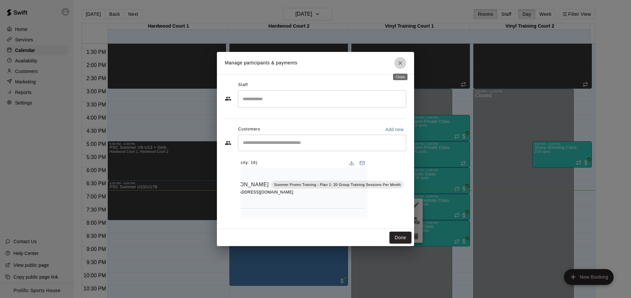
click at [402, 65] on icon "Close" at bounding box center [400, 63] width 7 height 7
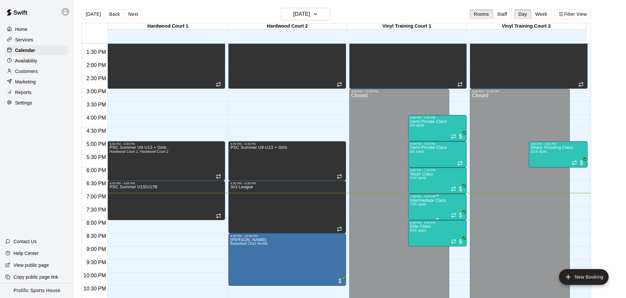
click at [441, 201] on p "Intermediate Class" at bounding box center [428, 201] width 36 height 0
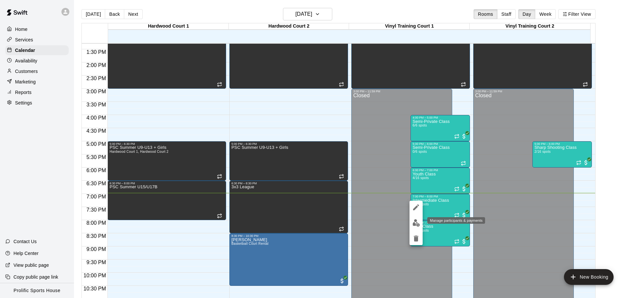
click at [420, 223] on button "edit" at bounding box center [416, 223] width 13 height 13
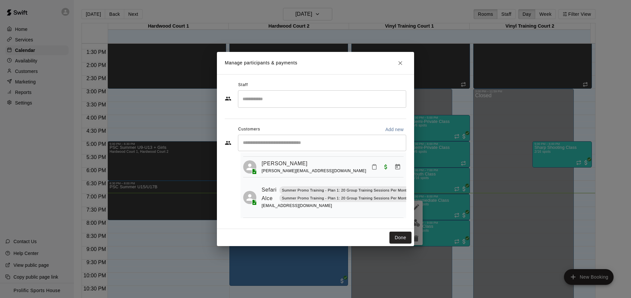
scroll to position [87, 0]
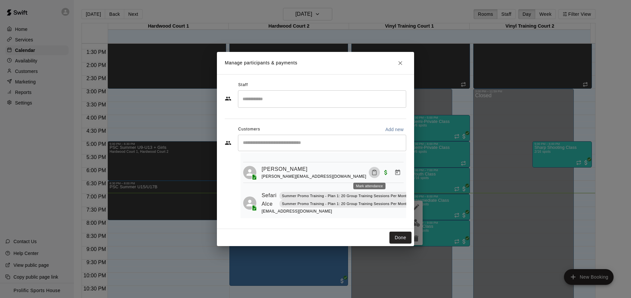
click at [372, 175] on icon "Mark attendance" at bounding box center [375, 173] width 6 height 6
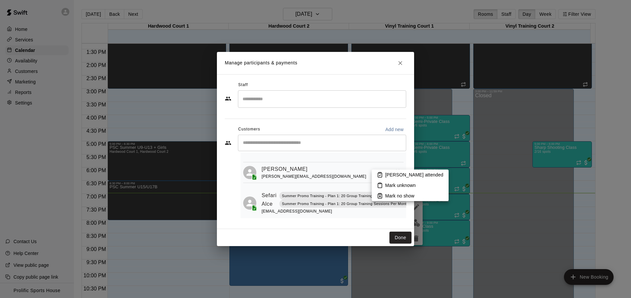
click at [382, 179] on li "[PERSON_NAME] attended" at bounding box center [410, 175] width 77 height 11
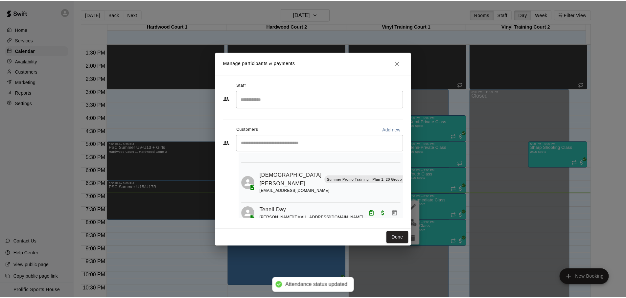
scroll to position [180, 0]
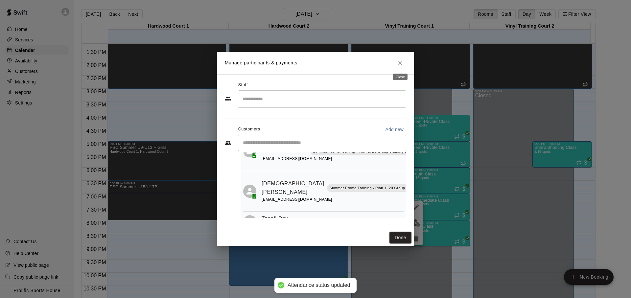
click at [402, 66] on icon "Close" at bounding box center [400, 63] width 7 height 7
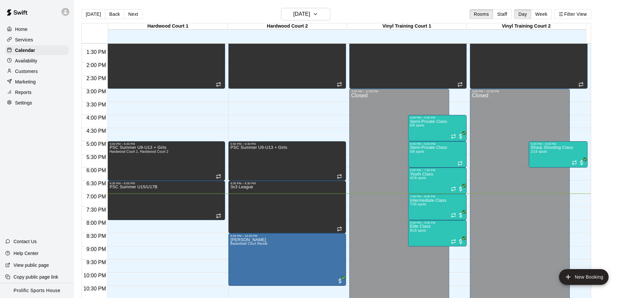
click at [36, 199] on div "Home Services Calendar Availability Customers Marketing Reports Settings Contac…" at bounding box center [37, 149] width 74 height 298
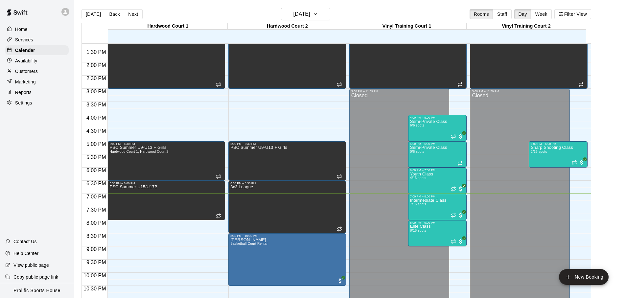
click at [36, 199] on div "Home Services Calendar Availability Customers Marketing Reports Settings Contac…" at bounding box center [37, 149] width 74 height 298
click at [32, 205] on div "Home Services Calendar Availability Customers Marketing Reports Settings Contac…" at bounding box center [37, 149] width 74 height 298
click at [62, 12] on icon at bounding box center [65, 12] width 6 height 6
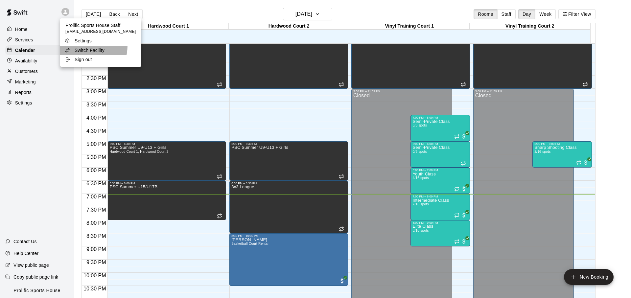
click at [86, 46] on li "Switch Facility" at bounding box center [100, 50] width 81 height 9
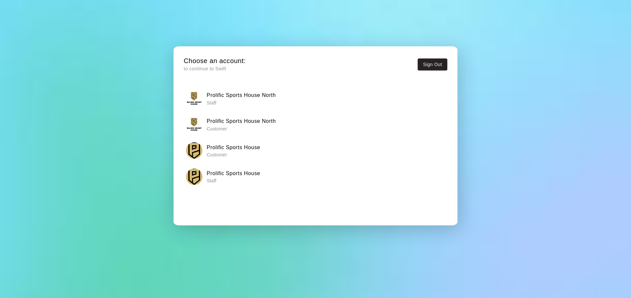
click at [250, 102] on p "Staff" at bounding box center [241, 103] width 69 height 7
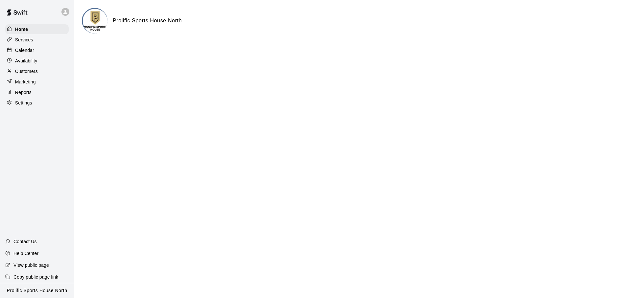
click at [45, 50] on div "Calendar" at bounding box center [36, 50] width 63 height 10
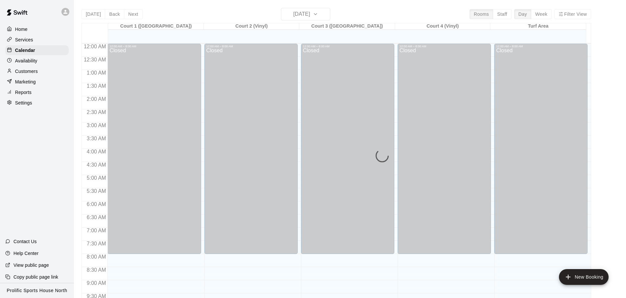
scroll to position [350, 0]
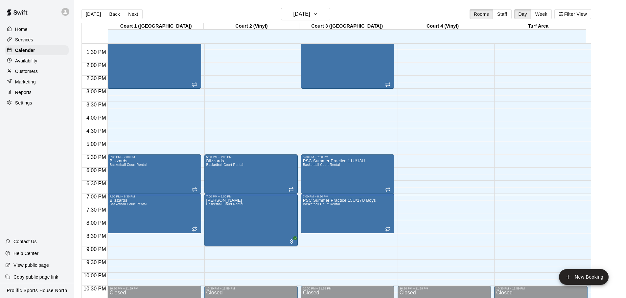
click at [409, 16] on div "[DATE] Back [DATE][DATE] Rooms Staff Day Week Filter View" at bounding box center [337, 15] width 510 height 15
click at [92, 15] on button "[DATE]" at bounding box center [94, 14] width 24 height 10
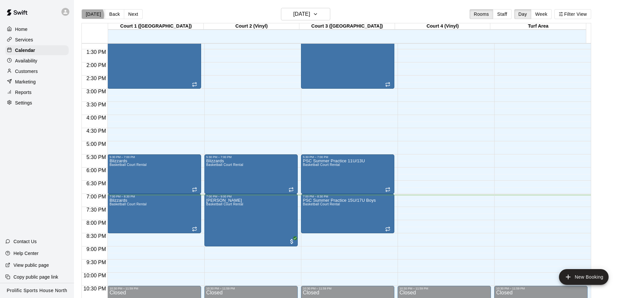
click at [92, 15] on button "[DATE]" at bounding box center [94, 14] width 24 height 10
click at [63, 12] on icon at bounding box center [65, 12] width 6 height 6
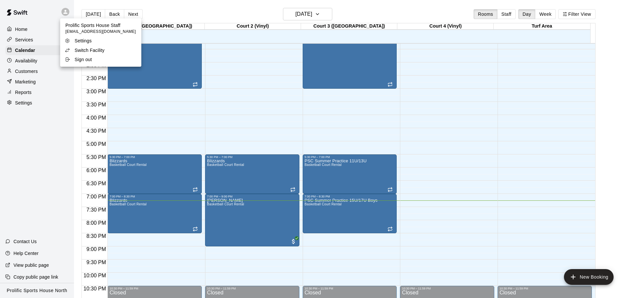
click at [100, 49] on p "Switch Facility" at bounding box center [90, 50] width 30 height 7
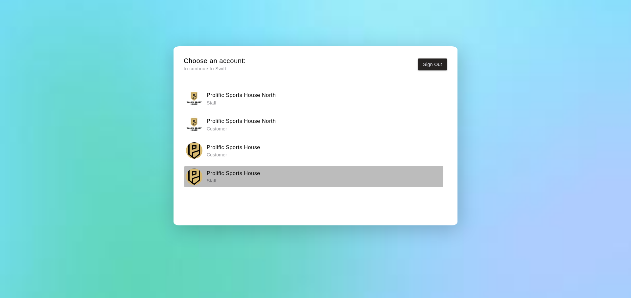
click at [235, 172] on h6 "Prolific Sports House" at bounding box center [234, 173] width 54 height 9
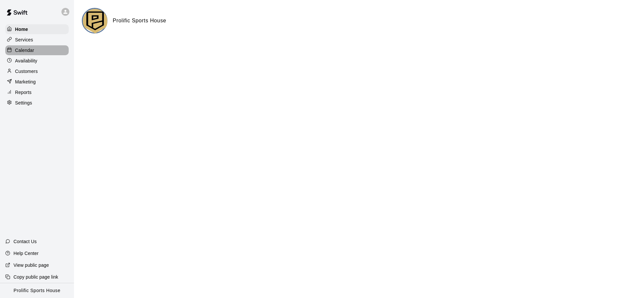
click at [39, 52] on div "Calendar" at bounding box center [36, 50] width 63 height 10
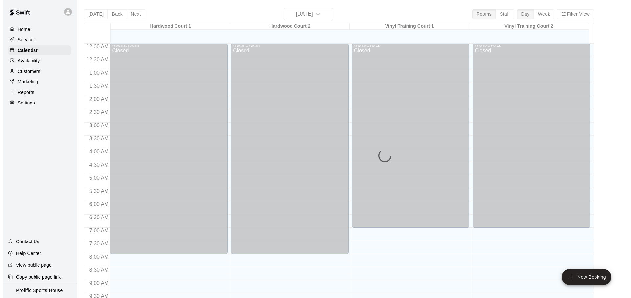
scroll to position [350, 0]
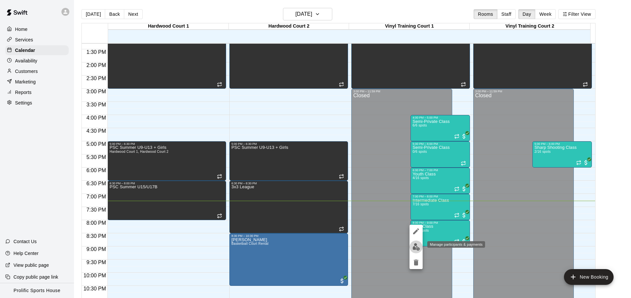
click at [414, 246] on img "edit" at bounding box center [417, 247] width 8 height 8
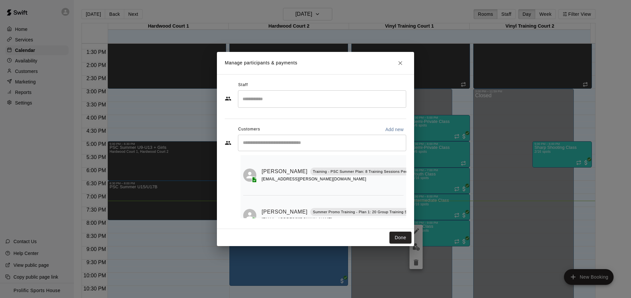
scroll to position [0, 0]
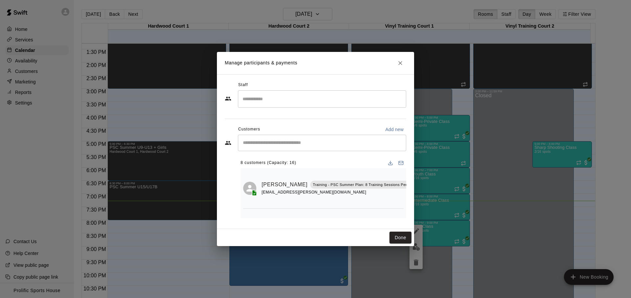
click at [422, 180] on button "Mark attendance" at bounding box center [427, 176] width 11 height 11
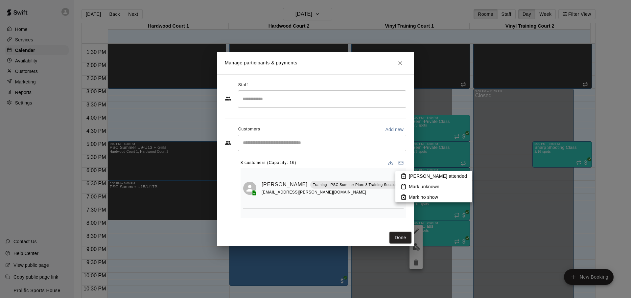
click at [366, 212] on div at bounding box center [315, 149] width 631 height 298
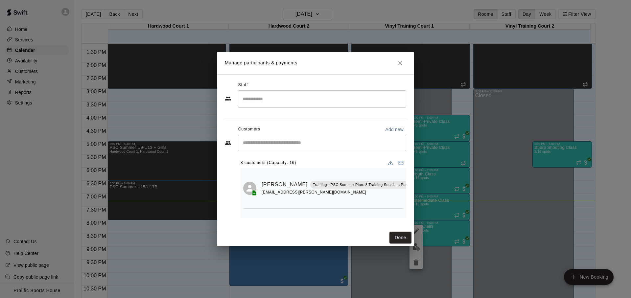
click at [425, 200] on icon "Manage bookings & payment" at bounding box center [427, 200] width 5 height 6
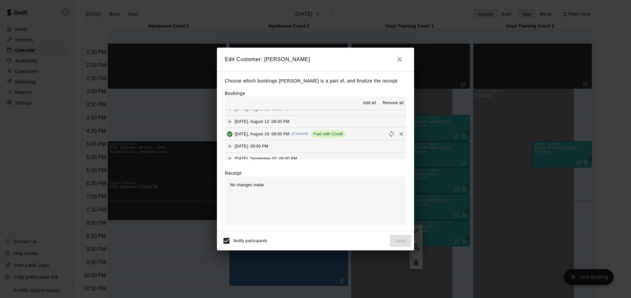
scroll to position [161, 0]
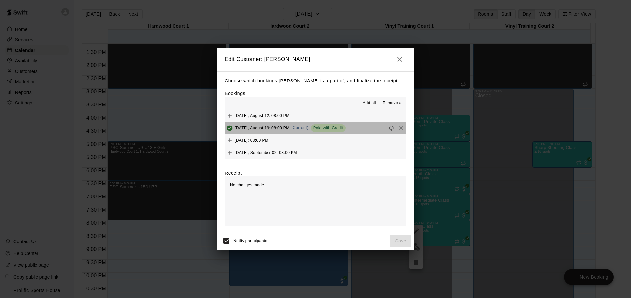
click at [365, 128] on button "[DATE], August 19: 08:00 PM (Current) Paid with Credit" at bounding box center [316, 128] width 182 height 12
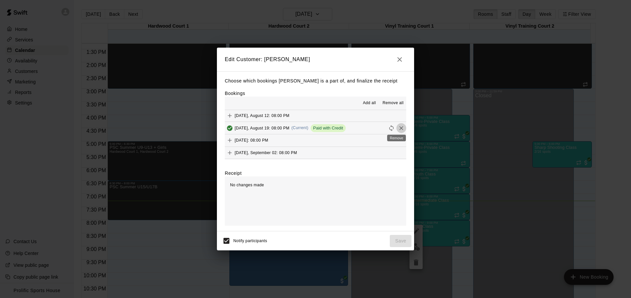
click at [398, 127] on icon "Remove" at bounding box center [401, 128] width 7 height 7
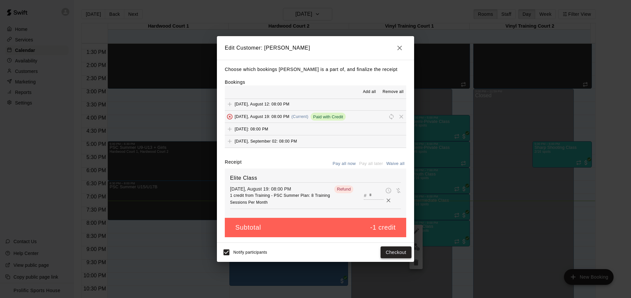
click at [383, 256] on button "Checkout" at bounding box center [396, 253] width 31 height 12
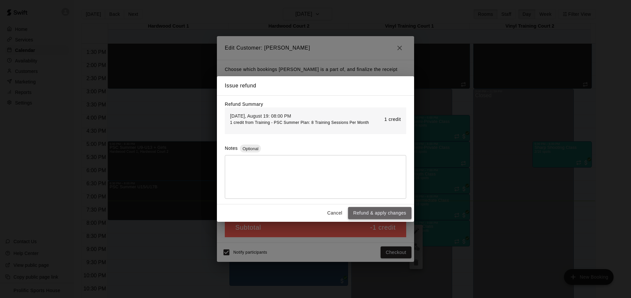
click at [376, 211] on button "Refund & apply changes" at bounding box center [379, 213] width 63 height 12
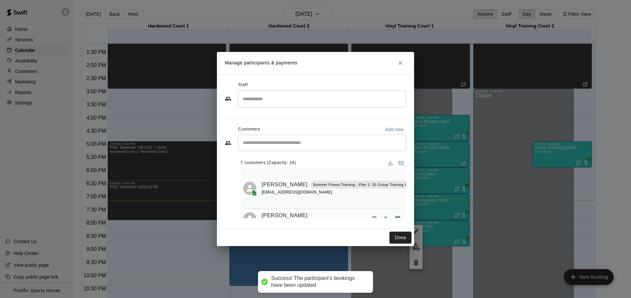
click at [398, 68] on button "Close" at bounding box center [401, 63] width 12 height 12
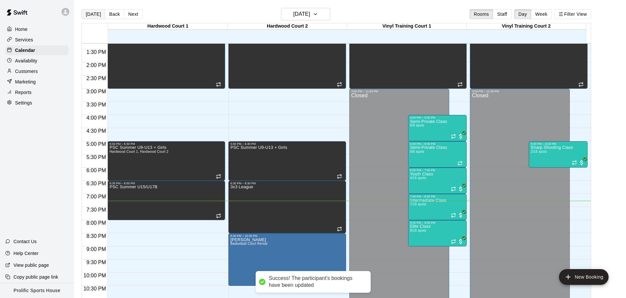
click at [94, 18] on button "[DATE]" at bounding box center [94, 14] width 24 height 10
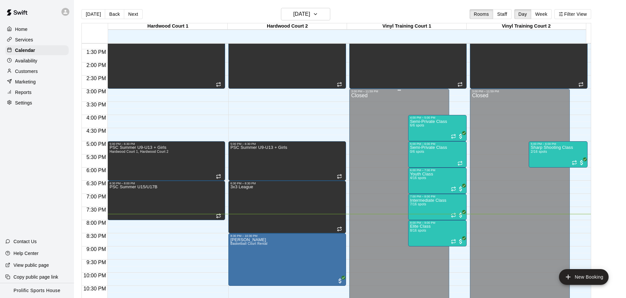
click at [423, 247] on div "Closed" at bounding box center [399, 210] width 96 height 234
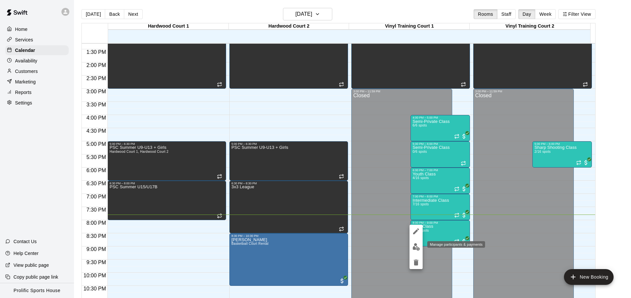
click at [414, 241] on button "edit" at bounding box center [416, 247] width 13 height 13
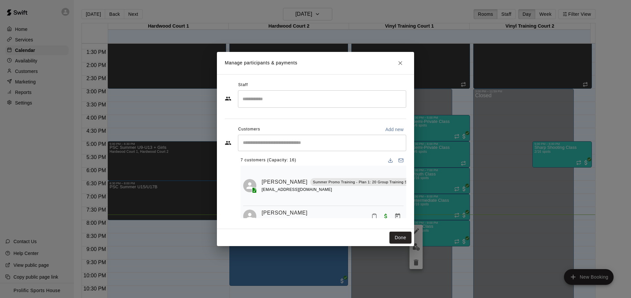
scroll to position [3, 26]
click at [416, 177] on button "Mark attendance" at bounding box center [421, 173] width 11 height 11
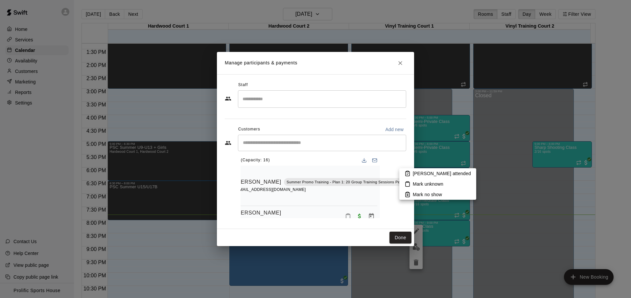
click at [408, 176] on icon at bounding box center [408, 174] width 4 height 5
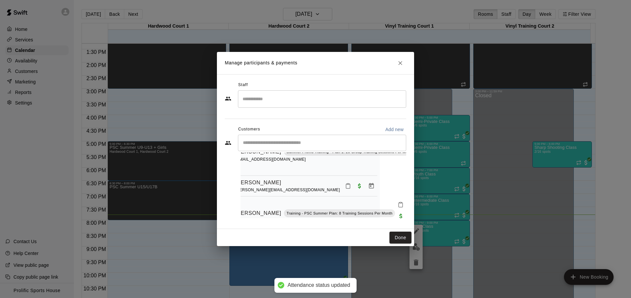
scroll to position [37, 26]
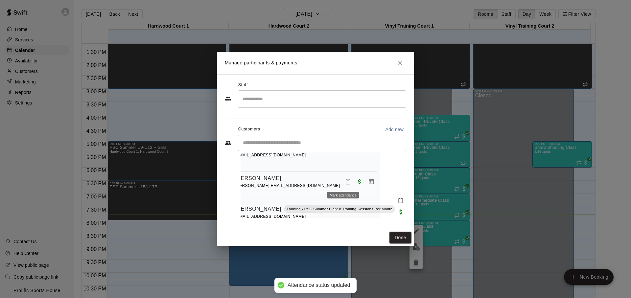
click at [345, 184] on icon "Mark attendance" at bounding box center [348, 182] width 6 height 6
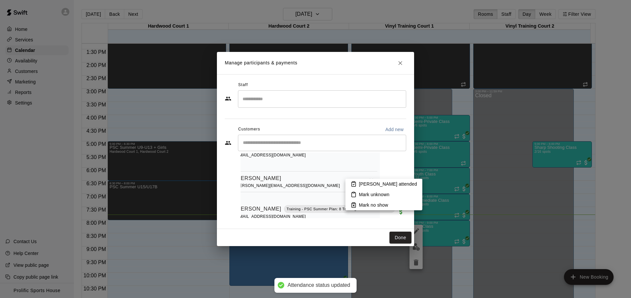
click at [351, 182] on icon at bounding box center [354, 184] width 6 height 6
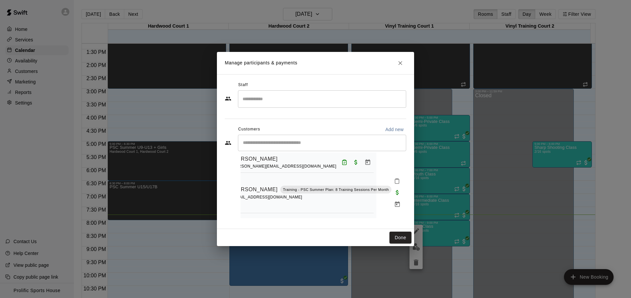
scroll to position [57, 31]
click at [391, 185] on button "Mark attendance" at bounding box center [396, 181] width 11 height 11
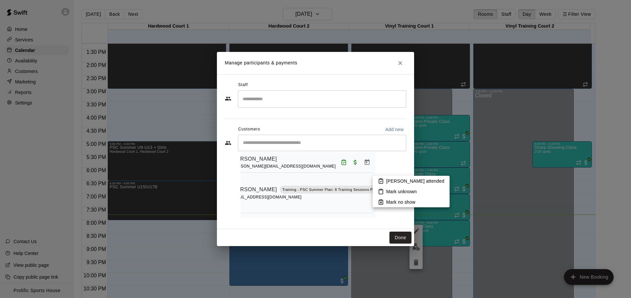
click at [381, 183] on icon at bounding box center [381, 181] width 6 height 6
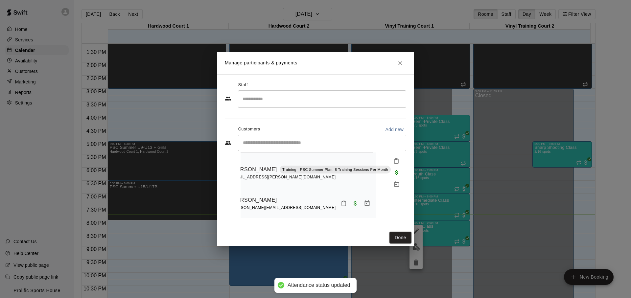
scroll to position [117, 0]
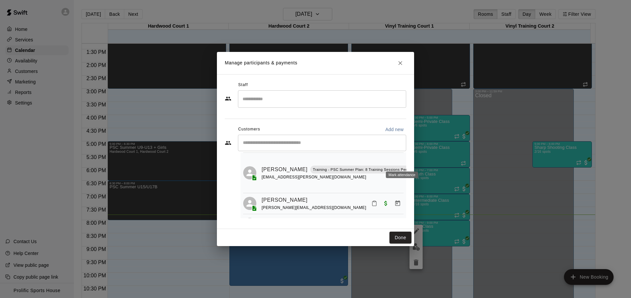
click at [422, 163] on button "Mark attendance" at bounding box center [427, 161] width 11 height 11
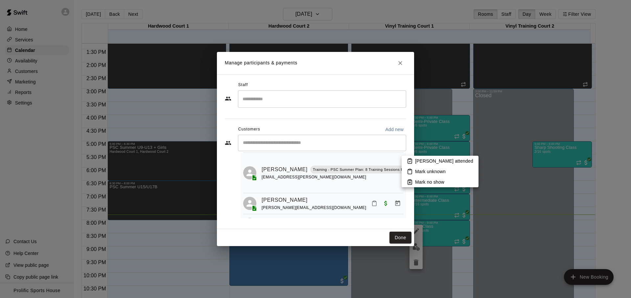
click at [417, 162] on p "[PERSON_NAME] attended" at bounding box center [444, 161] width 58 height 7
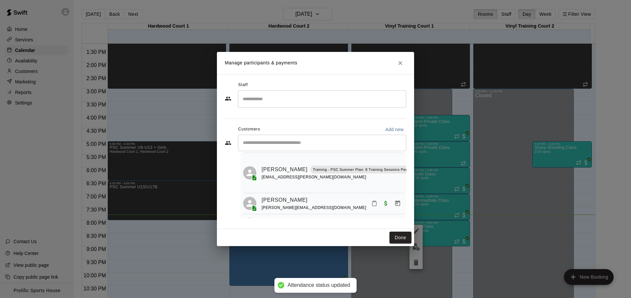
click at [372, 204] on icon "Mark attendance" at bounding box center [375, 204] width 6 height 6
click at [388, 205] on p "[PERSON_NAME] attended" at bounding box center [414, 206] width 58 height 7
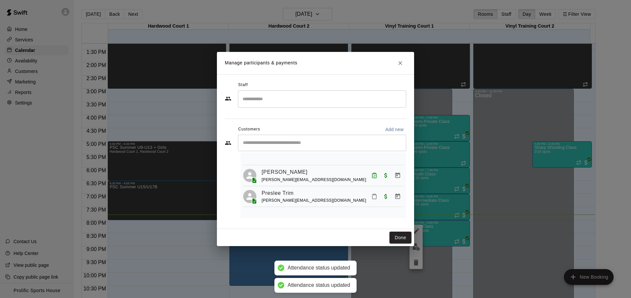
scroll to position [146, 0]
click at [372, 195] on icon "Mark attendance" at bounding box center [375, 196] width 6 height 6
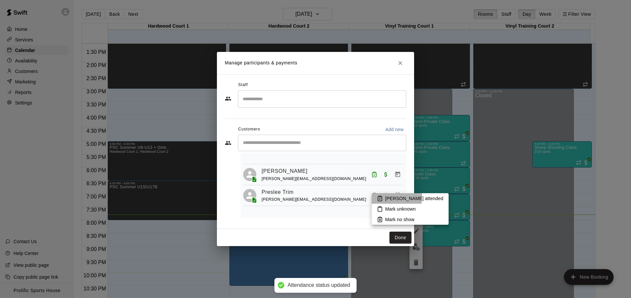
click at [374, 197] on li "[PERSON_NAME] attended" at bounding box center [410, 198] width 77 height 11
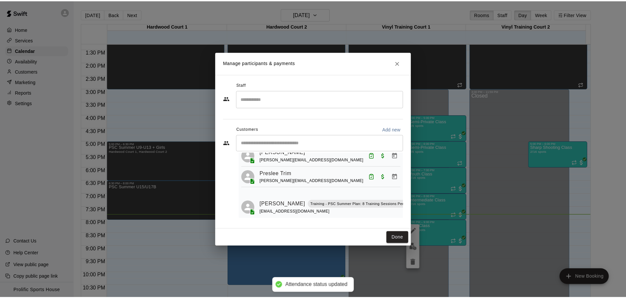
scroll to position [171, 0]
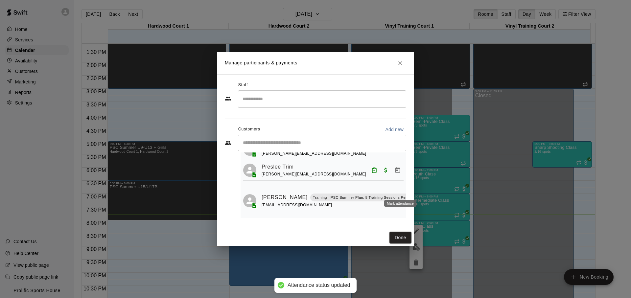
click at [422, 194] on button "Mark attendance" at bounding box center [427, 188] width 11 height 11
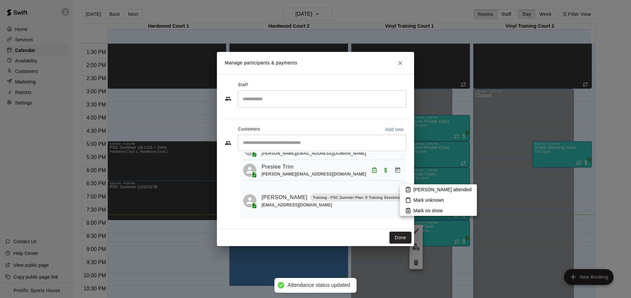
click at [409, 192] on icon at bounding box center [408, 190] width 6 height 6
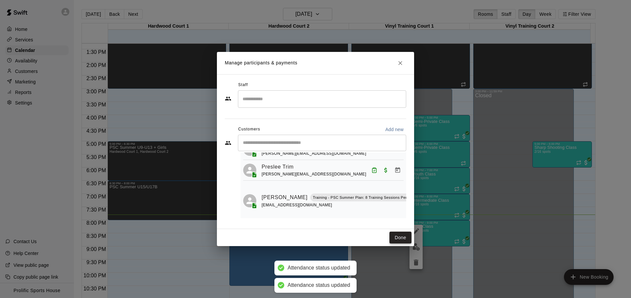
click at [398, 234] on button "Done" at bounding box center [401, 238] width 22 height 12
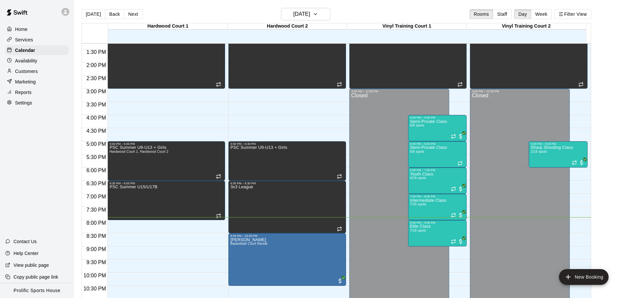
click at [375, 17] on div "[DATE] Back [DATE][DATE] Rooms Staff Day Week Filter View" at bounding box center [337, 15] width 510 height 15
